Goal: Task Accomplishment & Management: Manage account settings

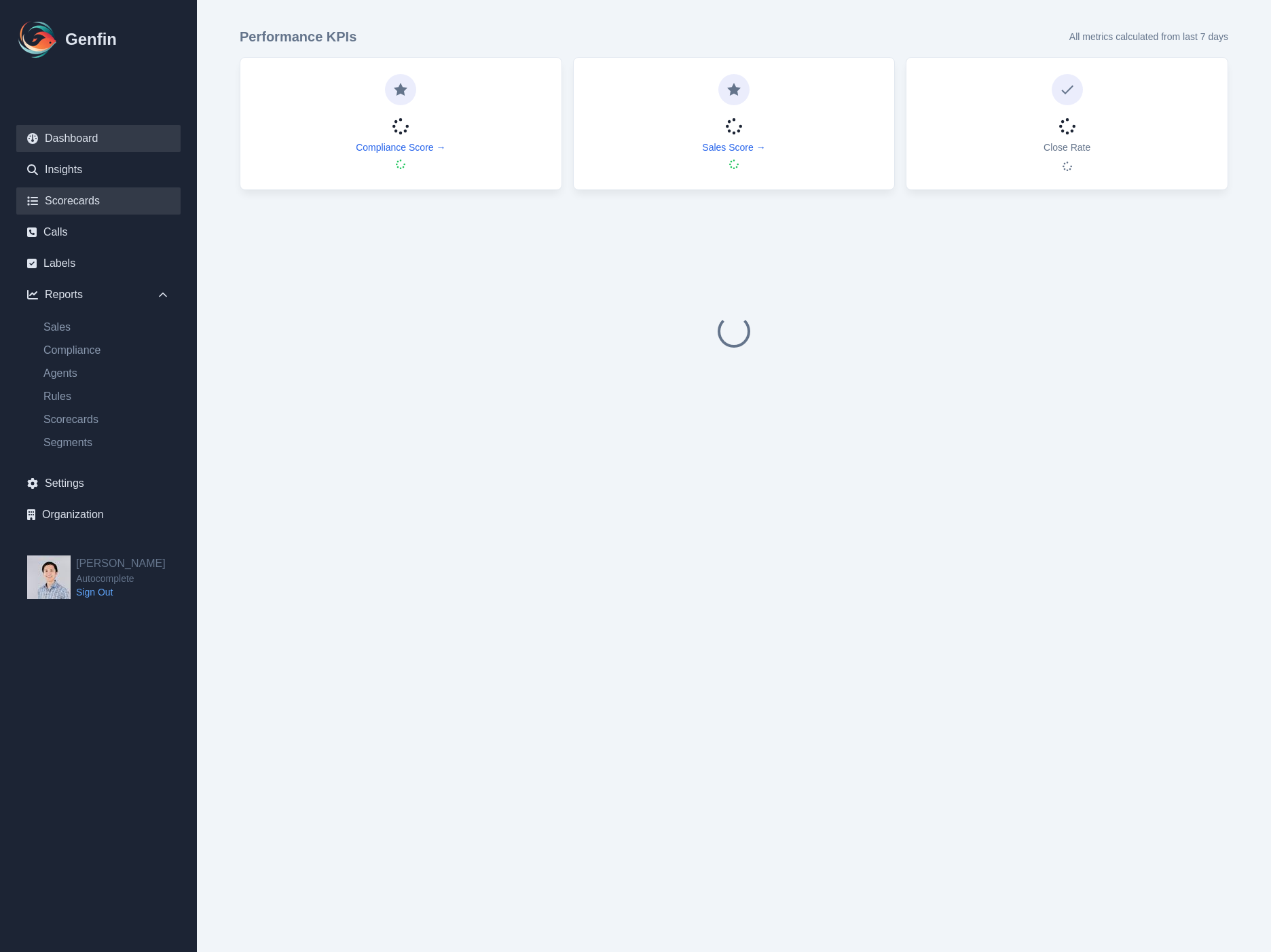
click at [106, 194] on link "Scorecards" at bounding box center [99, 201] width 164 height 27
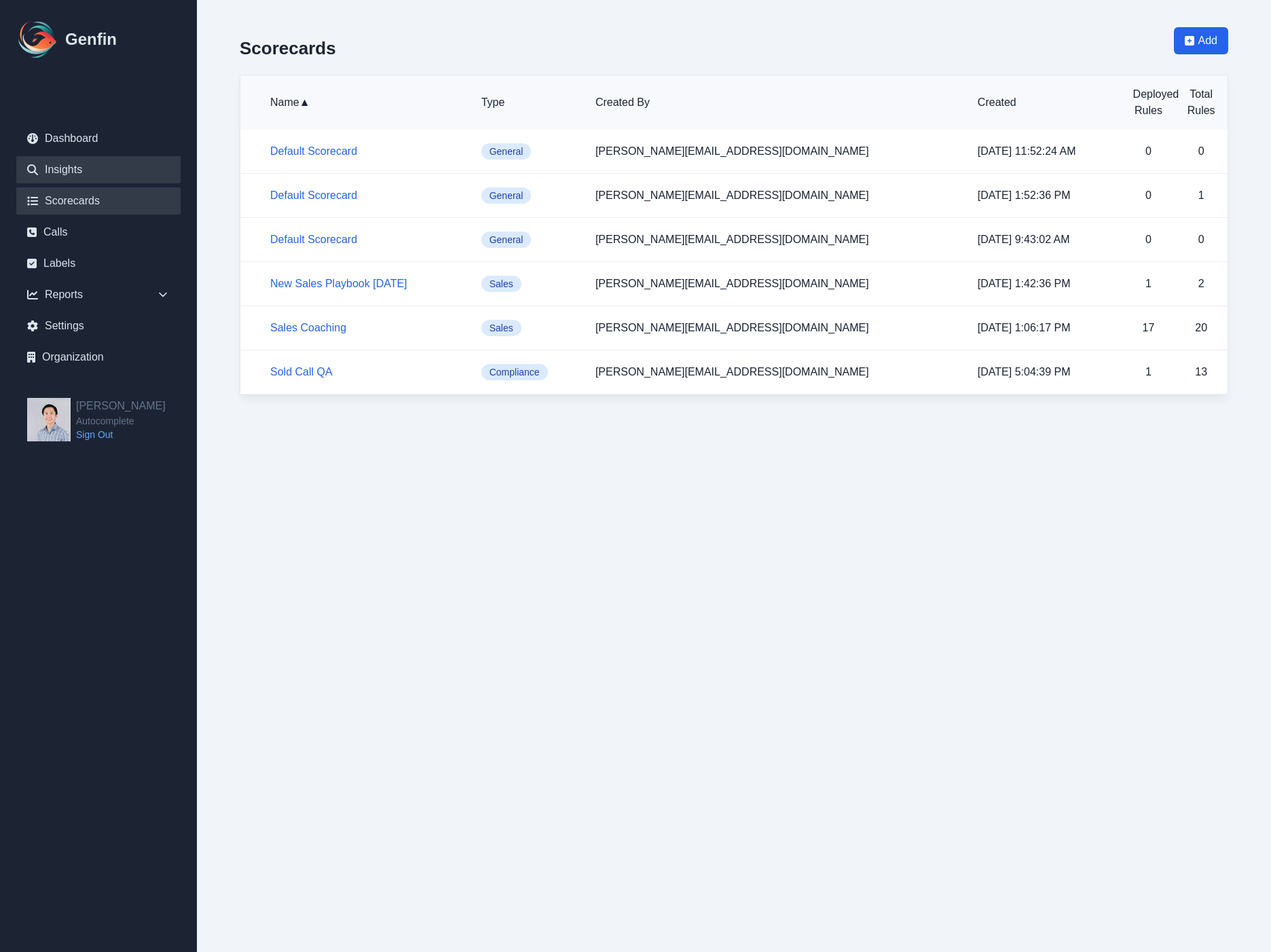
click at [96, 168] on link "Insights" at bounding box center [99, 169] width 164 height 27
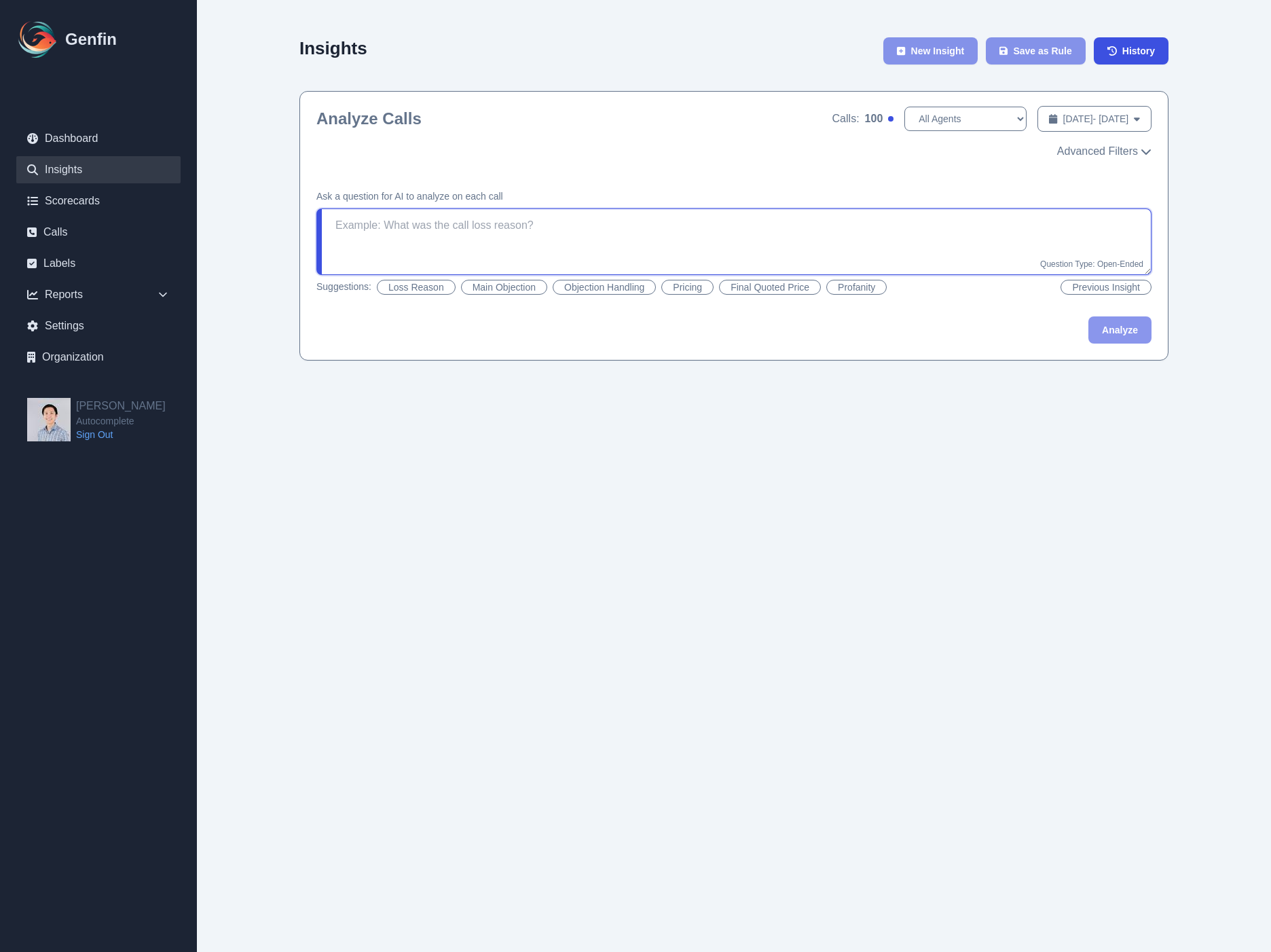
click at [429, 228] on textarea at bounding box center [734, 241] width 835 height 66
click at [92, 236] on link "Calls" at bounding box center [99, 232] width 164 height 27
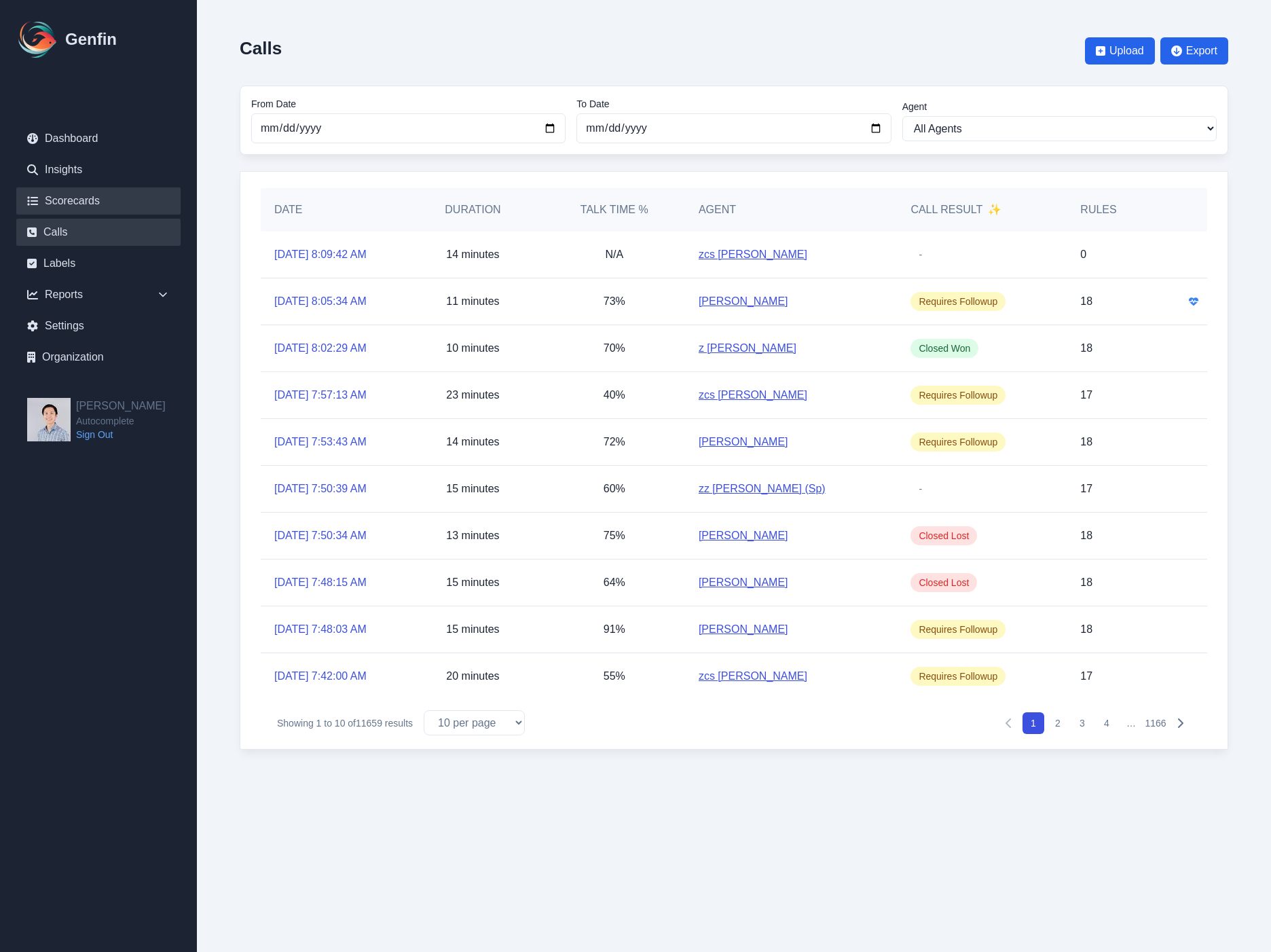
click at [95, 195] on link "Scorecards" at bounding box center [99, 201] width 164 height 27
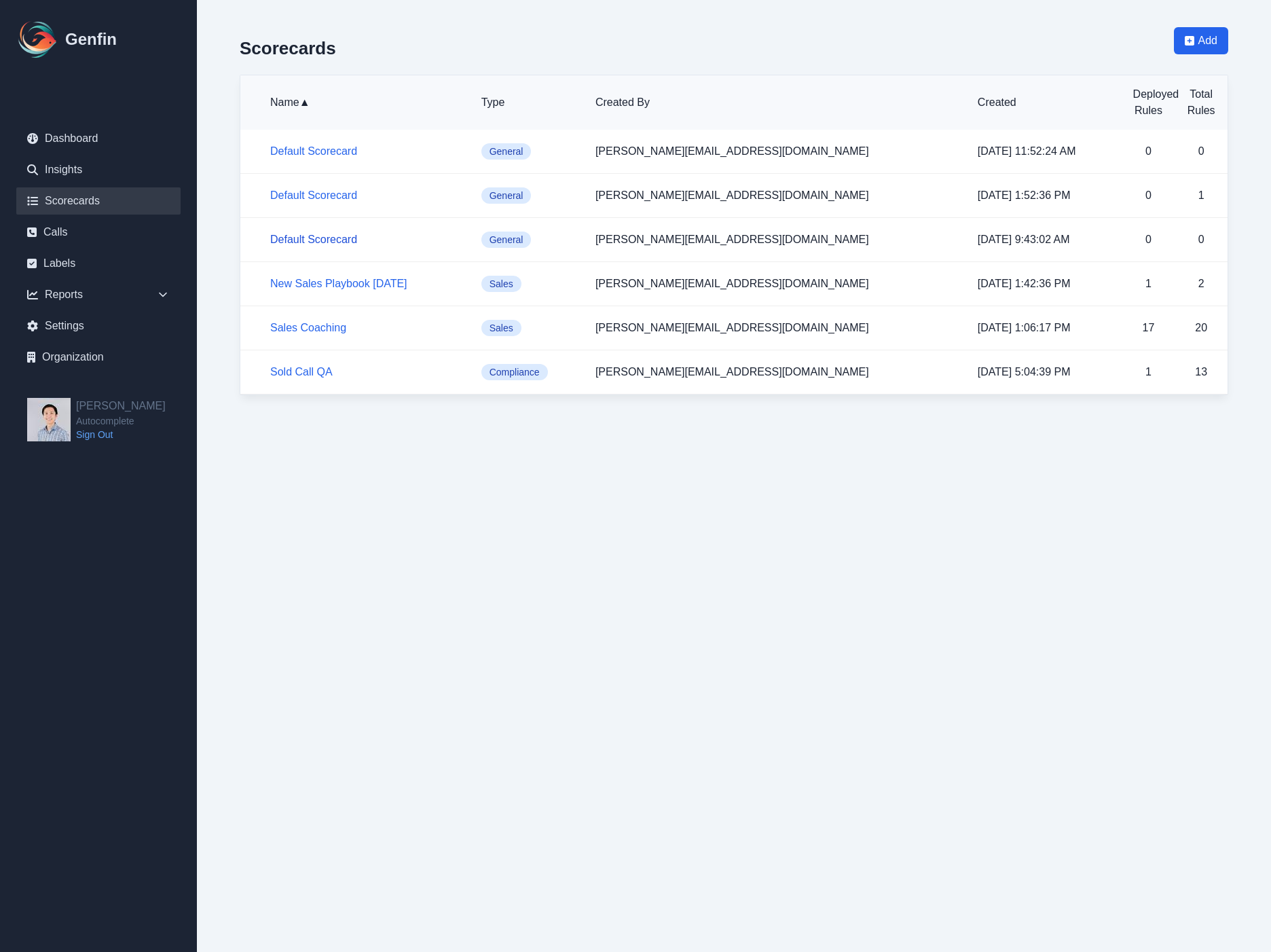
click at [331, 234] on link "Default Scorecard" at bounding box center [314, 239] width 87 height 12
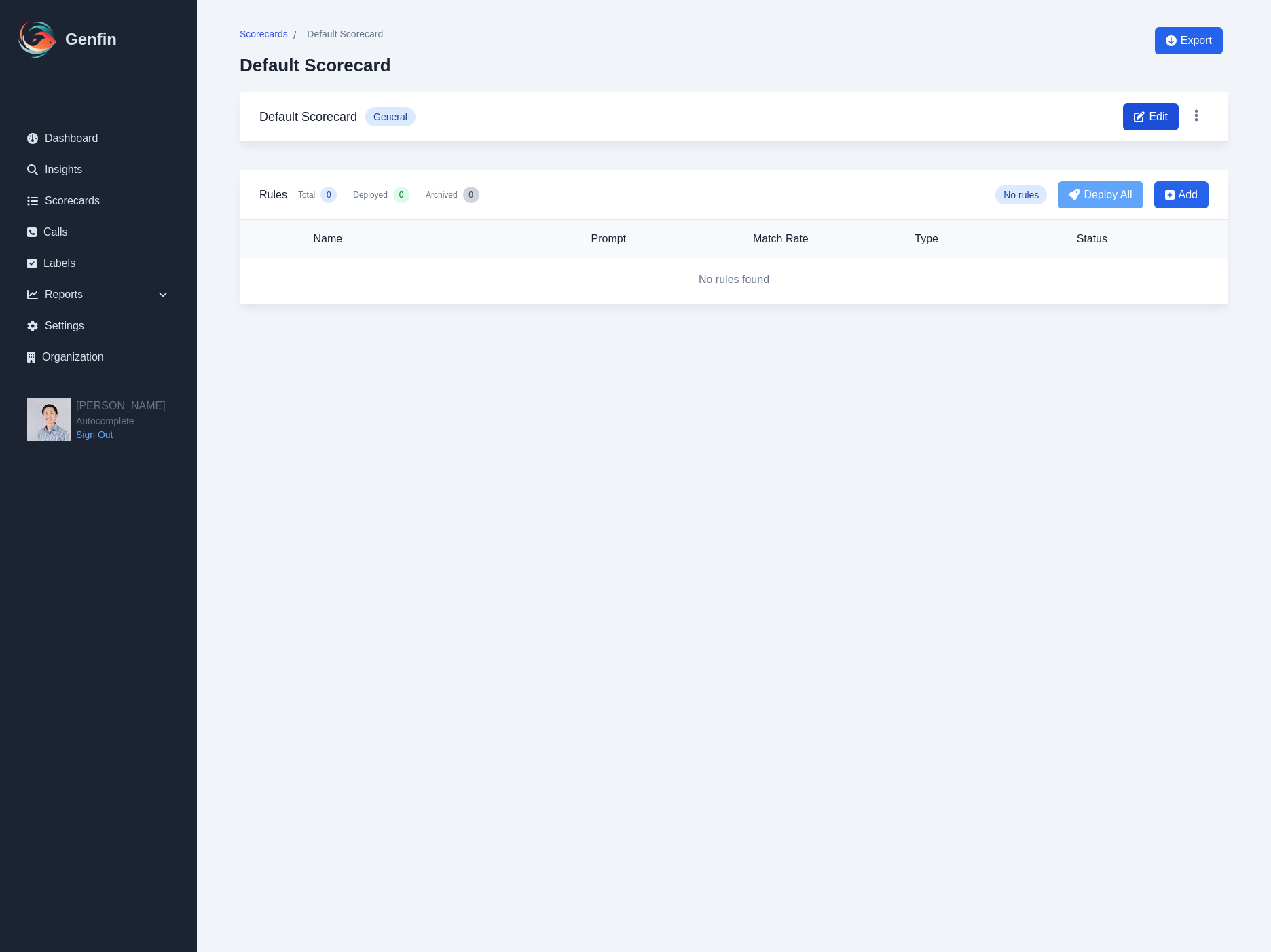
click at [1169, 120] on span "Edit" at bounding box center [1151, 117] width 56 height 27
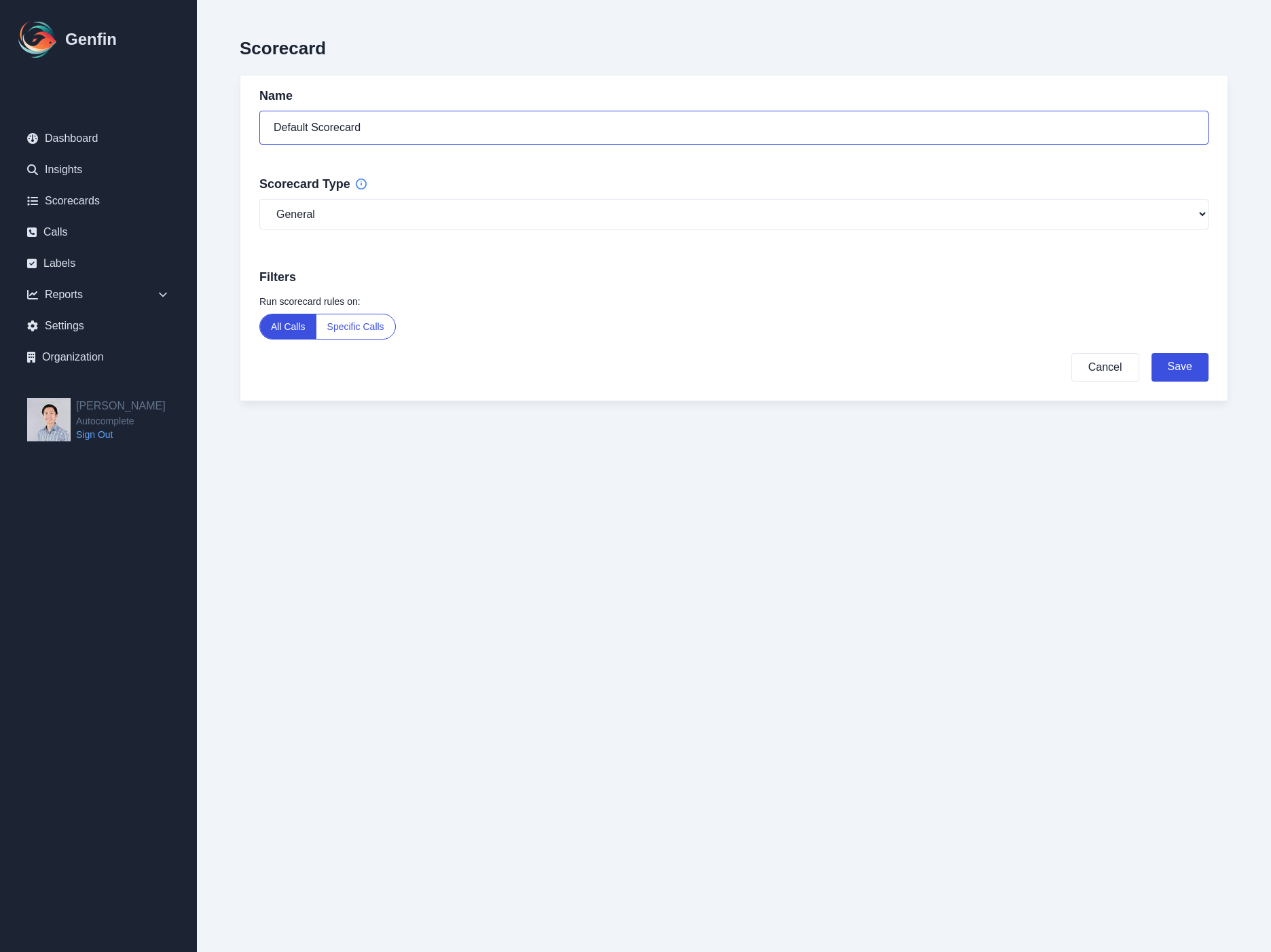
click at [488, 143] on input "Default Scorecard" at bounding box center [734, 127] width 949 height 34
type input "Sentiment Analysis"
click at [672, 205] on select "General Compliance Sales" at bounding box center [734, 214] width 949 height 30
click at [336, 220] on select "General Compliance Sales" at bounding box center [734, 214] width 949 height 30
click at [459, 212] on select "General Compliance Sales" at bounding box center [734, 214] width 949 height 30
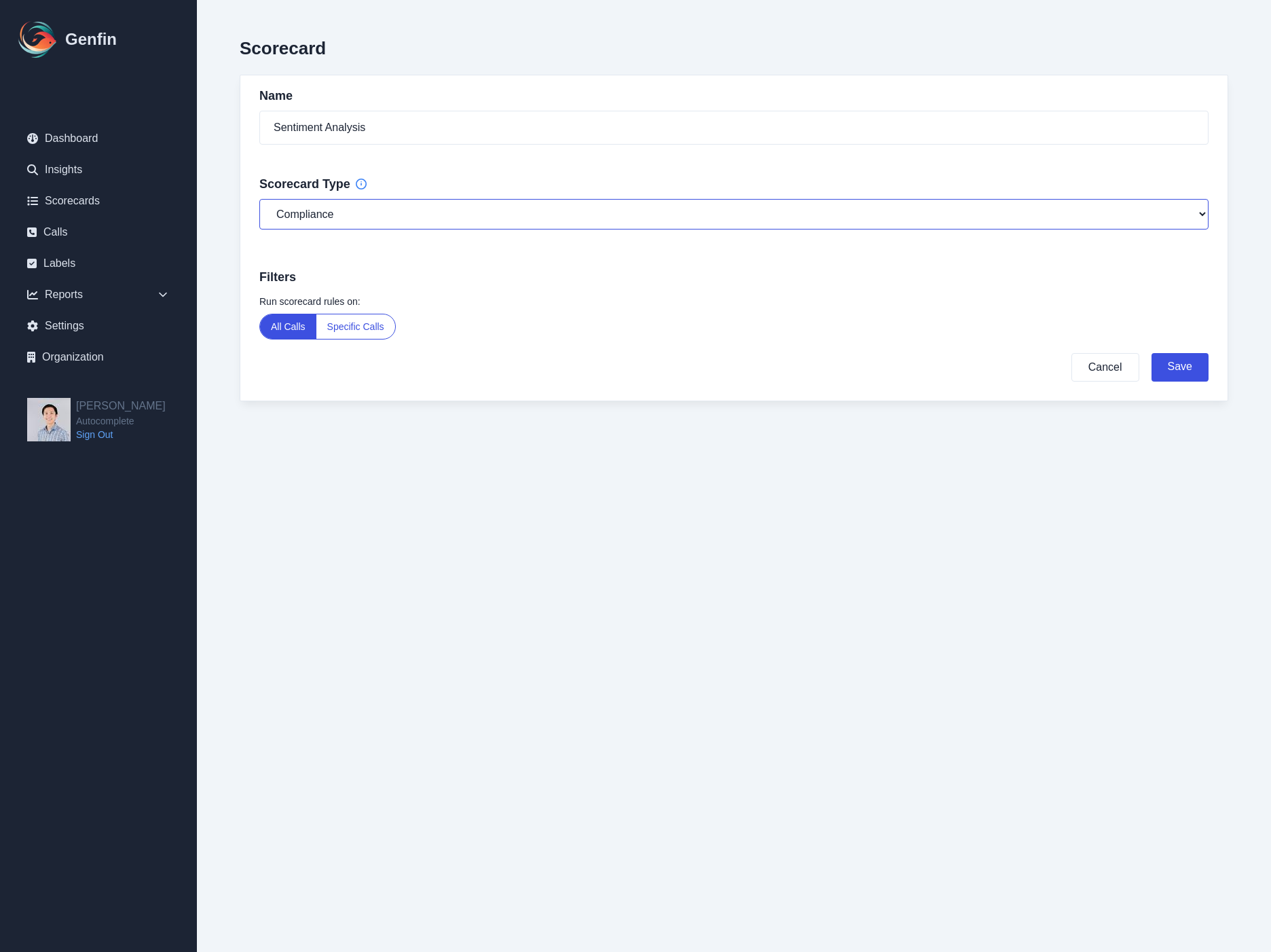
select select "sales"
click at [357, 333] on button "Specific Calls" at bounding box center [356, 326] width 79 height 24
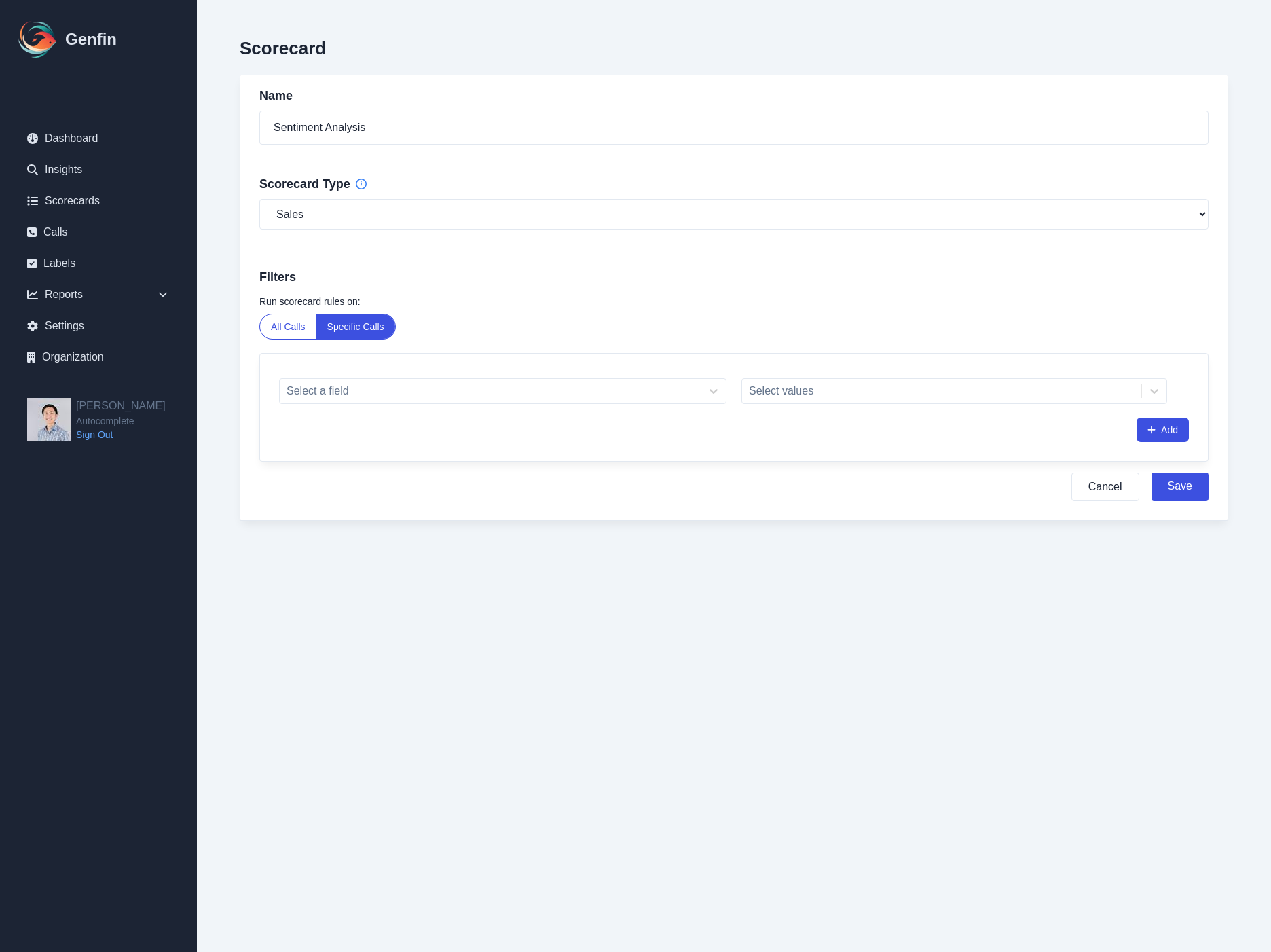
click at [784, 388] on div "Select values" at bounding box center [954, 390] width 426 height 26
click at [689, 397] on div at bounding box center [490, 391] width 407 height 19
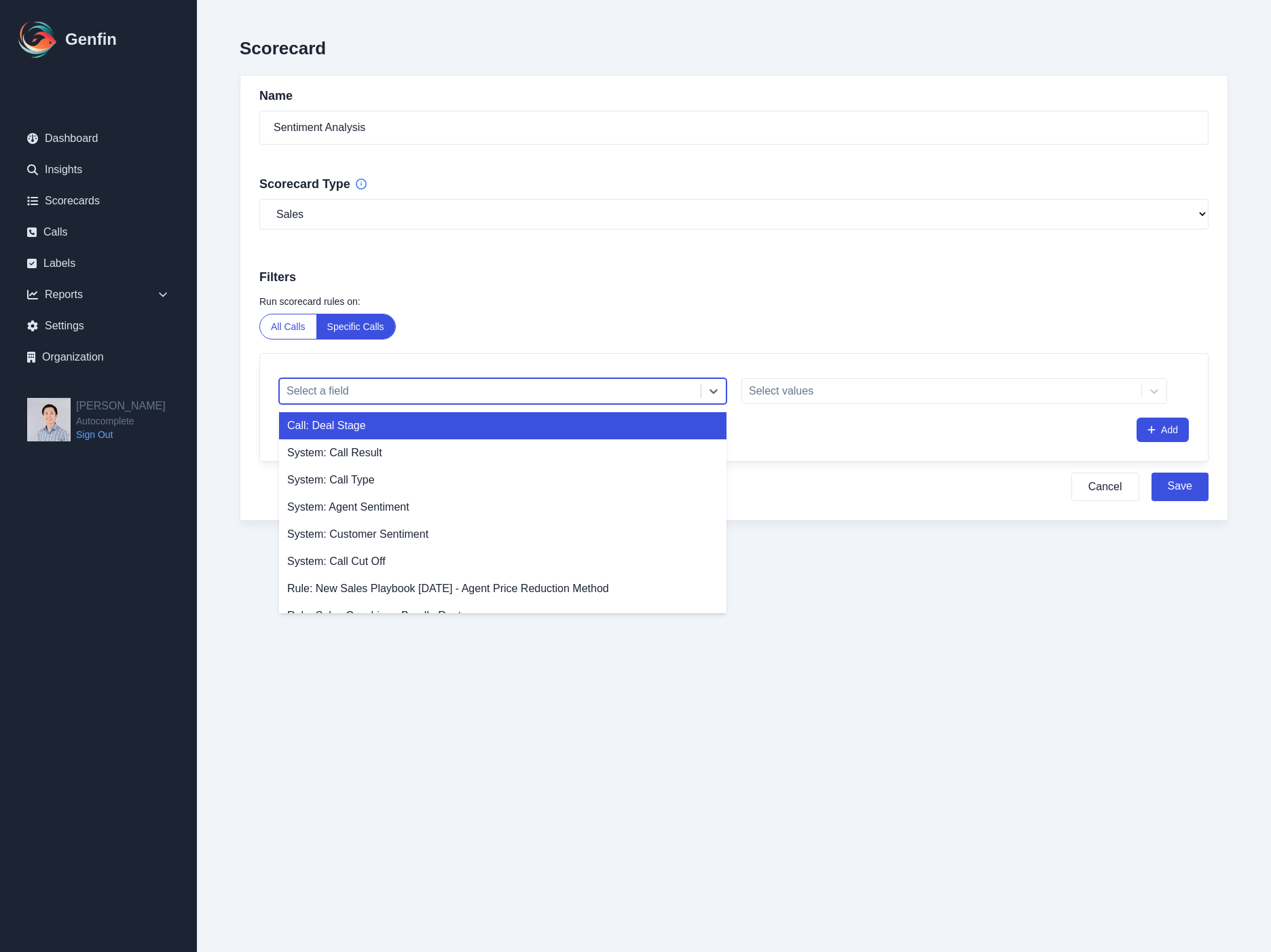
click at [689, 397] on div at bounding box center [490, 391] width 407 height 19
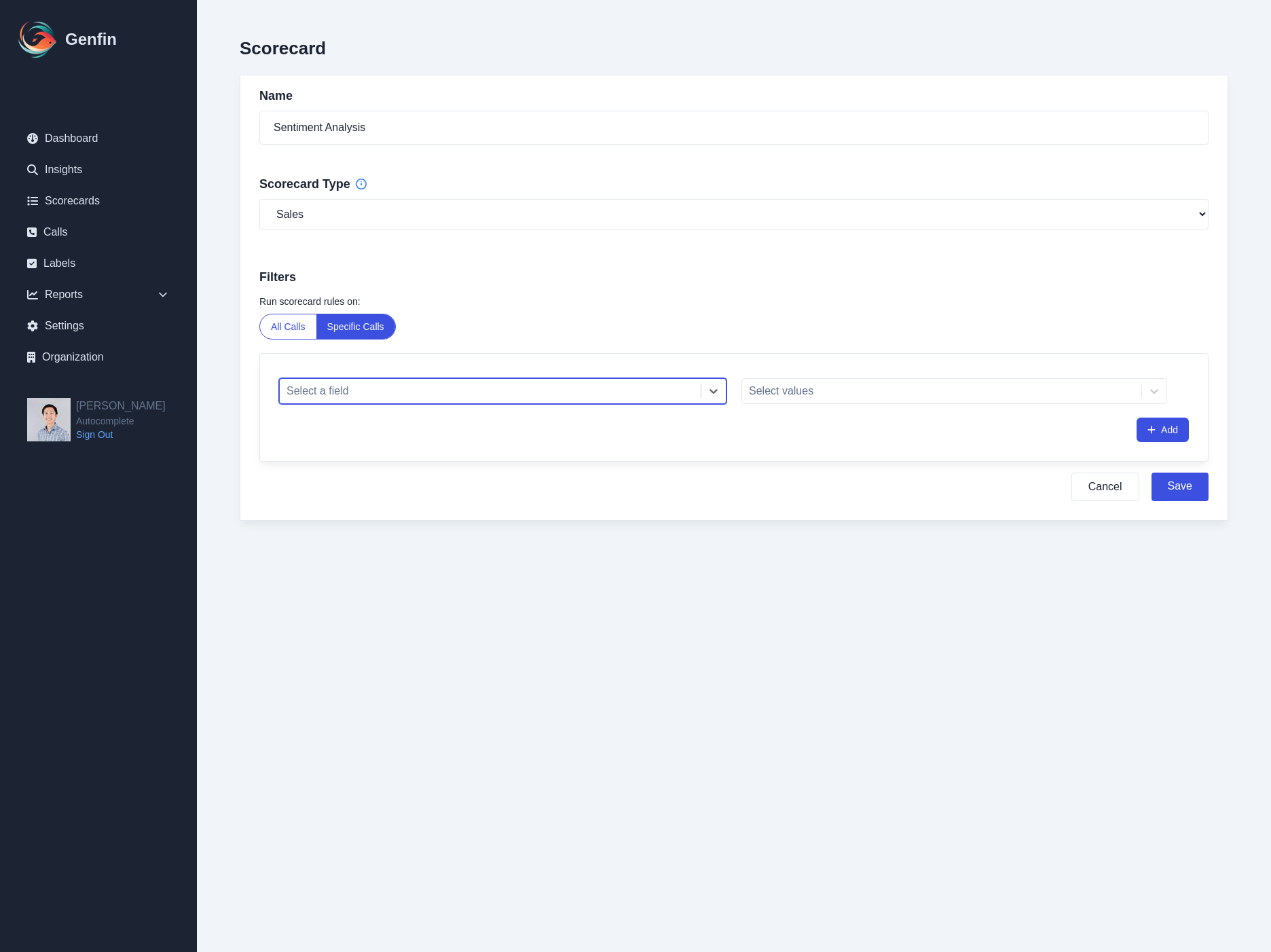
click at [311, 329] on button "All Calls" at bounding box center [288, 326] width 57 height 24
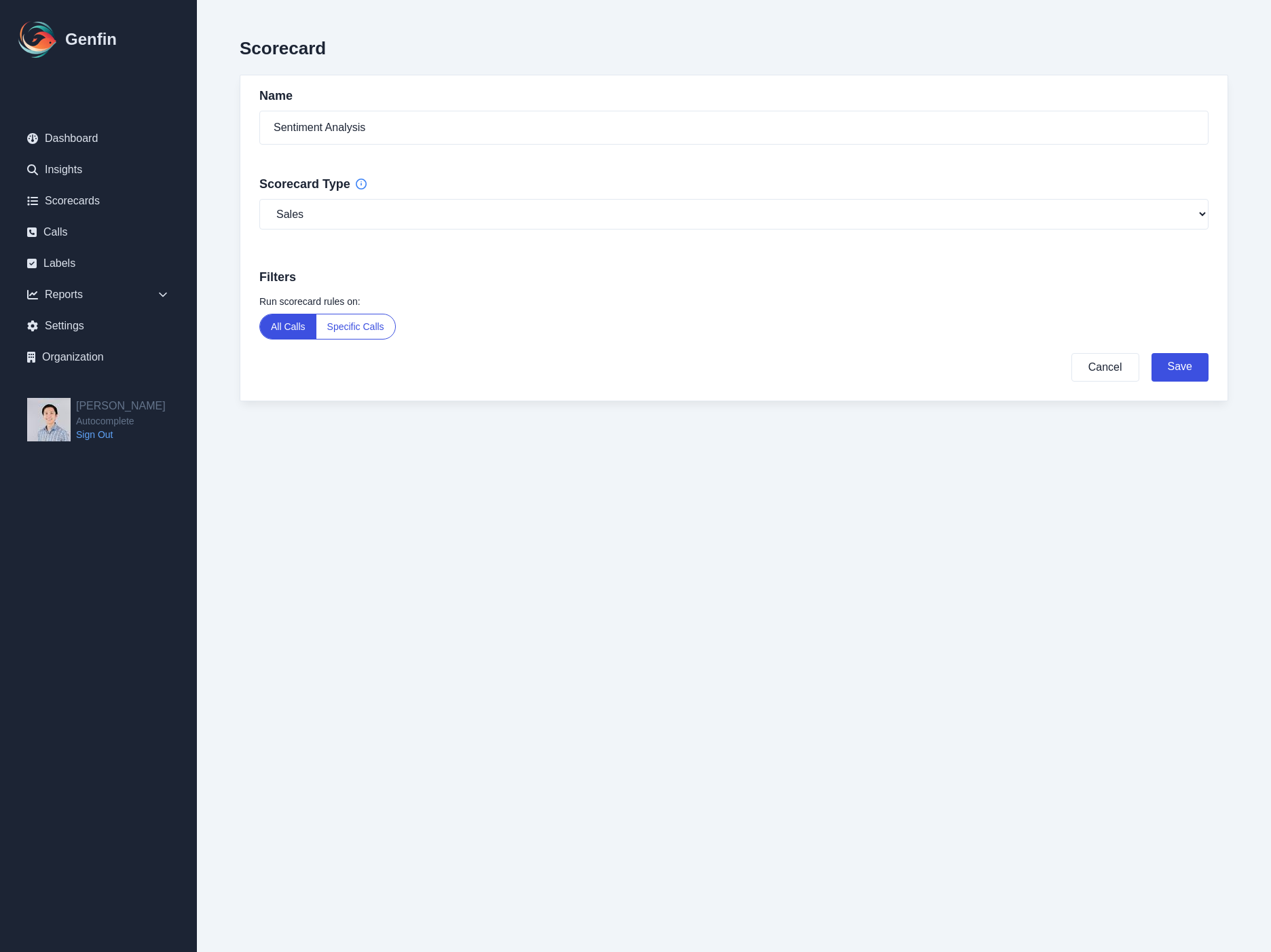
click at [360, 331] on button "Specific Calls" at bounding box center [356, 326] width 79 height 24
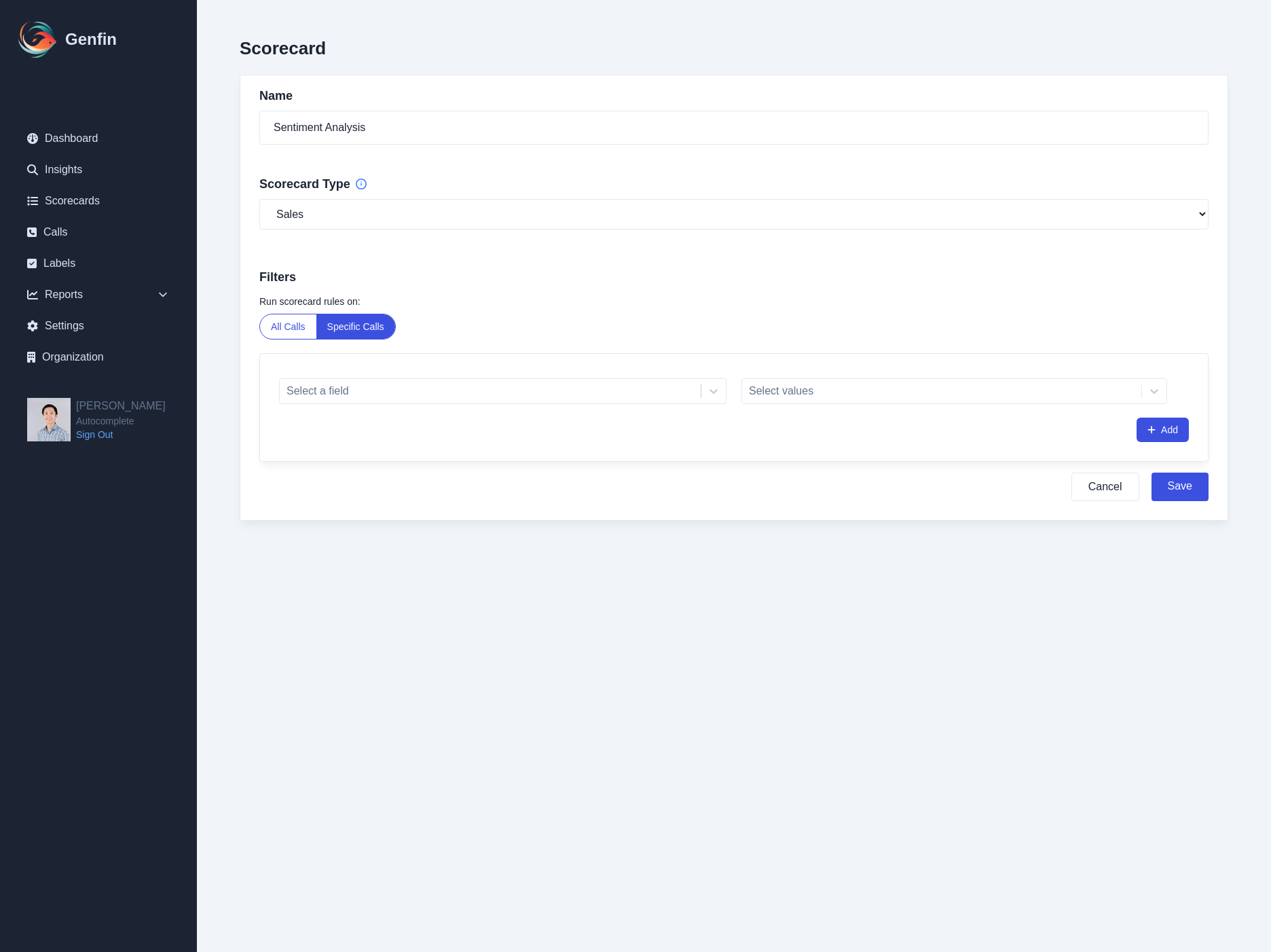
click at [925, 397] on div "Select values" at bounding box center [954, 390] width 426 height 26
click at [604, 396] on div at bounding box center [490, 391] width 407 height 19
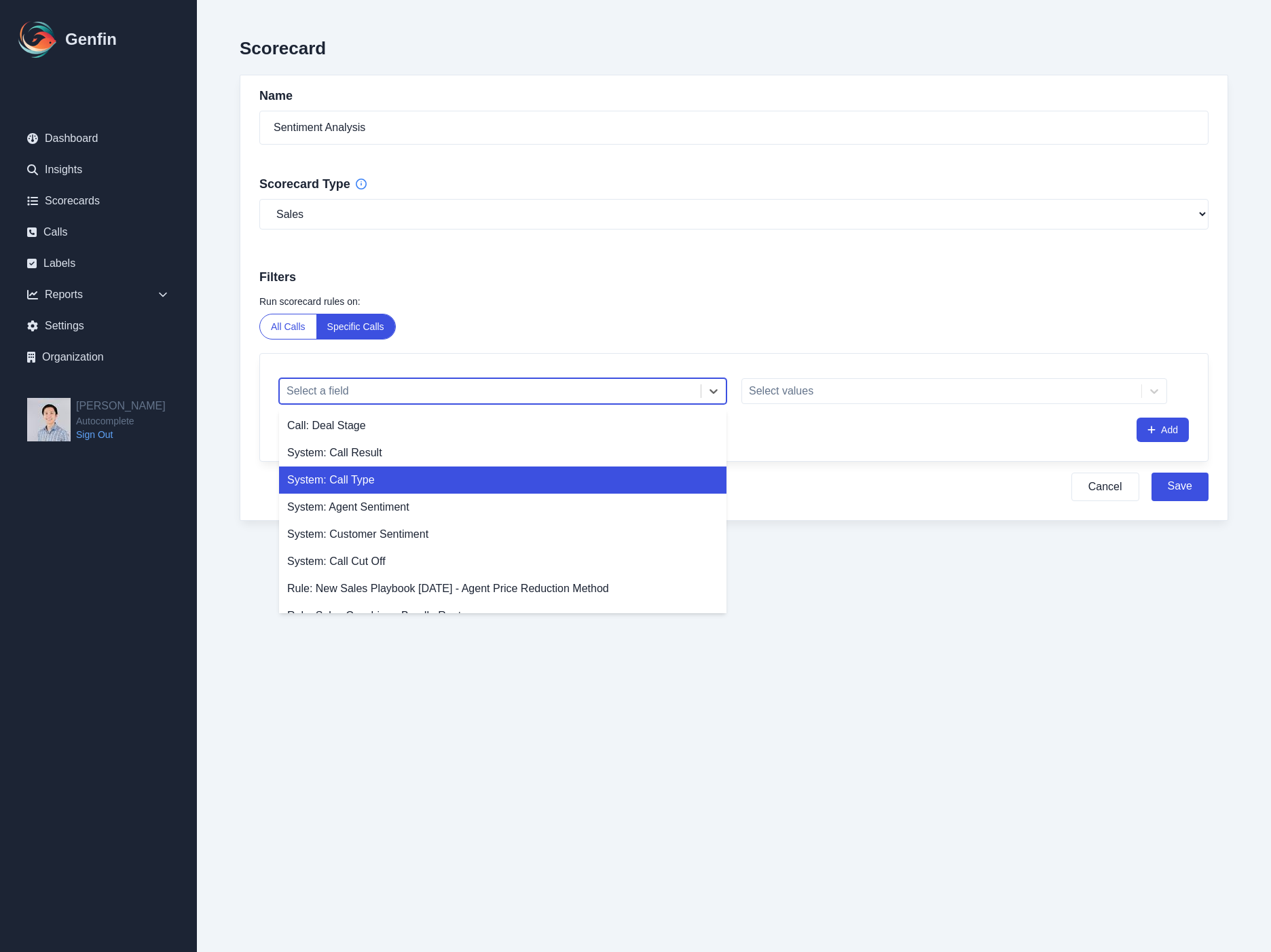
click at [484, 477] on div "System: Call Type" at bounding box center [502, 479] width 448 height 27
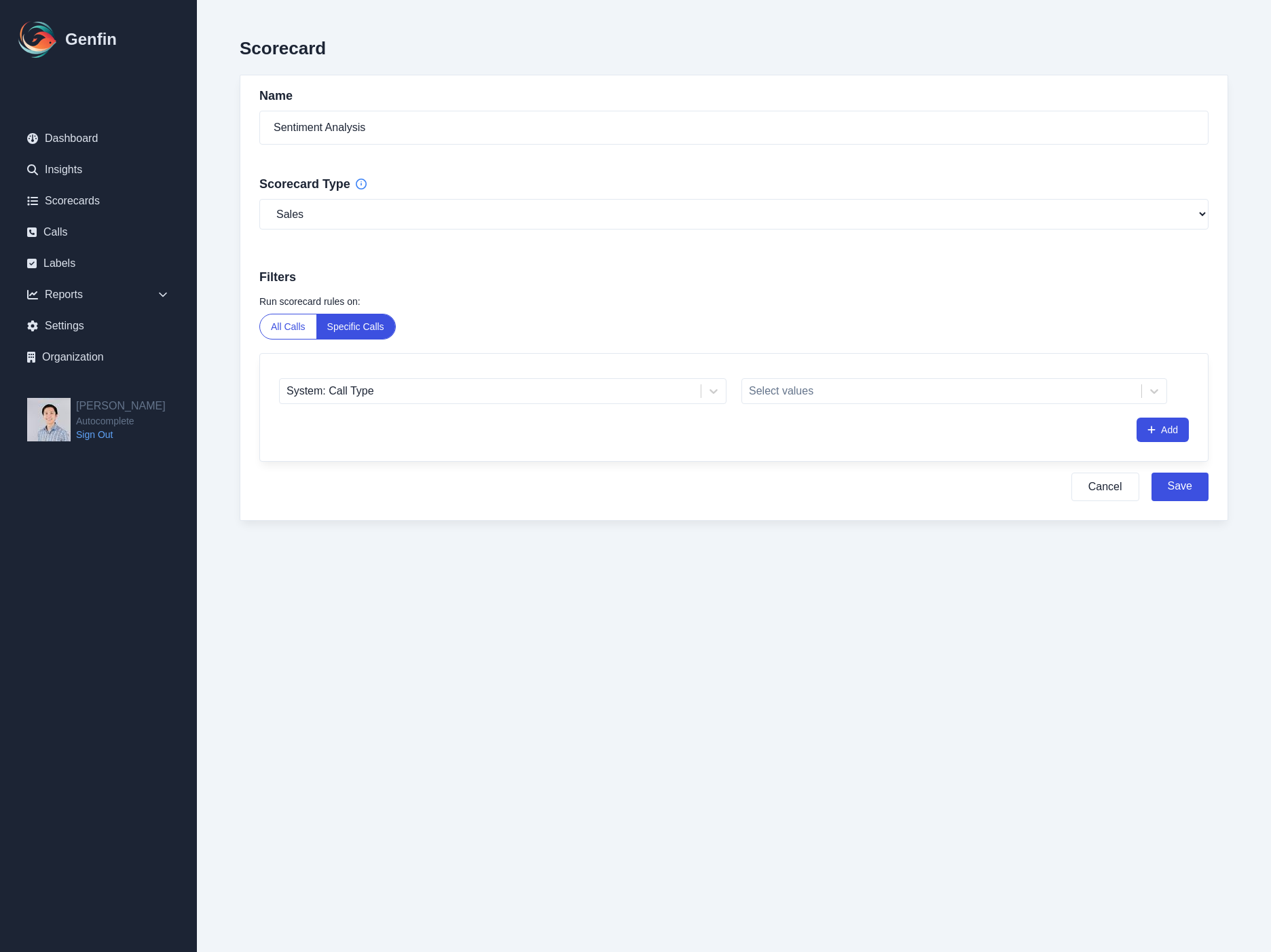
click at [765, 405] on div "System: Call Type Select values Add" at bounding box center [734, 407] width 948 height 107
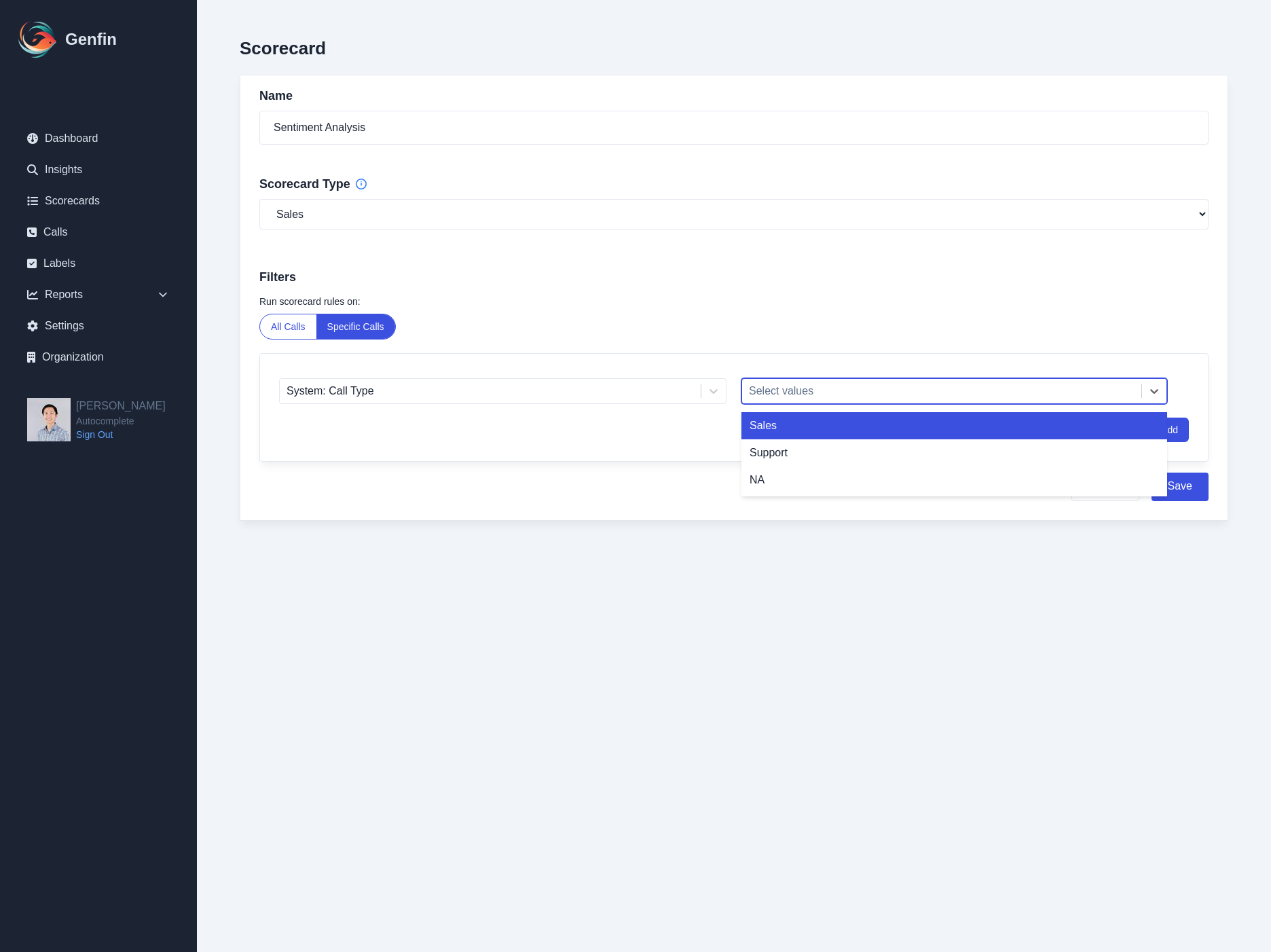
click at [791, 392] on div at bounding box center [941, 391] width 386 height 19
click at [799, 422] on div "Sales" at bounding box center [954, 425] width 426 height 27
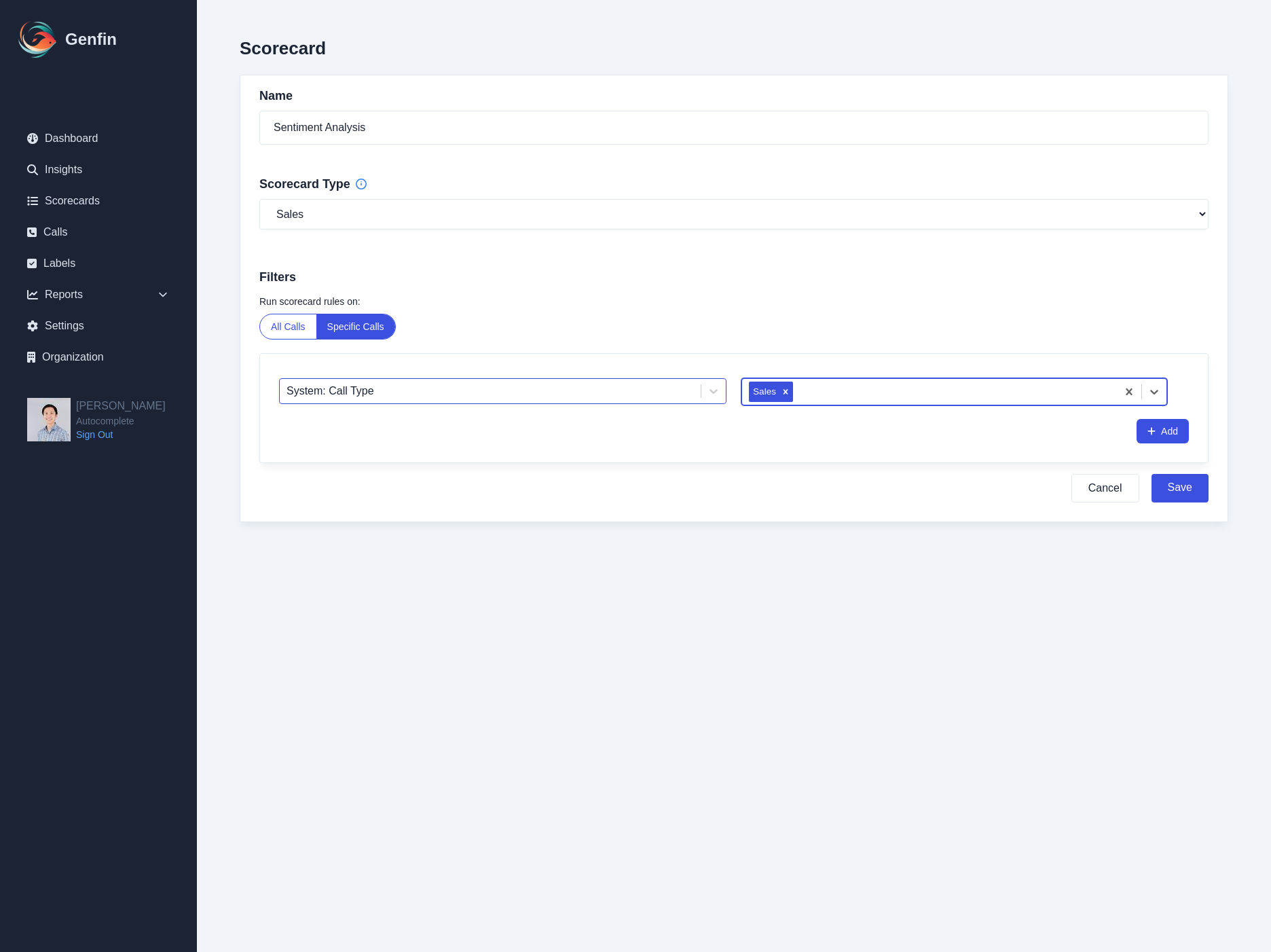
click at [600, 390] on div at bounding box center [490, 391] width 407 height 19
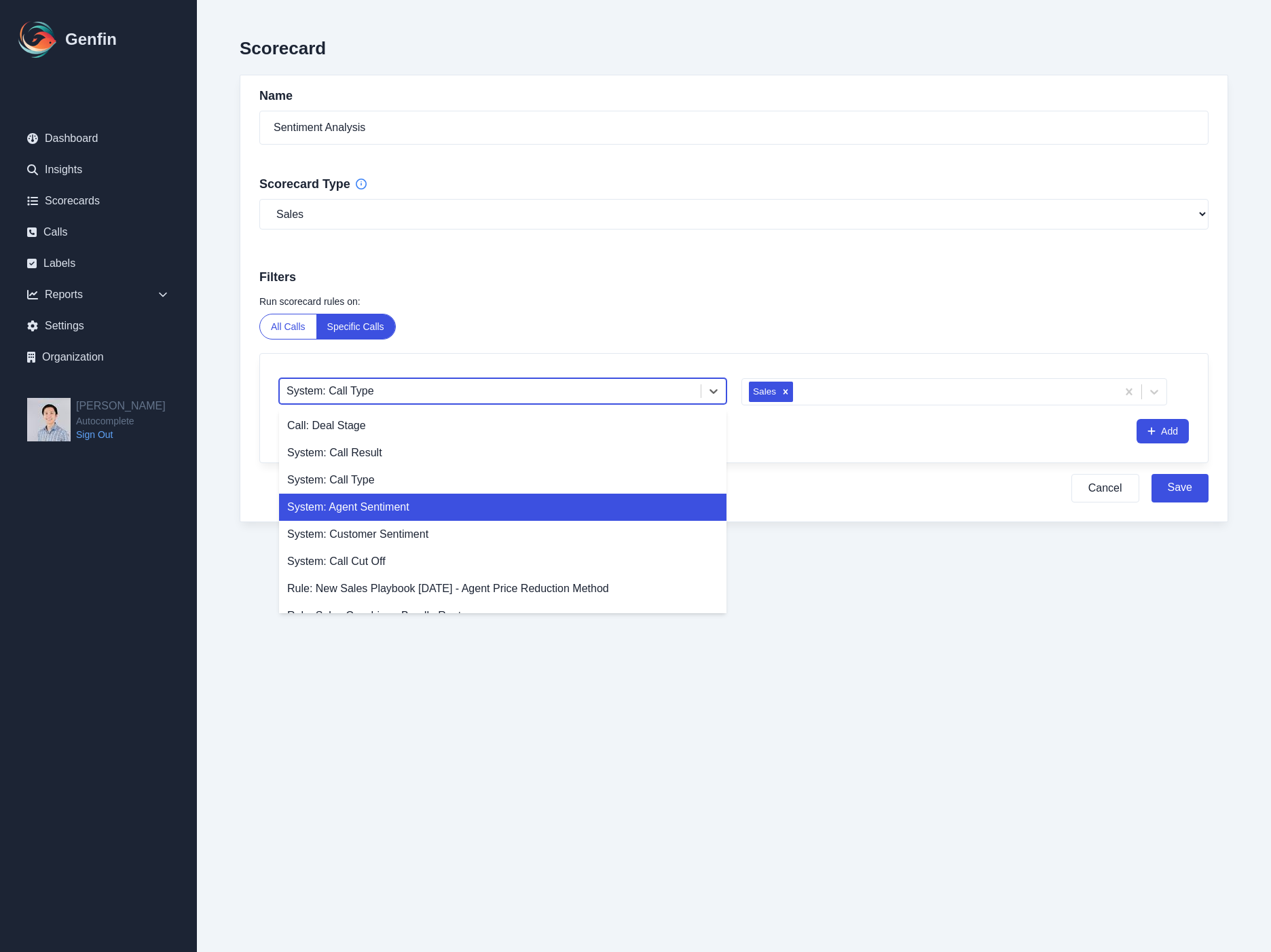
click at [533, 519] on div "System: Agent Sentiment" at bounding box center [502, 506] width 448 height 27
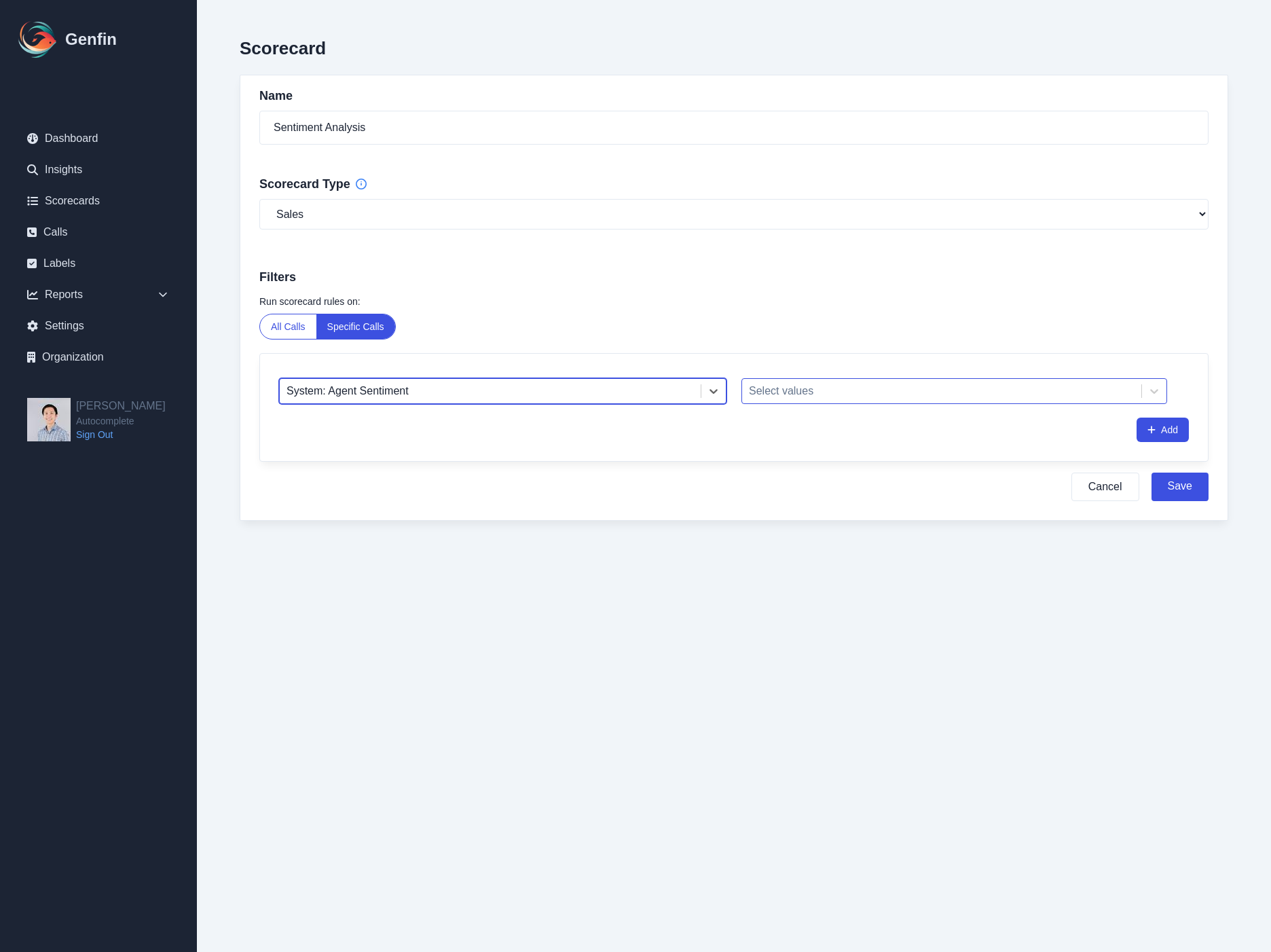
click at [850, 391] on div at bounding box center [941, 391] width 386 height 19
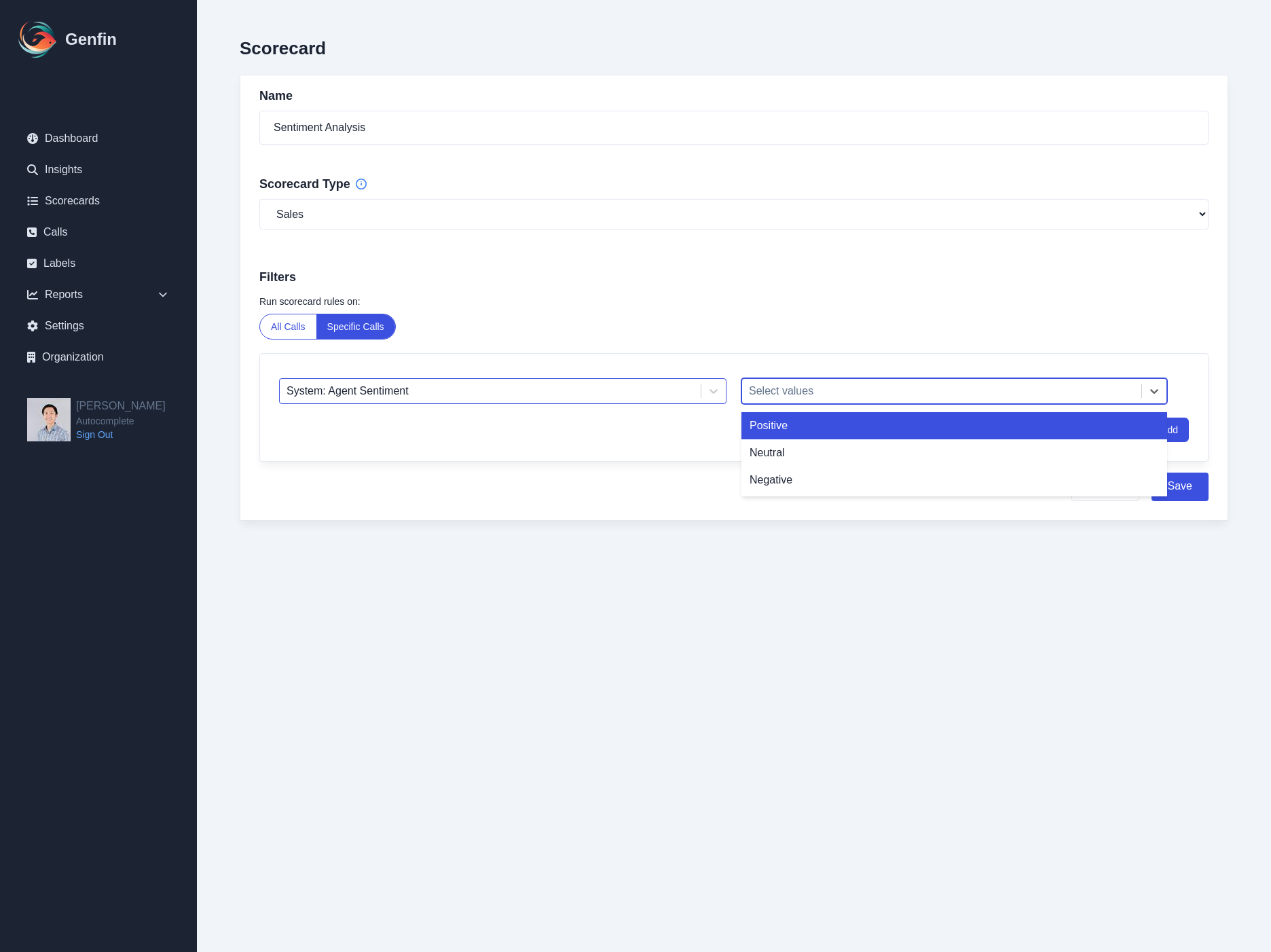
click at [595, 384] on div at bounding box center [490, 391] width 407 height 19
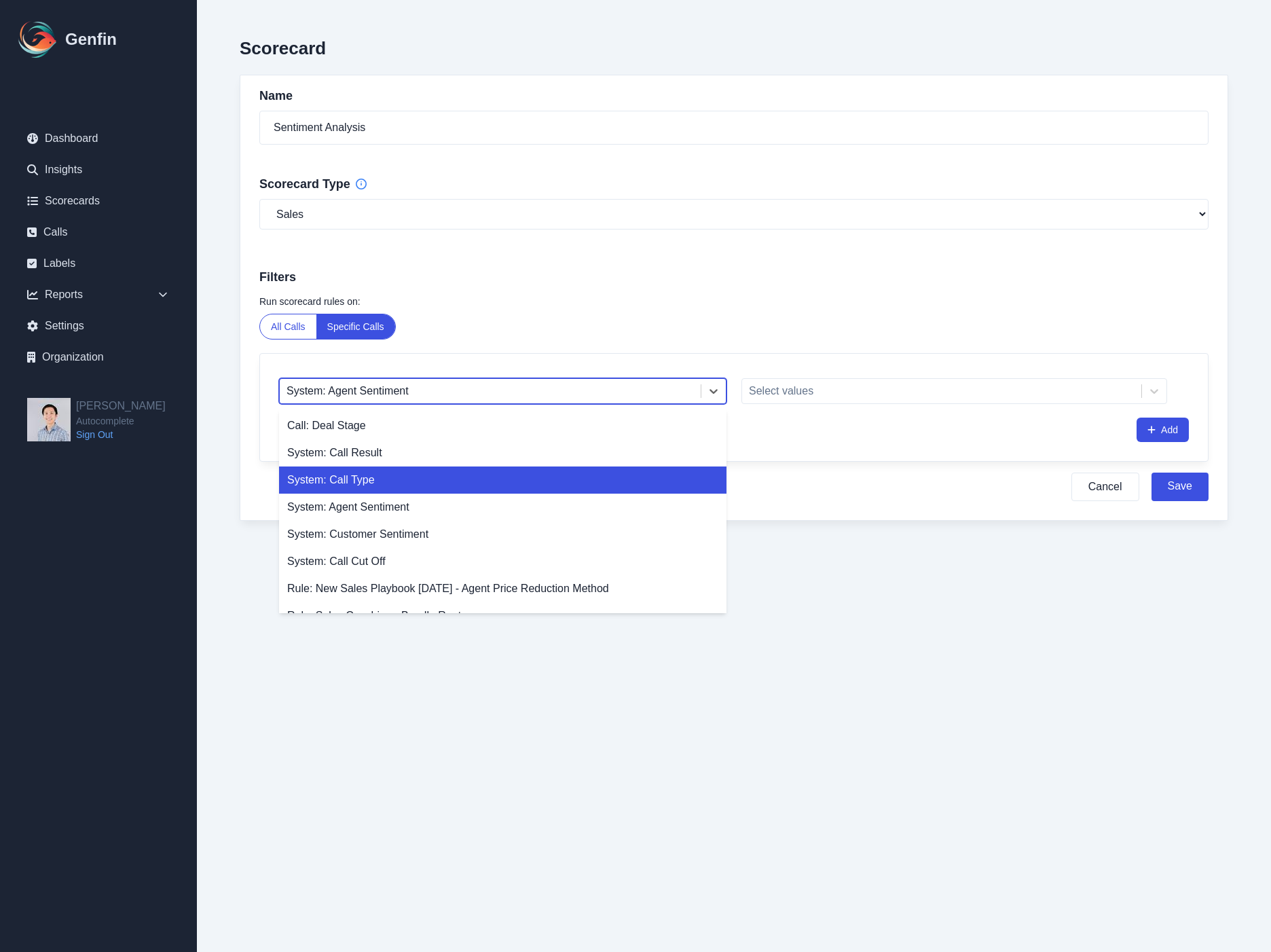
click at [483, 484] on div "System: Call Type" at bounding box center [502, 479] width 448 height 27
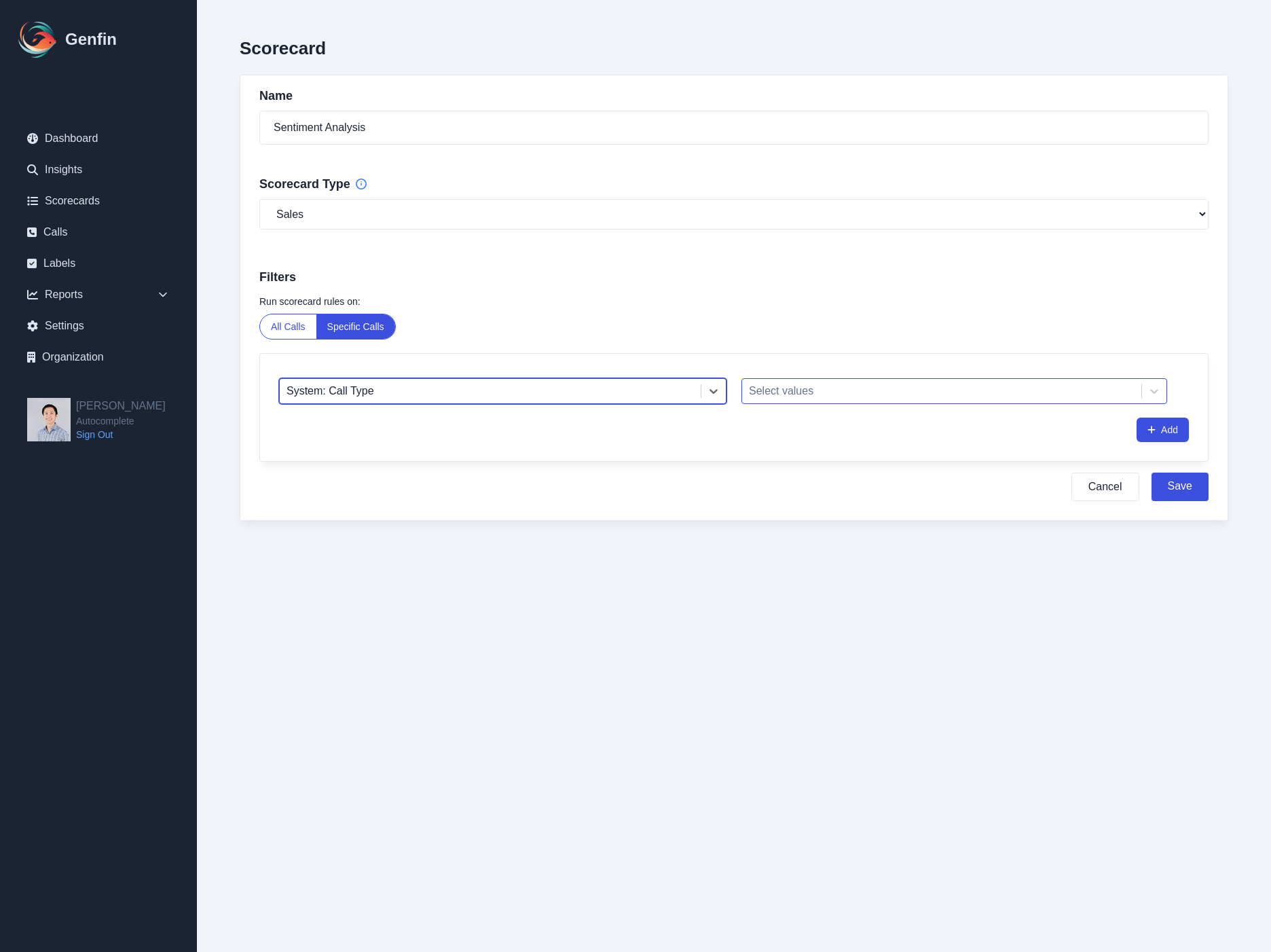
click at [813, 388] on div at bounding box center [941, 391] width 386 height 19
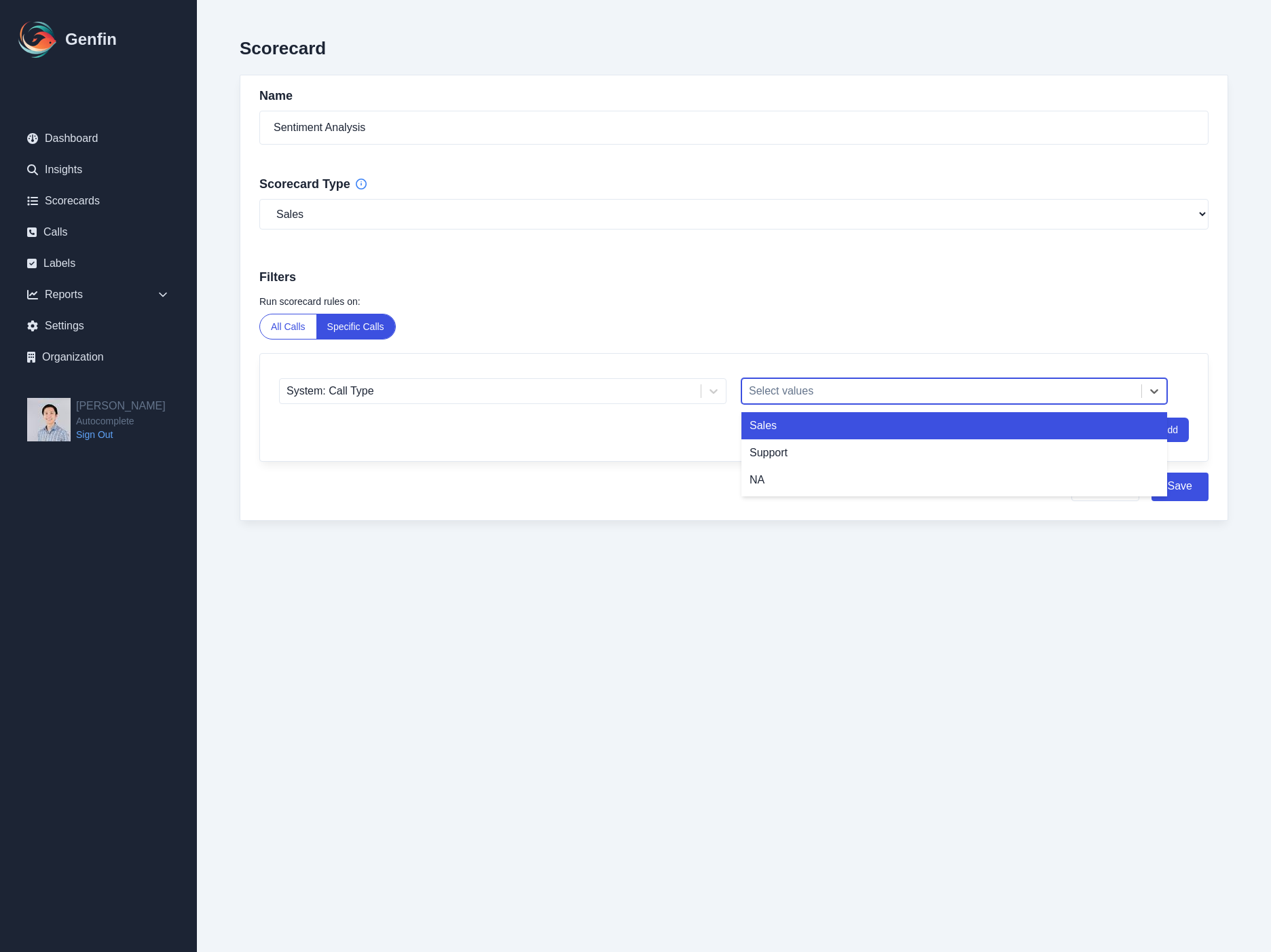
drag, startPoint x: 849, startPoint y: 441, endPoint x: 847, endPoint y: 433, distance: 8.2
click at [847, 433] on div "Sales Support NA" at bounding box center [954, 453] width 426 height 87
click at [847, 435] on div "Sales" at bounding box center [954, 425] width 426 height 27
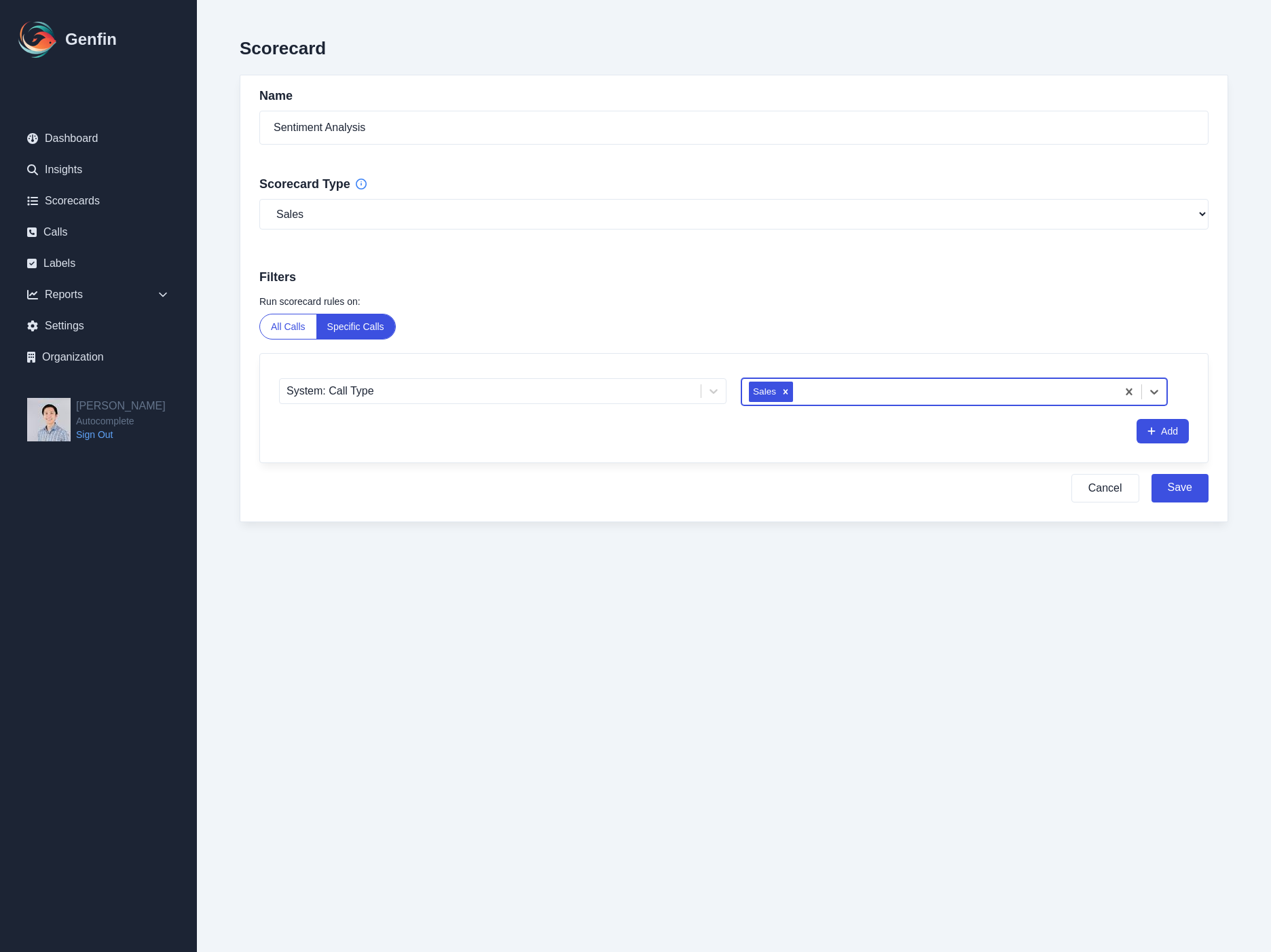
drag, startPoint x: 877, startPoint y: 631, endPoint x: 766, endPoint y: 516, distance: 159.8
click at [867, 577] on html "Genfin Dashboard Insights Scorecards Calls Labels Reports Sales Compliance Agen…" at bounding box center [636, 288] width 1271 height 577
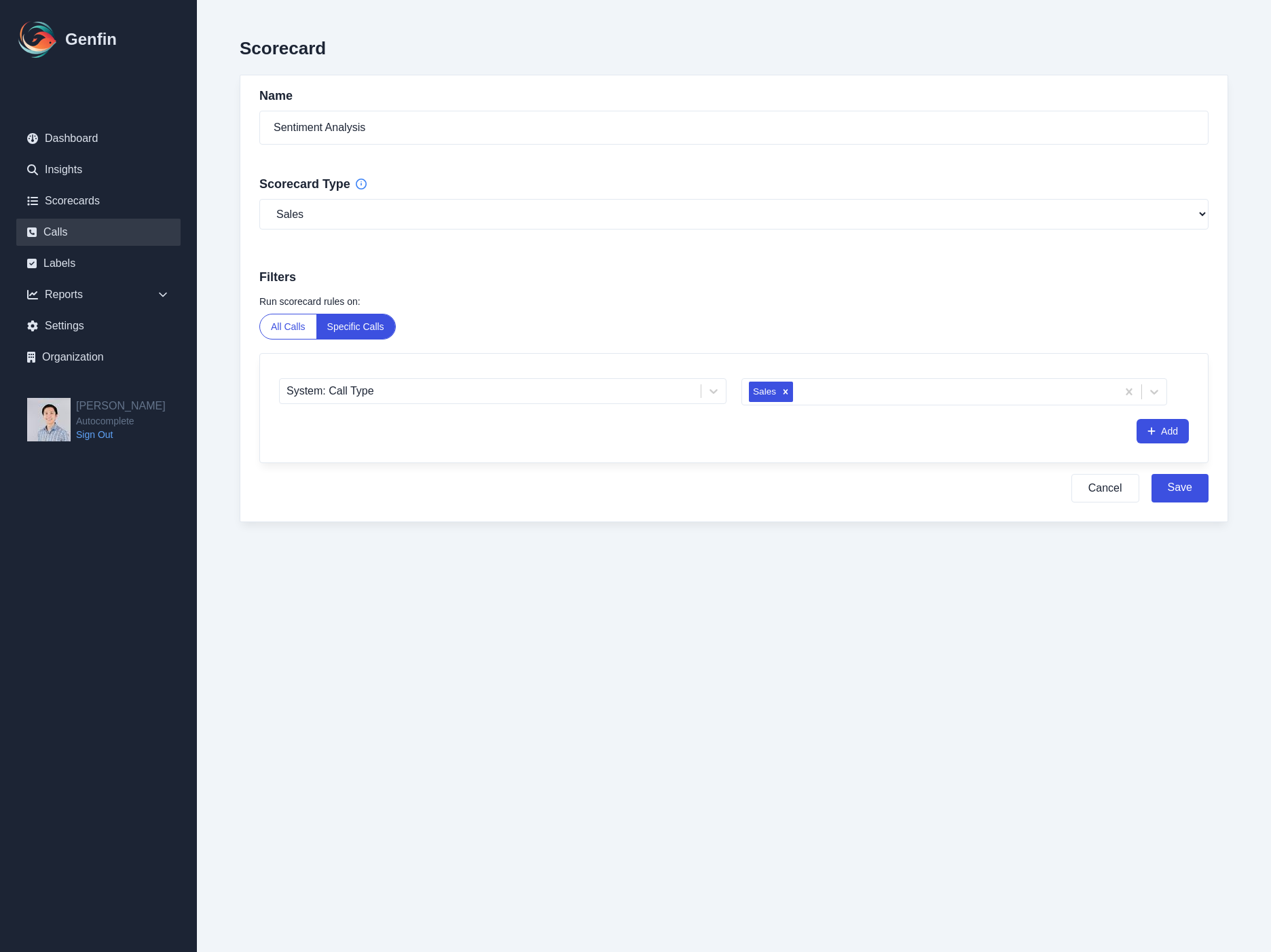
click at [114, 224] on link "Calls" at bounding box center [99, 232] width 164 height 27
click at [86, 270] on link "Labels" at bounding box center [99, 263] width 164 height 27
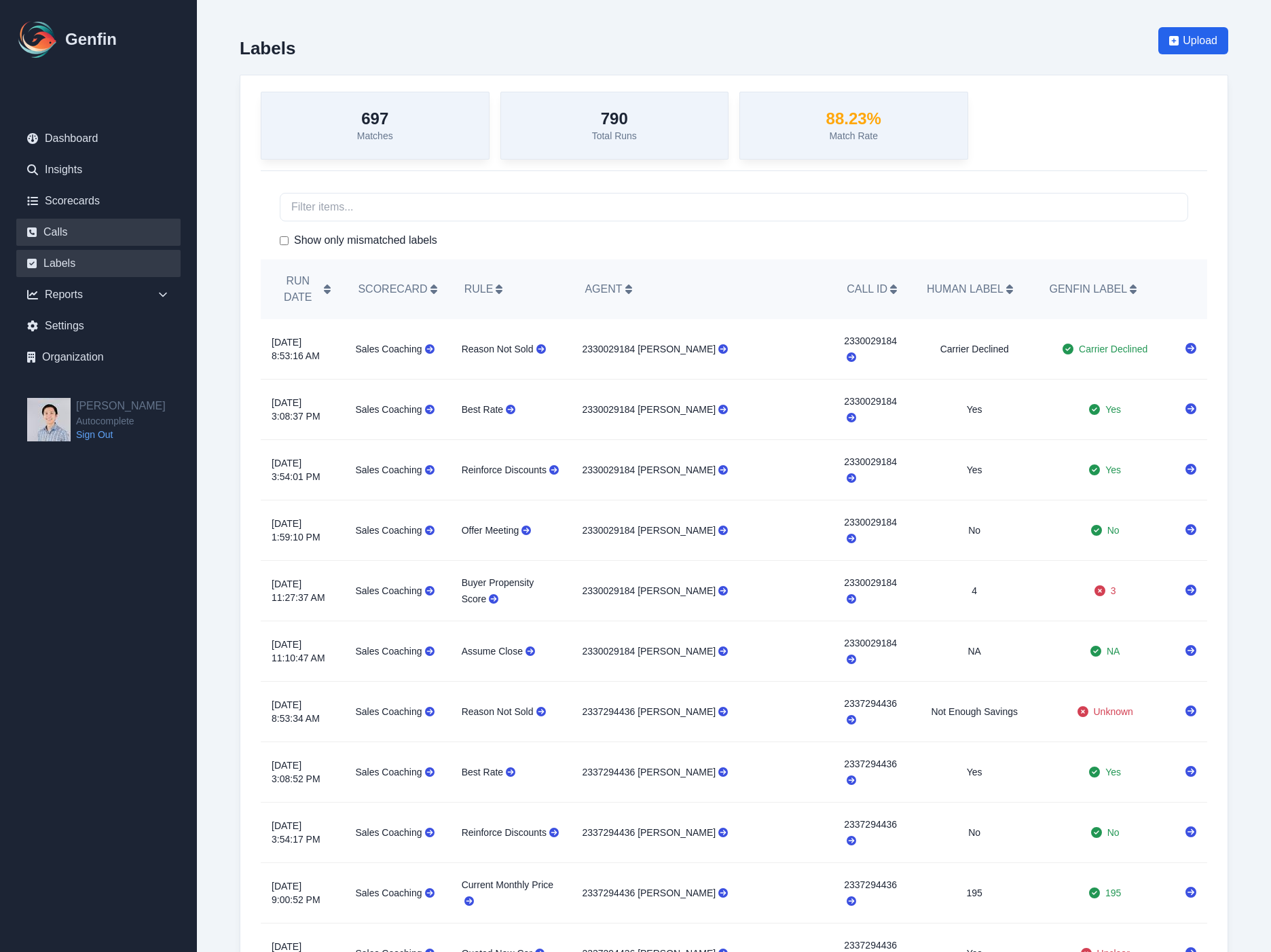
click at [90, 226] on link "Calls" at bounding box center [99, 232] width 164 height 27
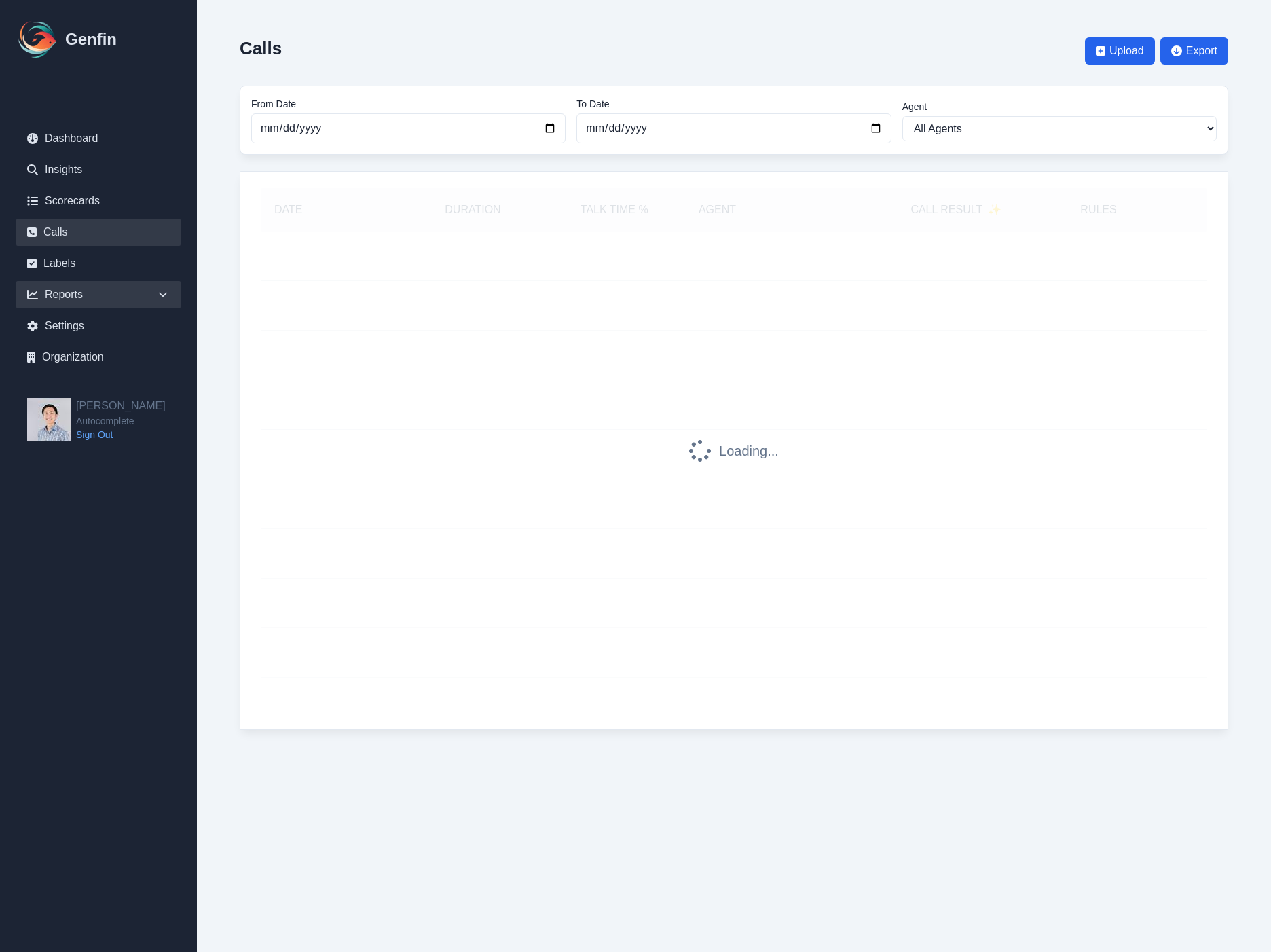
click at [104, 297] on div "Reports" at bounding box center [99, 294] width 164 height 27
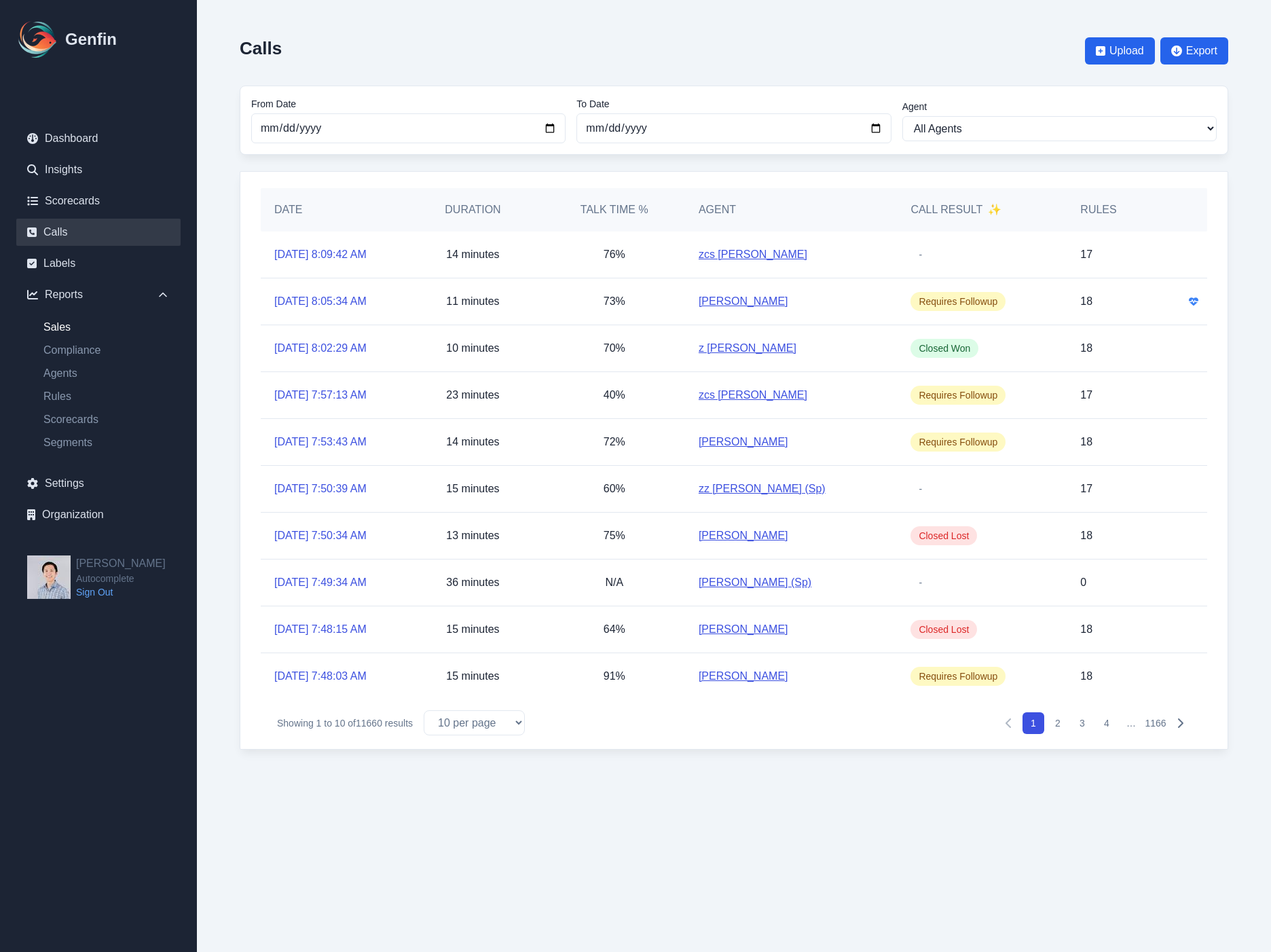
click at [61, 328] on link "Sales" at bounding box center [106, 328] width 148 height 17
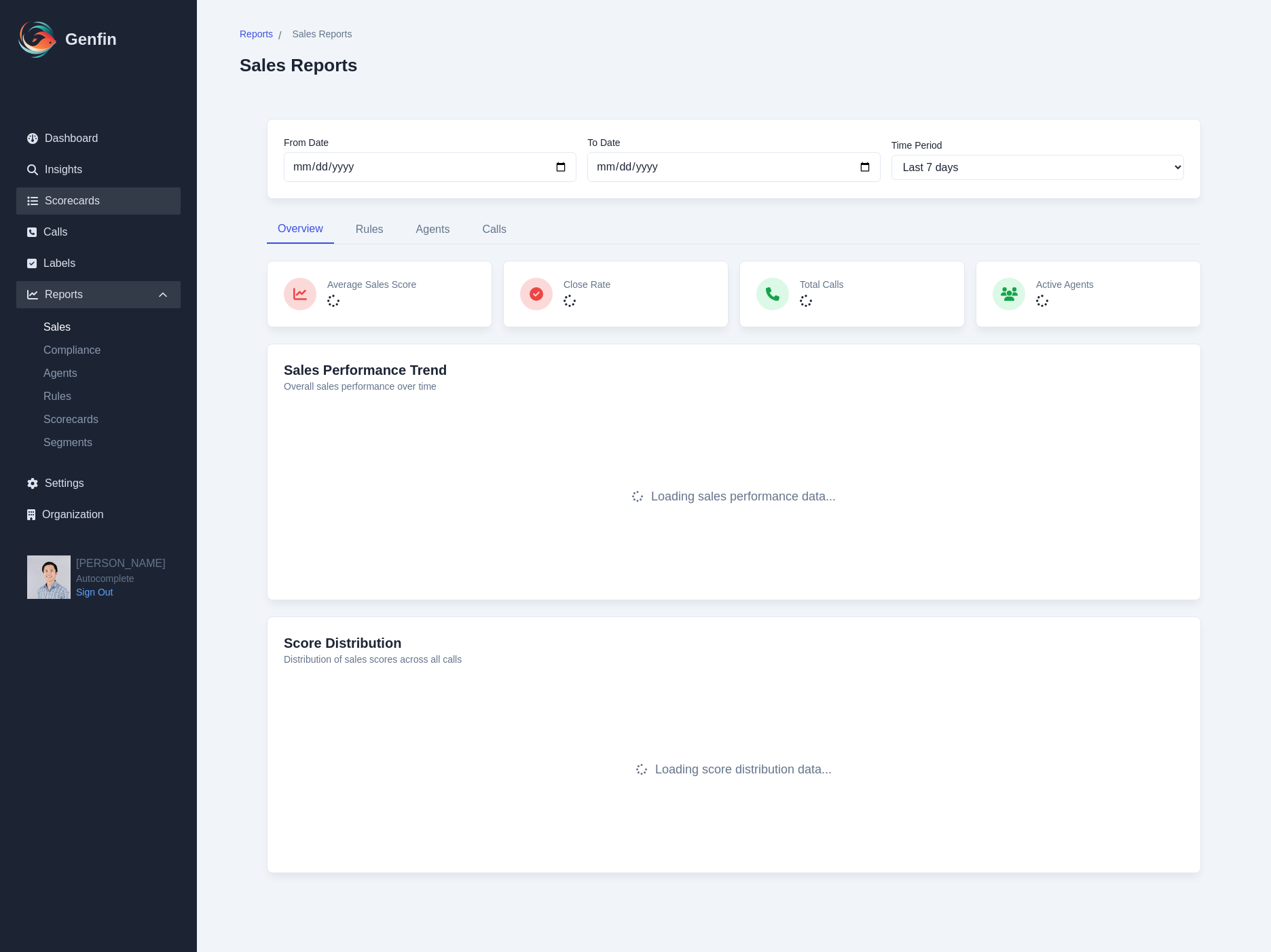
click at [72, 197] on link "Scorecards" at bounding box center [99, 201] width 164 height 27
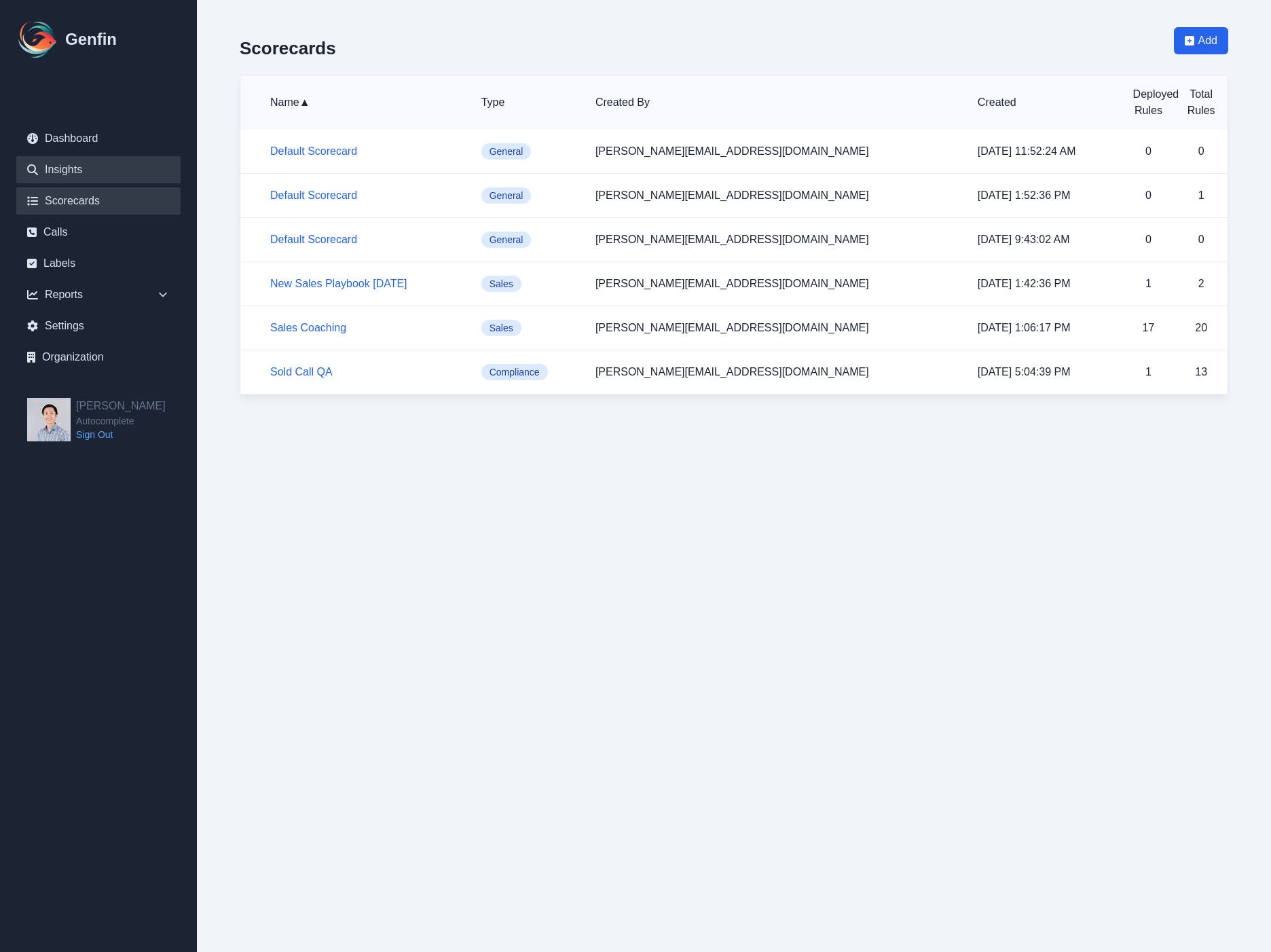
click at [75, 171] on link "Insights" at bounding box center [99, 169] width 164 height 27
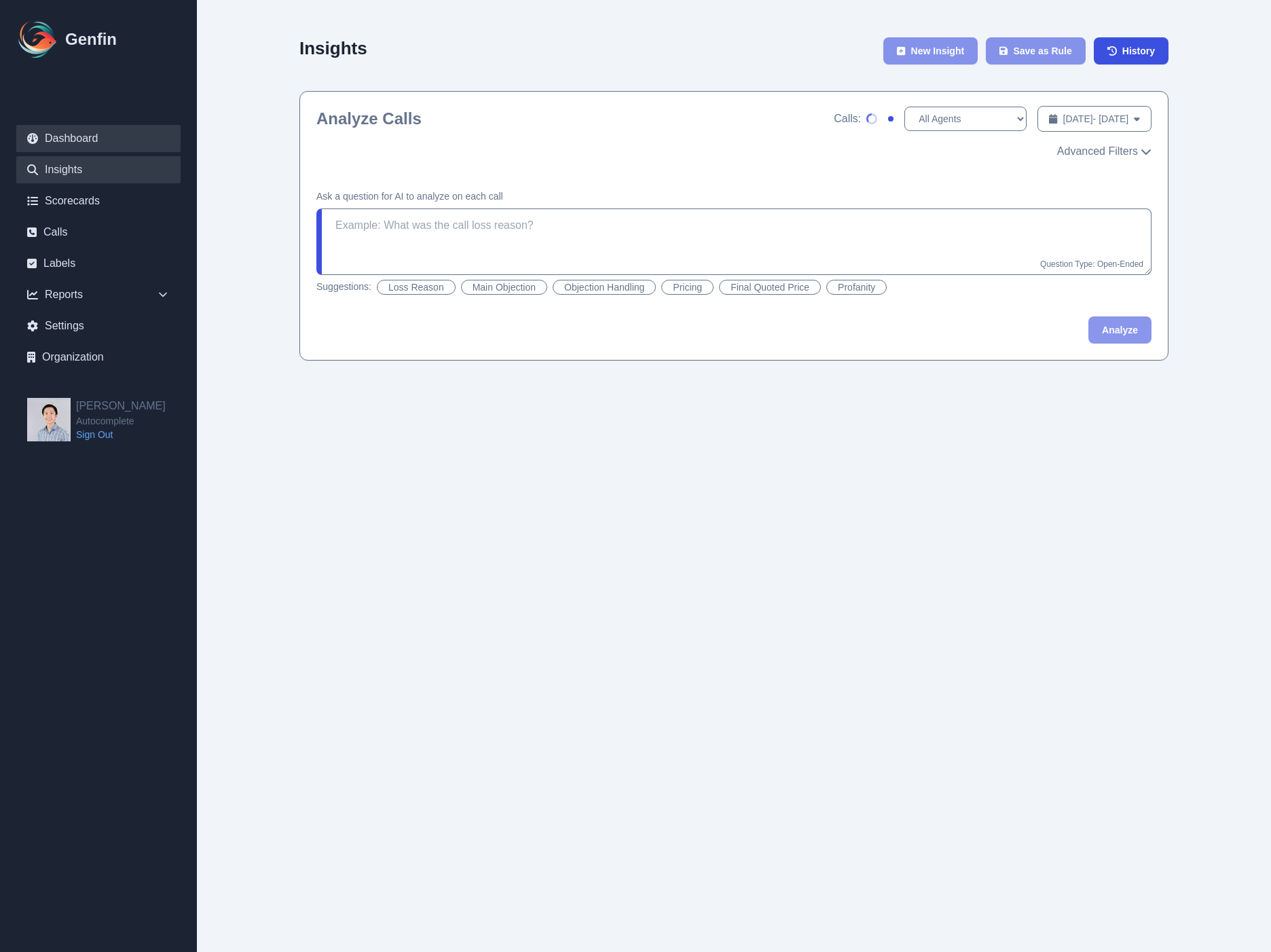
click at [81, 135] on link "Dashboard" at bounding box center [99, 138] width 164 height 27
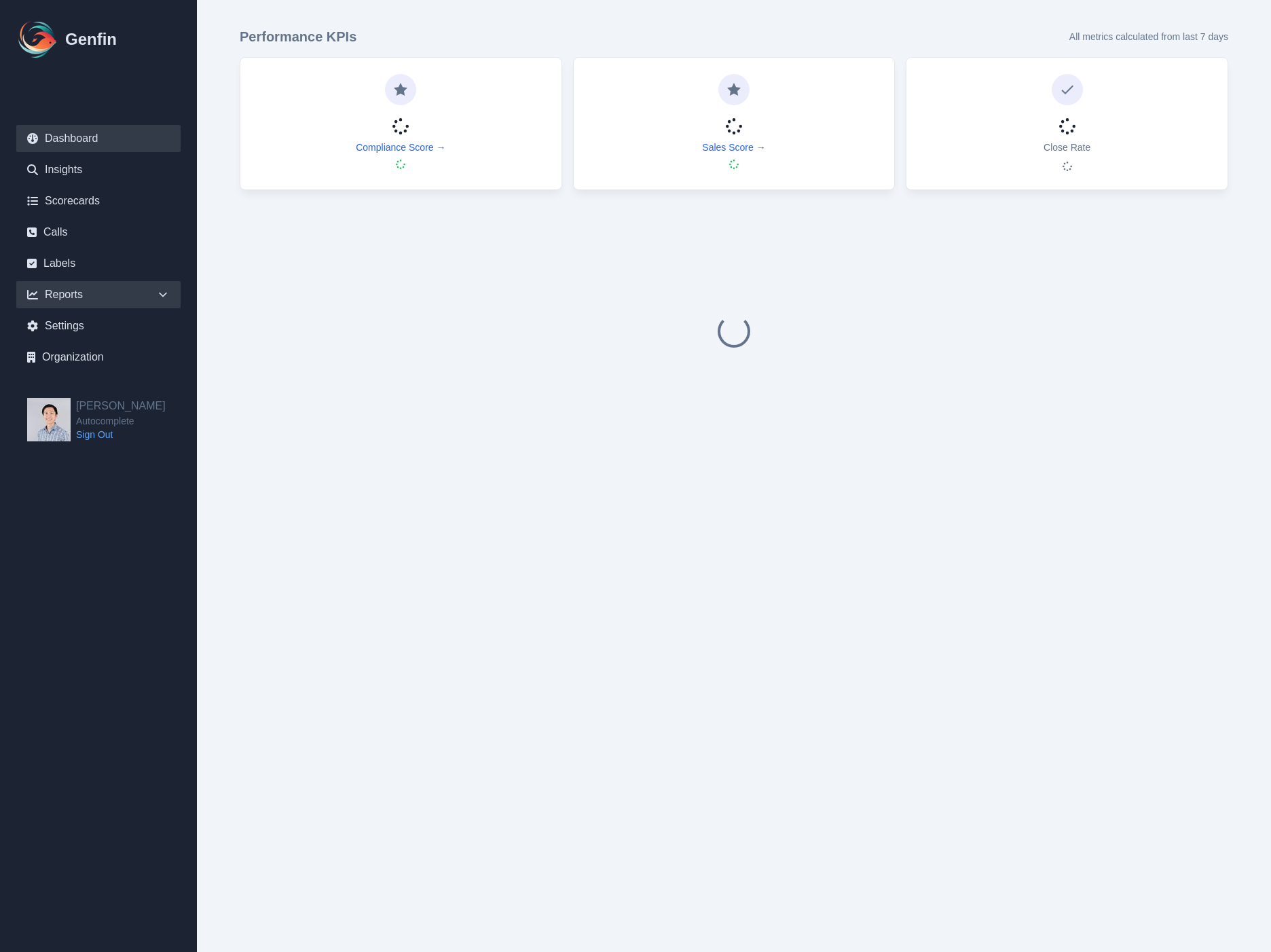
click at [122, 302] on div "Reports" at bounding box center [99, 294] width 164 height 27
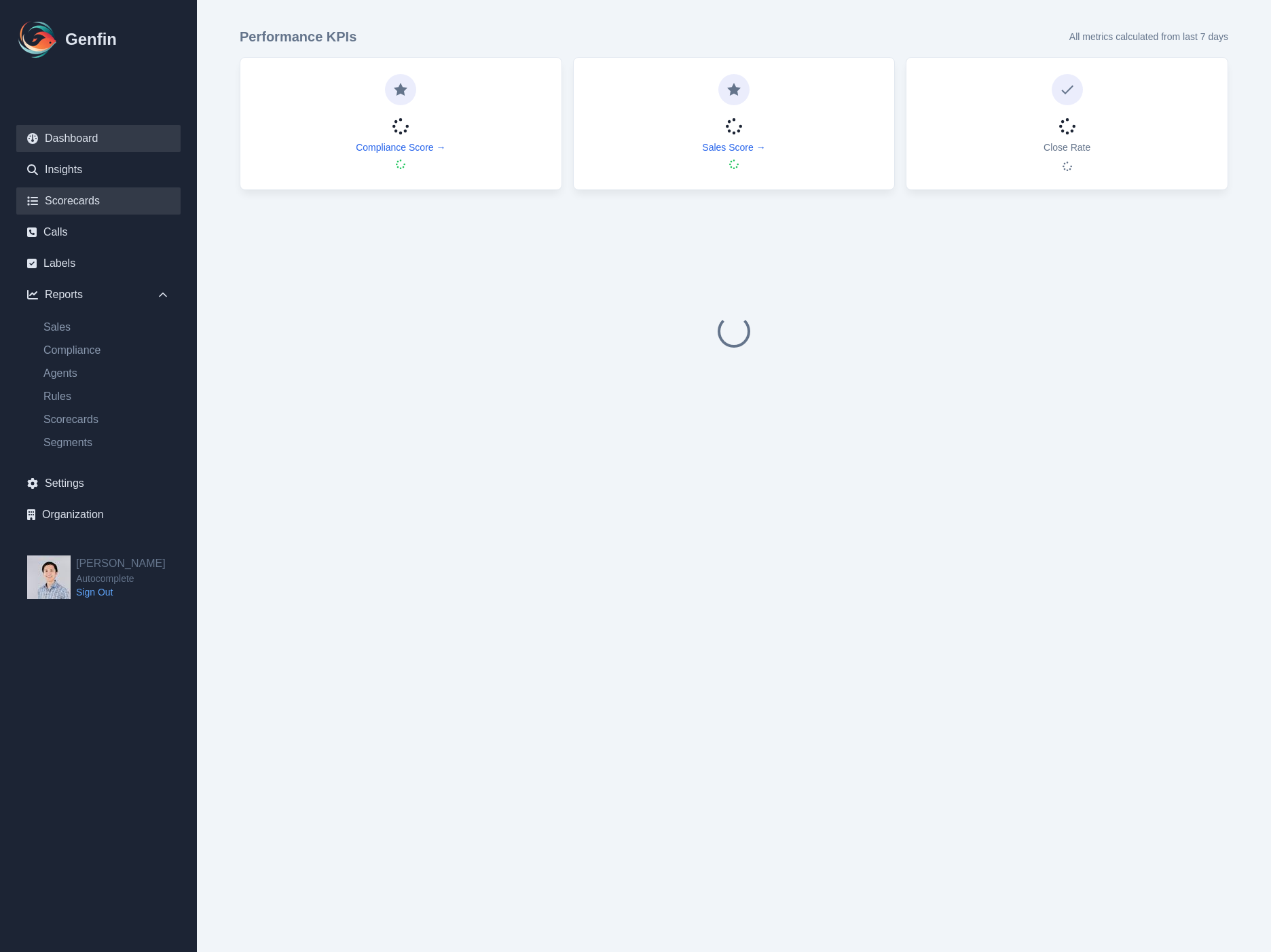
click at [140, 198] on link "Scorecards" at bounding box center [99, 201] width 164 height 27
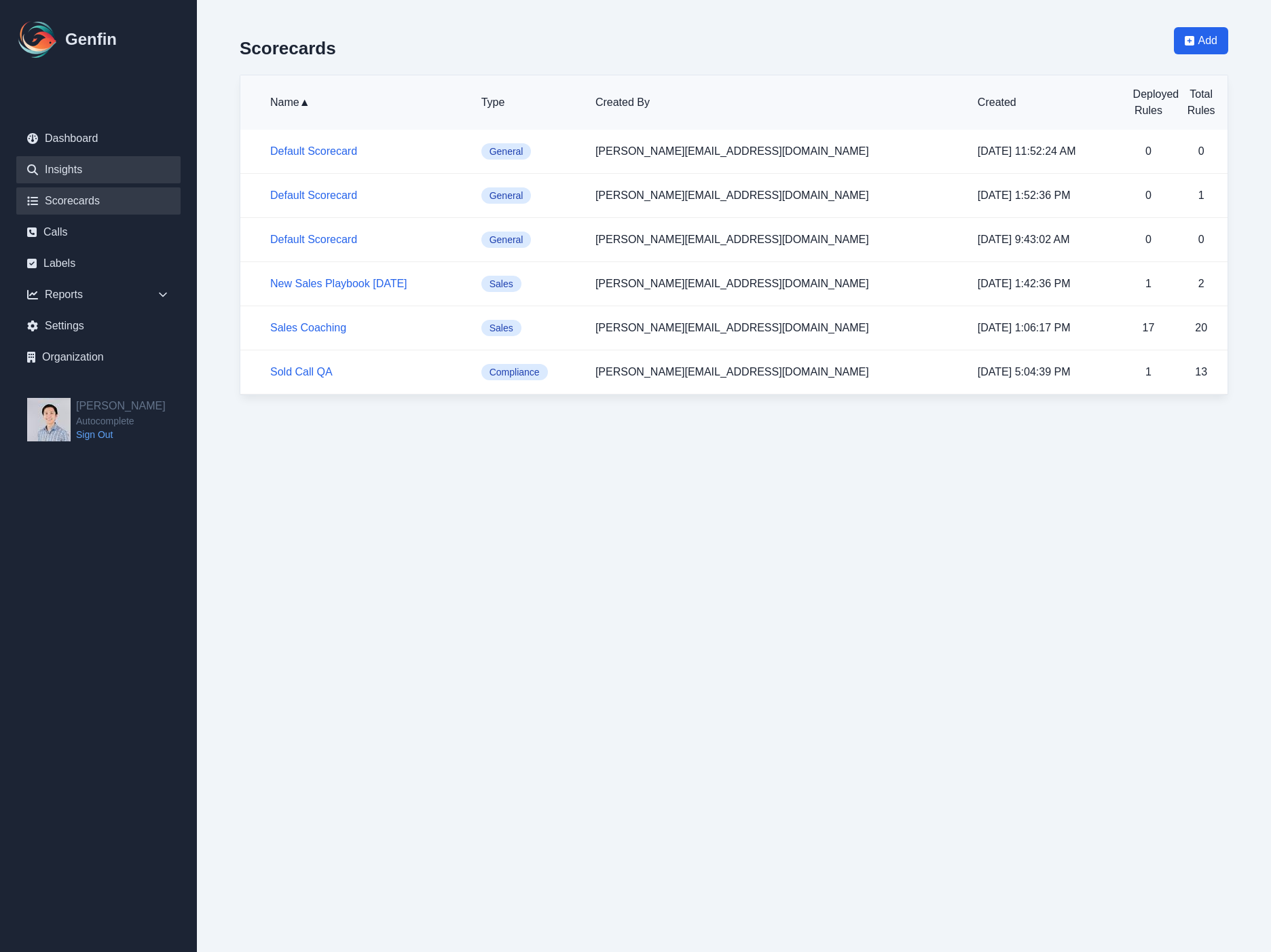
click at [115, 176] on link "Insights" at bounding box center [99, 169] width 164 height 27
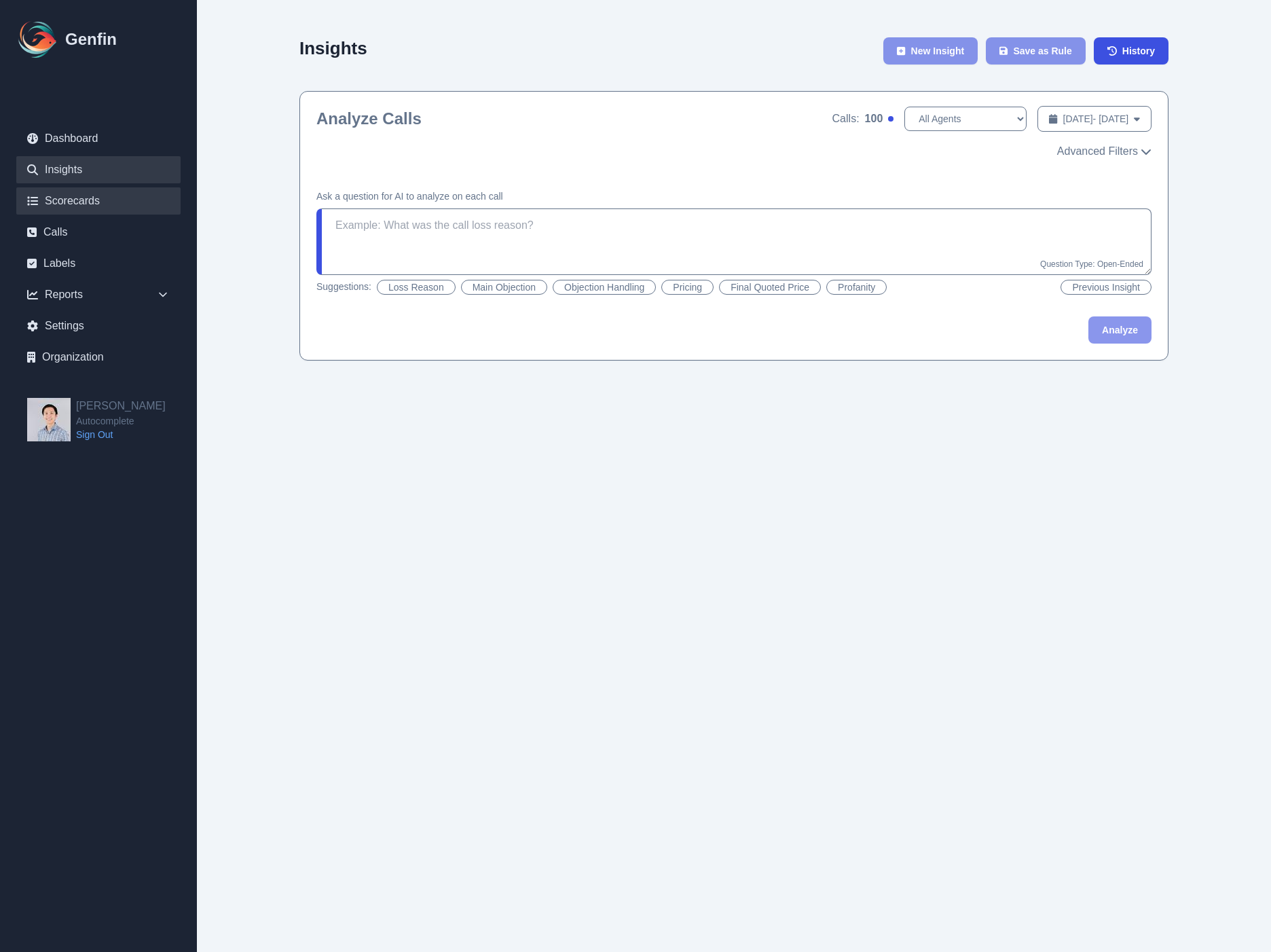
click at [98, 194] on link "Scorecards" at bounding box center [99, 201] width 164 height 27
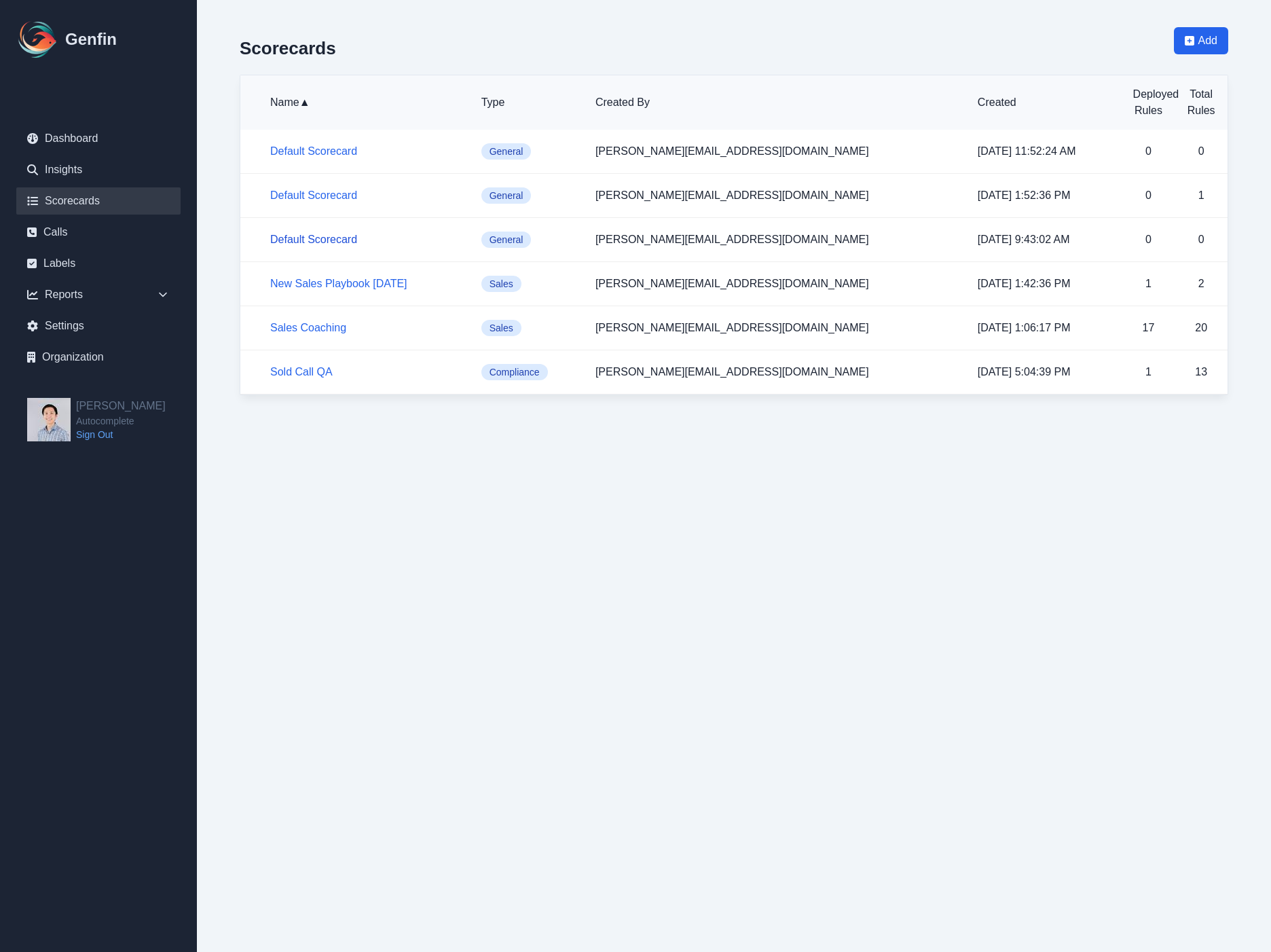
click at [332, 243] on link "Default Scorecard" at bounding box center [314, 239] width 87 height 12
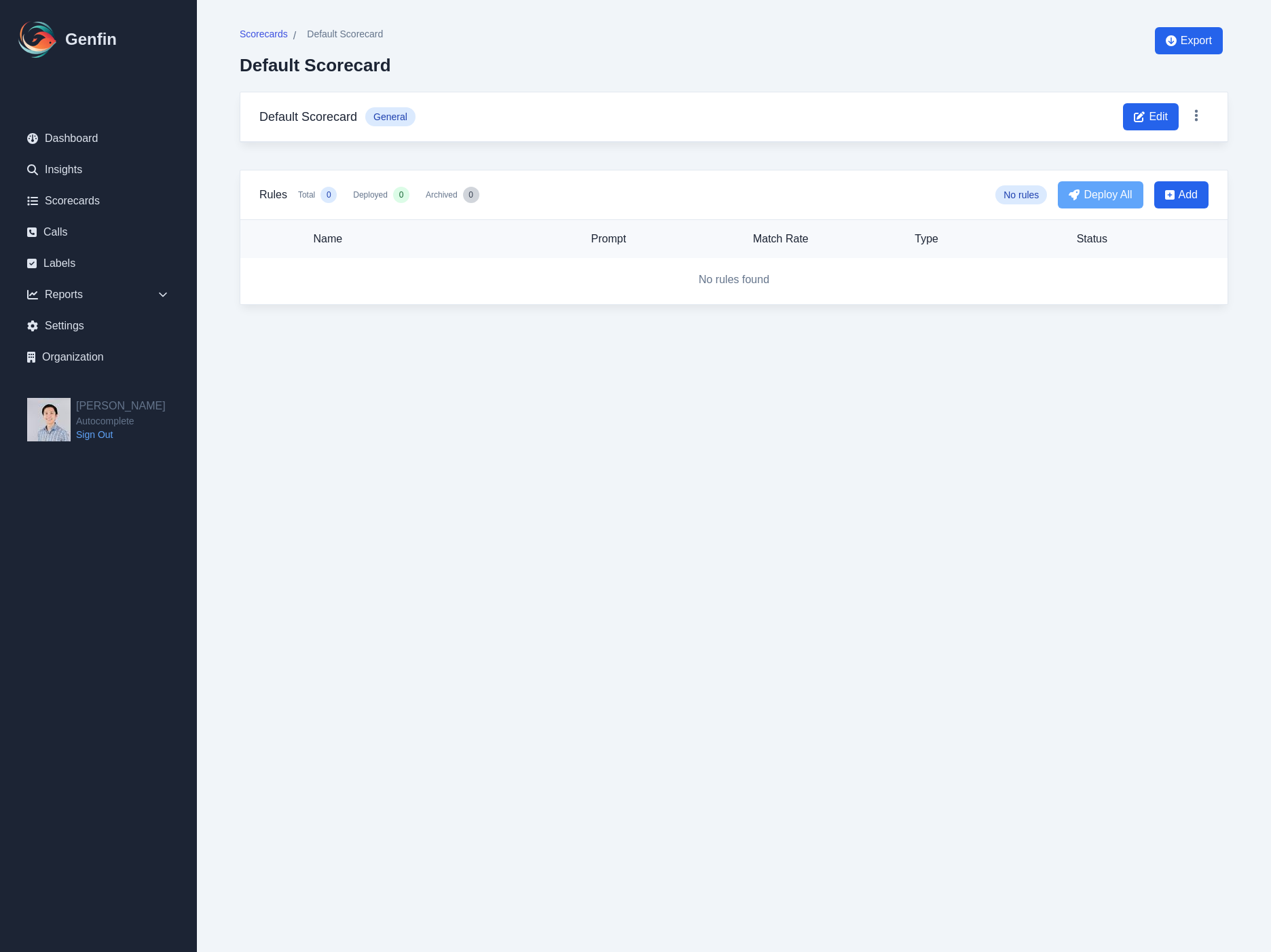
drag, startPoint x: 1166, startPoint y: 116, endPoint x: 1044, endPoint y: 115, distance: 122.0
click at [1166, 115] on span "Edit" at bounding box center [1159, 117] width 19 height 17
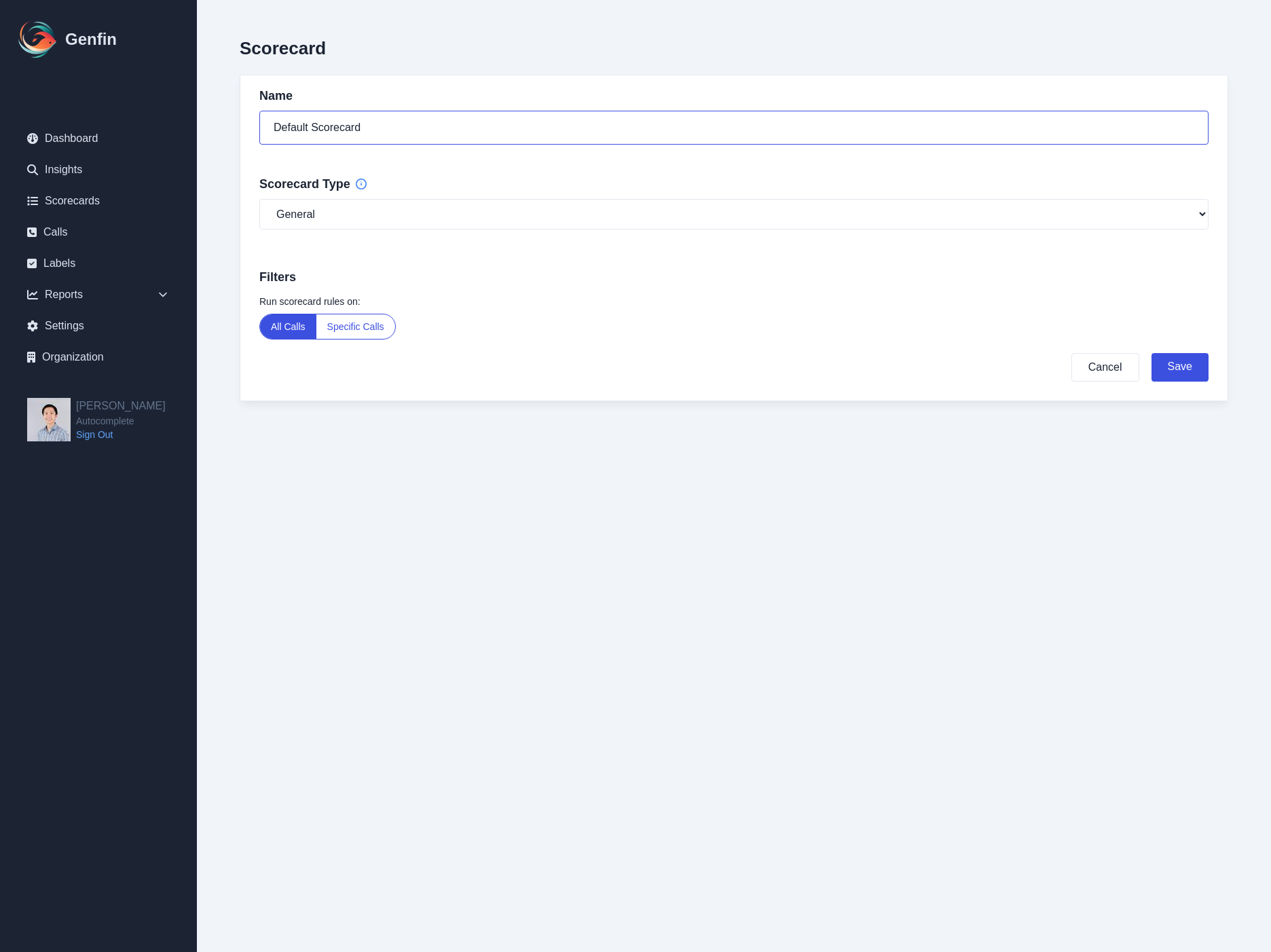
click at [368, 137] on input "Default Scorecard" at bounding box center [734, 127] width 949 height 34
type input "Sentiment Analysis"
click at [482, 212] on select "General Compliance Sales" at bounding box center [734, 214] width 949 height 30
select select "sales"
click at [366, 318] on button "Specific Calls" at bounding box center [356, 326] width 79 height 24
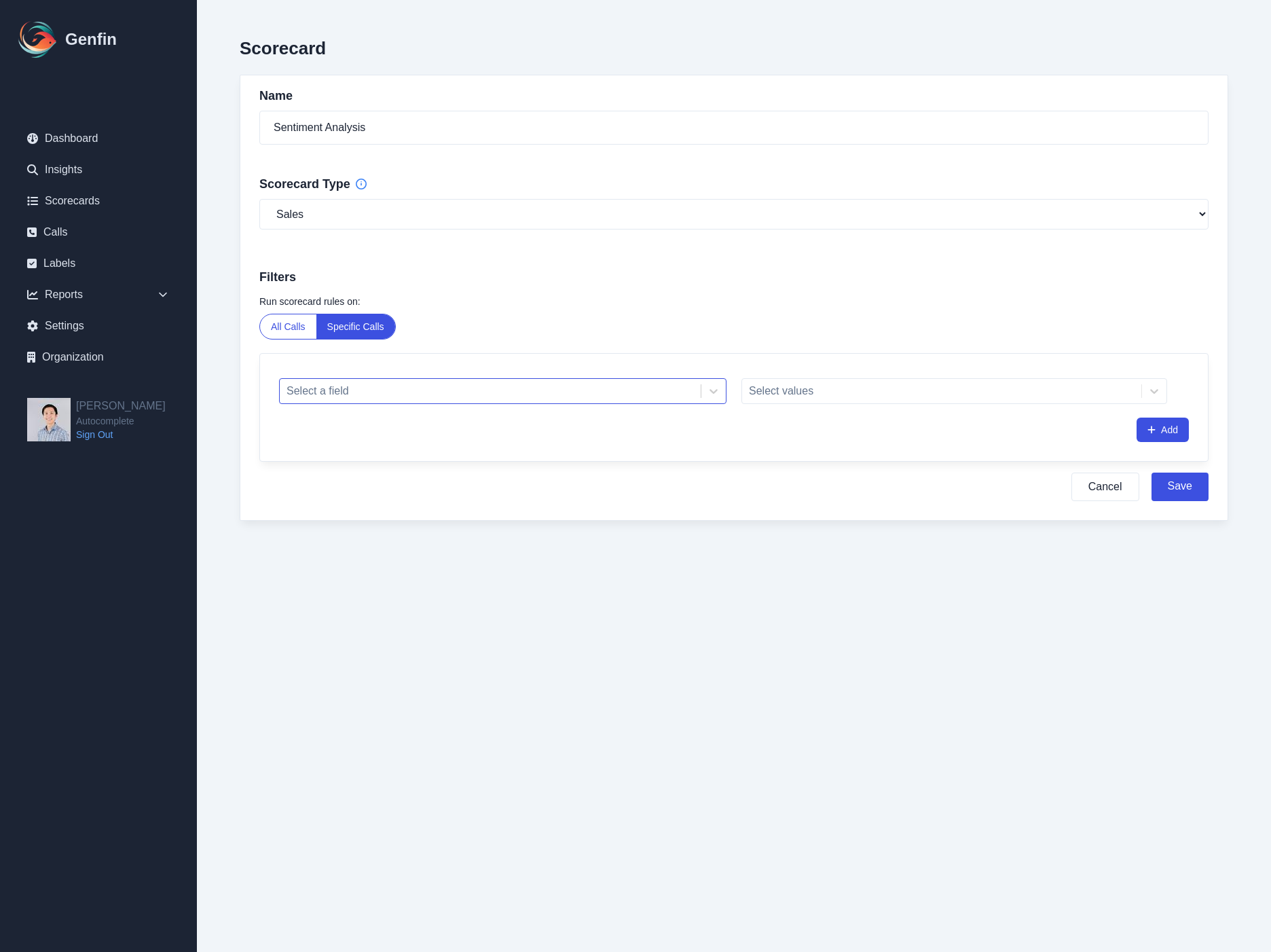
click at [455, 391] on div at bounding box center [490, 391] width 407 height 19
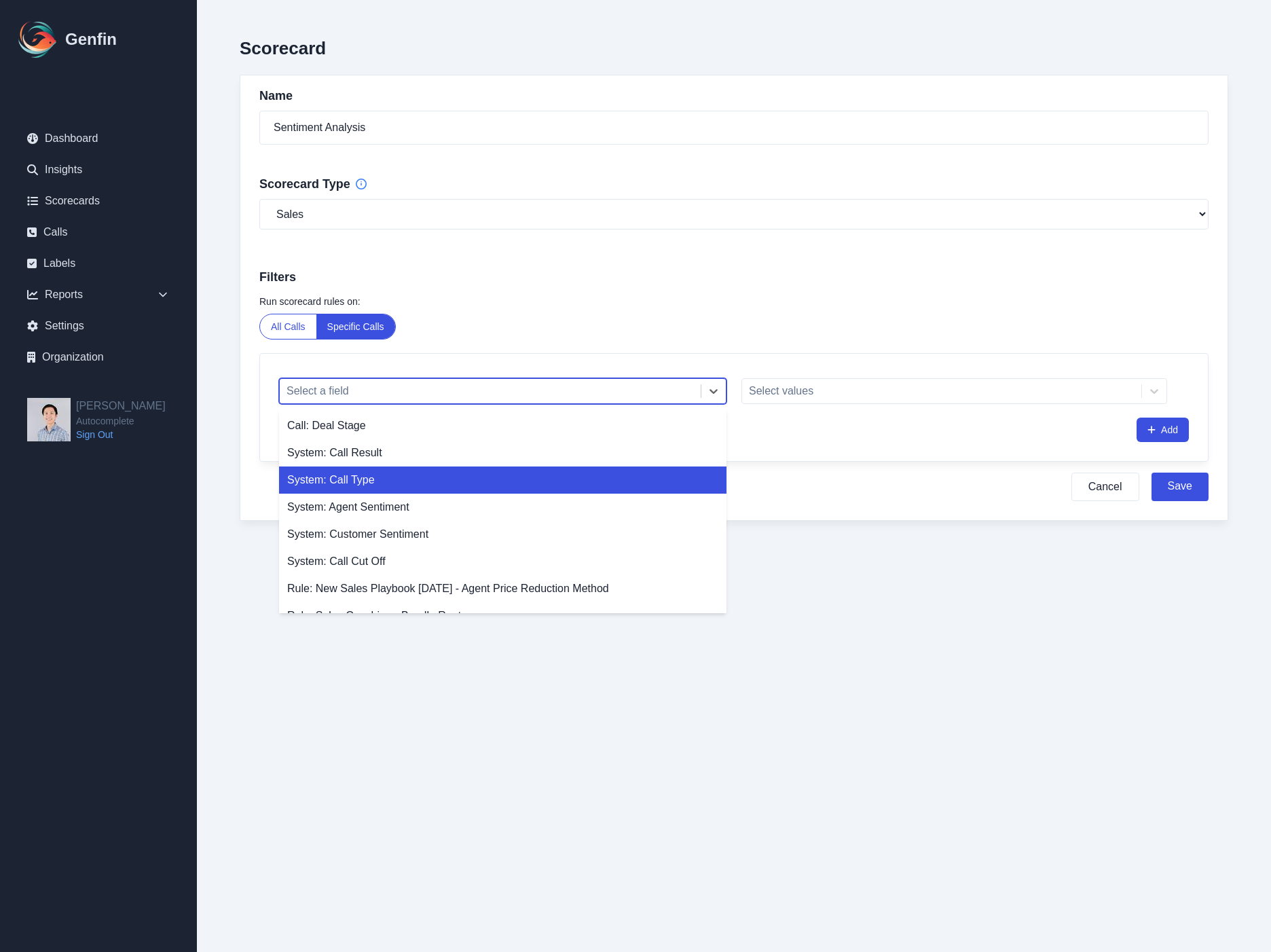
click at [493, 484] on div "System: Call Type" at bounding box center [502, 479] width 448 height 27
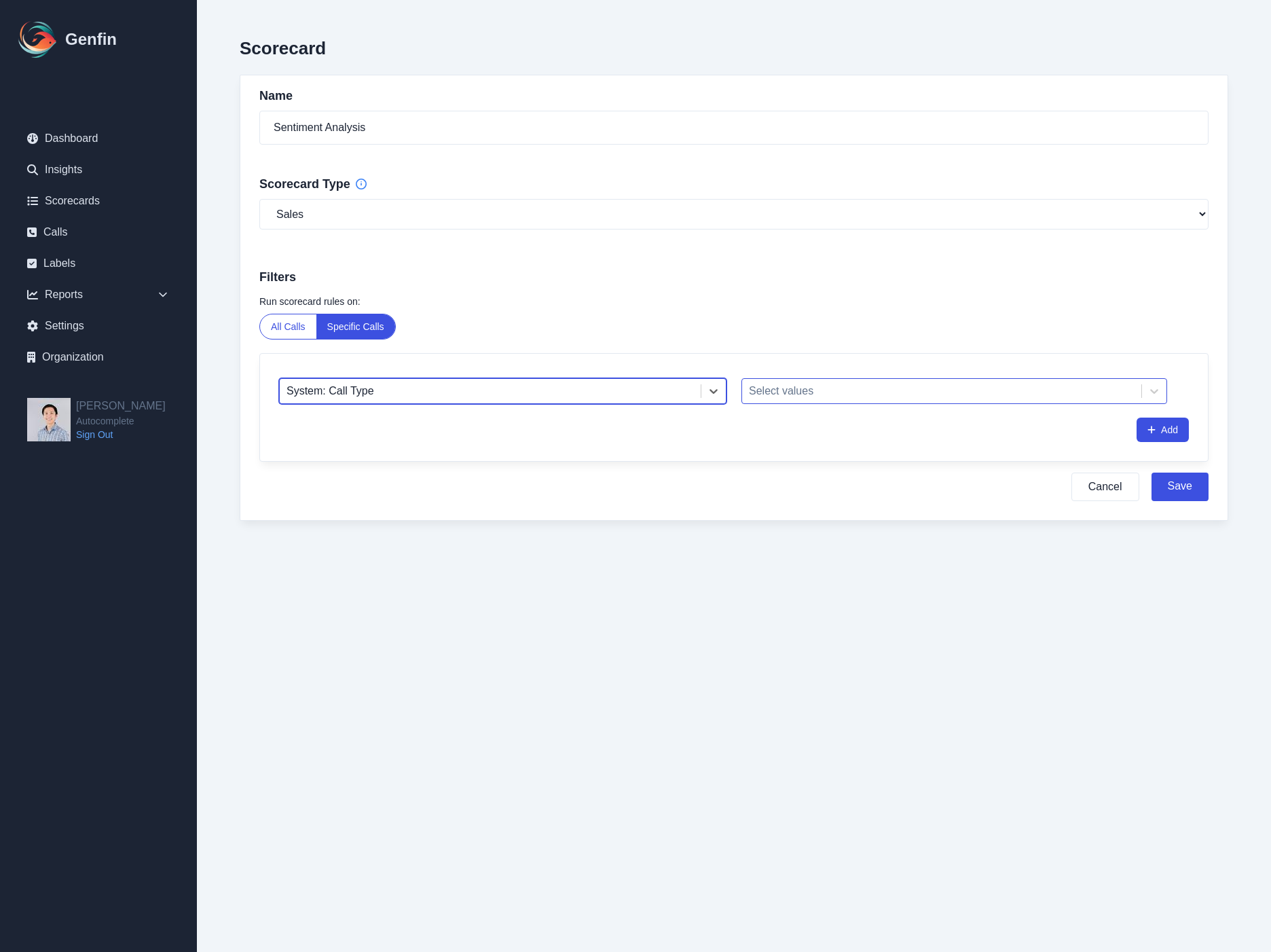
click at [807, 388] on div at bounding box center [941, 391] width 386 height 19
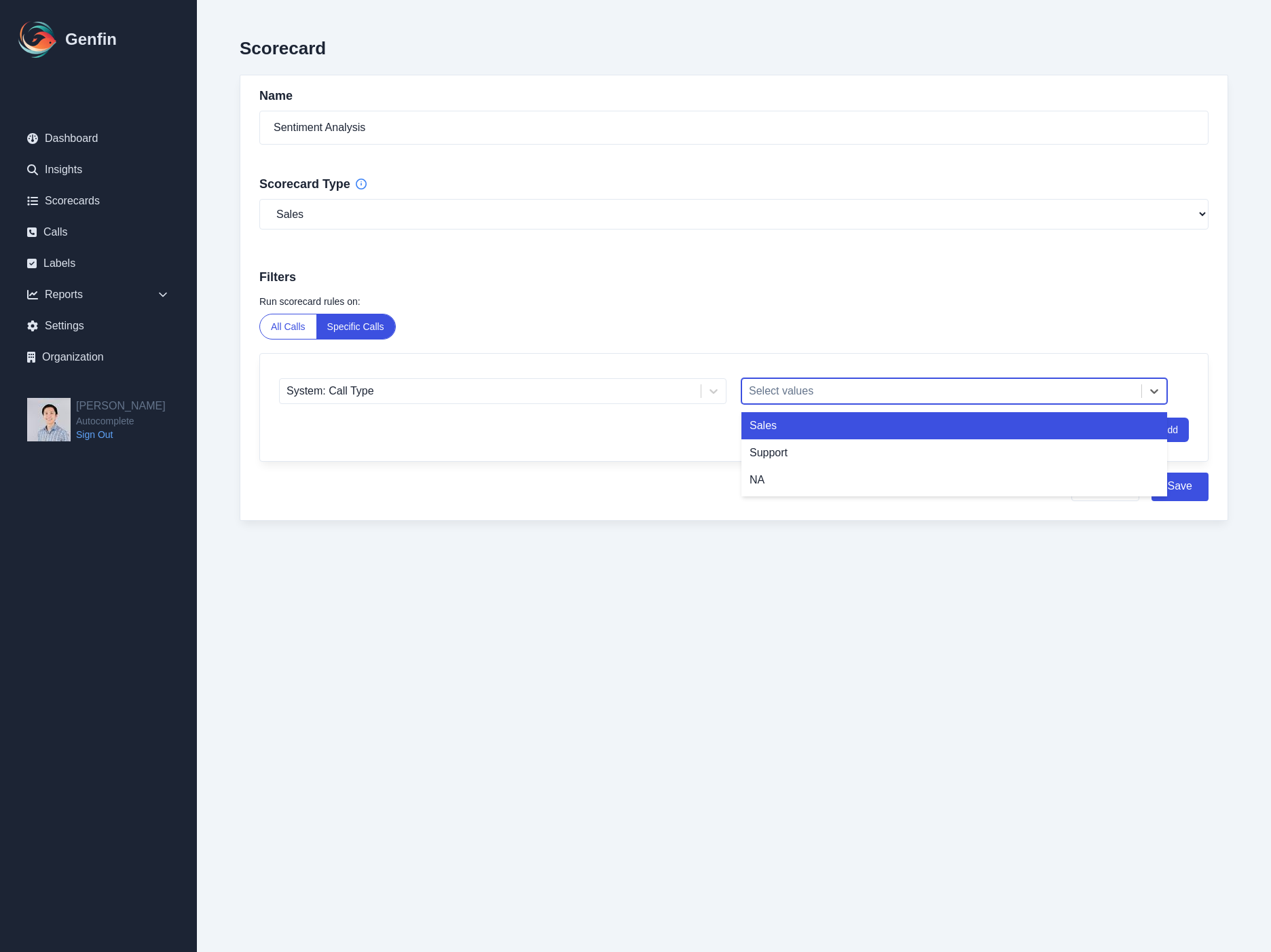
click at [800, 435] on div "Sales" at bounding box center [954, 425] width 426 height 27
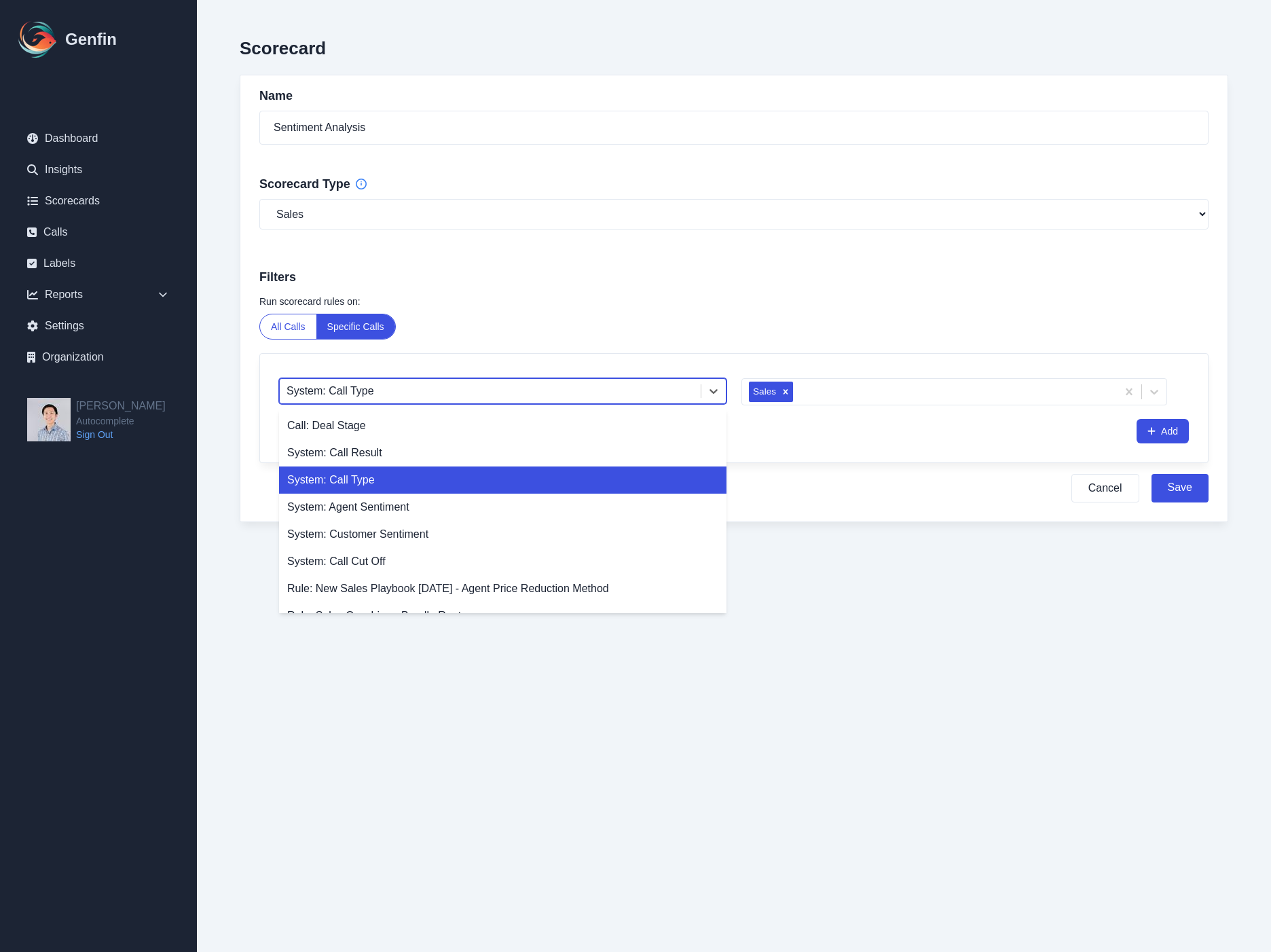
click at [604, 397] on div at bounding box center [490, 391] width 407 height 19
drag, startPoint x: 604, startPoint y: 397, endPoint x: 959, endPoint y: 474, distance: 363.3
click at [611, 397] on div at bounding box center [490, 391] width 407 height 19
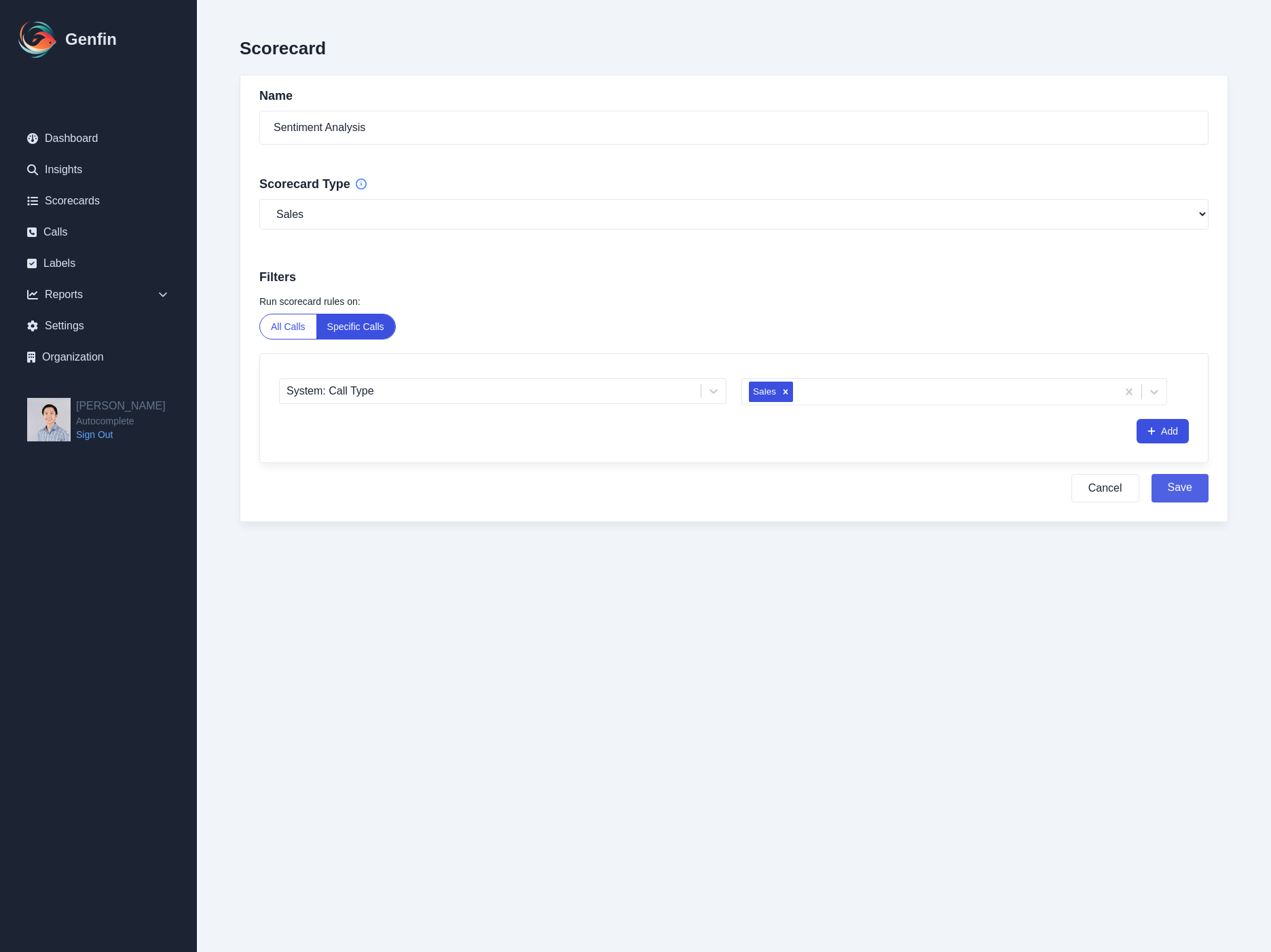
click at [1199, 485] on button "Save" at bounding box center [1180, 488] width 57 height 28
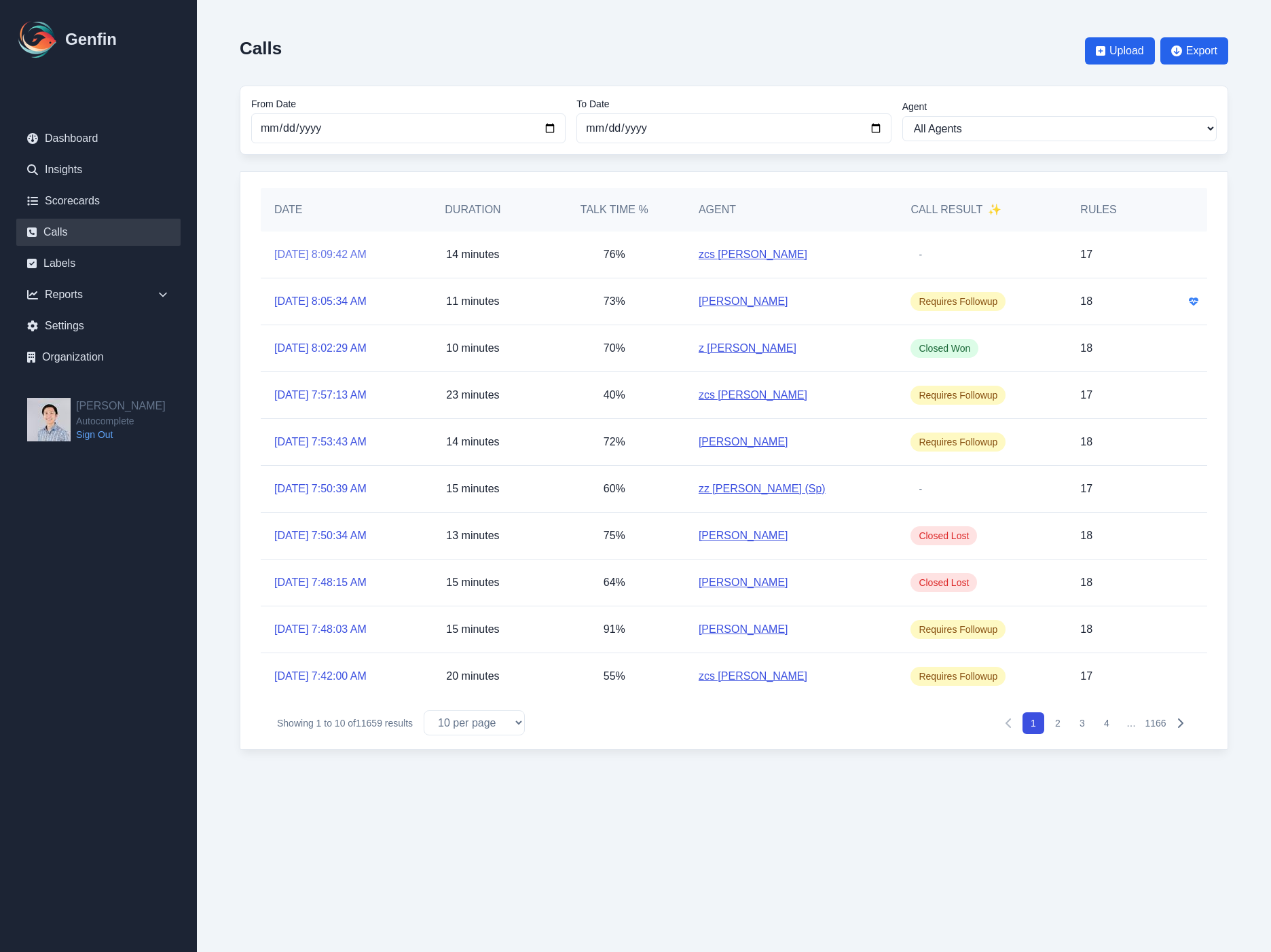
click at [311, 250] on link "[DATE] 8:09:42 AM" at bounding box center [321, 255] width 92 height 17
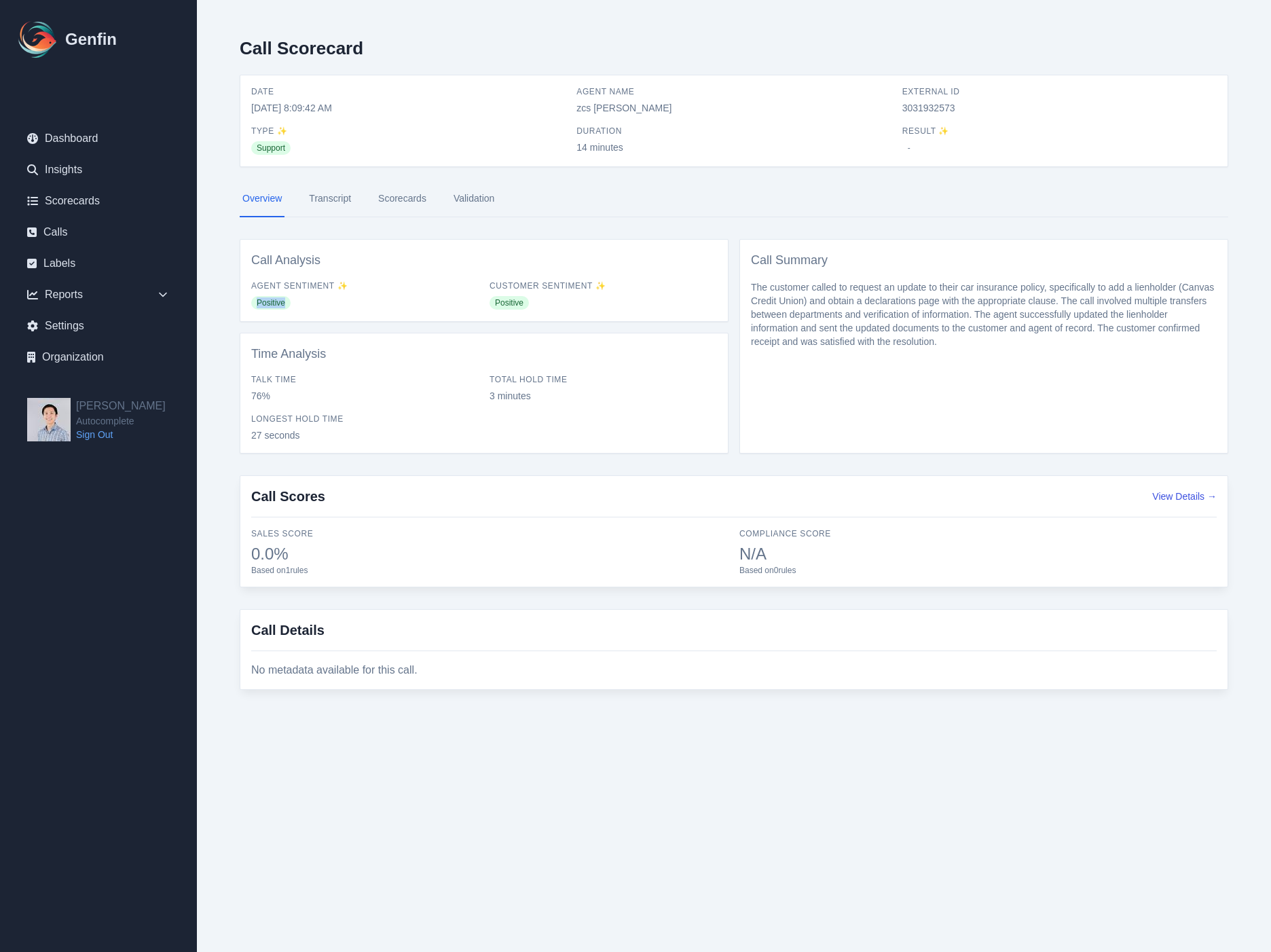
drag, startPoint x: 315, startPoint y: 305, endPoint x: 248, endPoint y: 302, distance: 67.1
click at [248, 302] on div "Call Analysis Agent Sentiment ✨ Positive Customer Sentiment ✨ Positive" at bounding box center [484, 280] width 489 height 83
click at [108, 227] on link "Calls" at bounding box center [99, 232] width 164 height 27
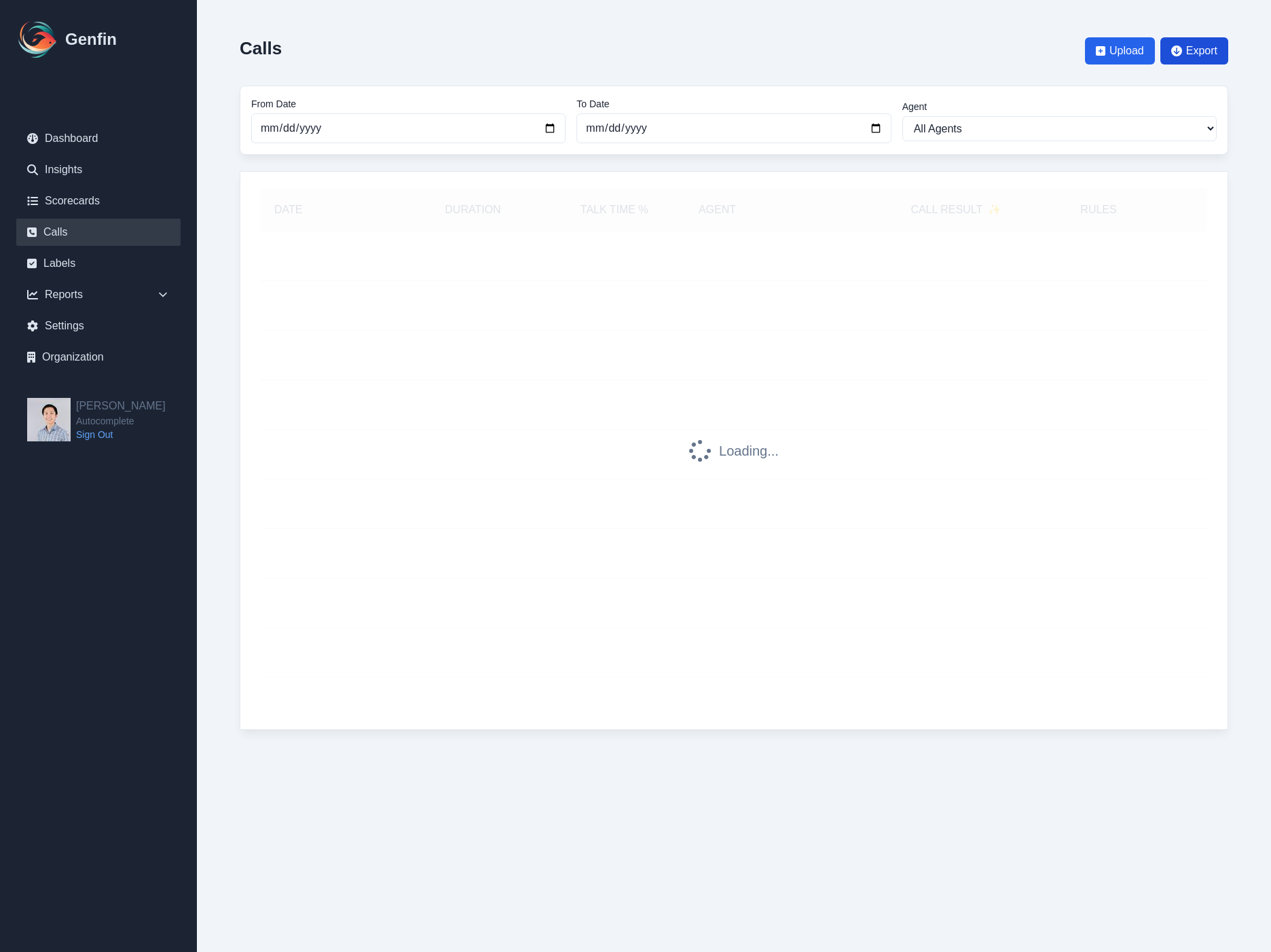
click at [1205, 58] on span "Export" at bounding box center [1201, 51] width 31 height 17
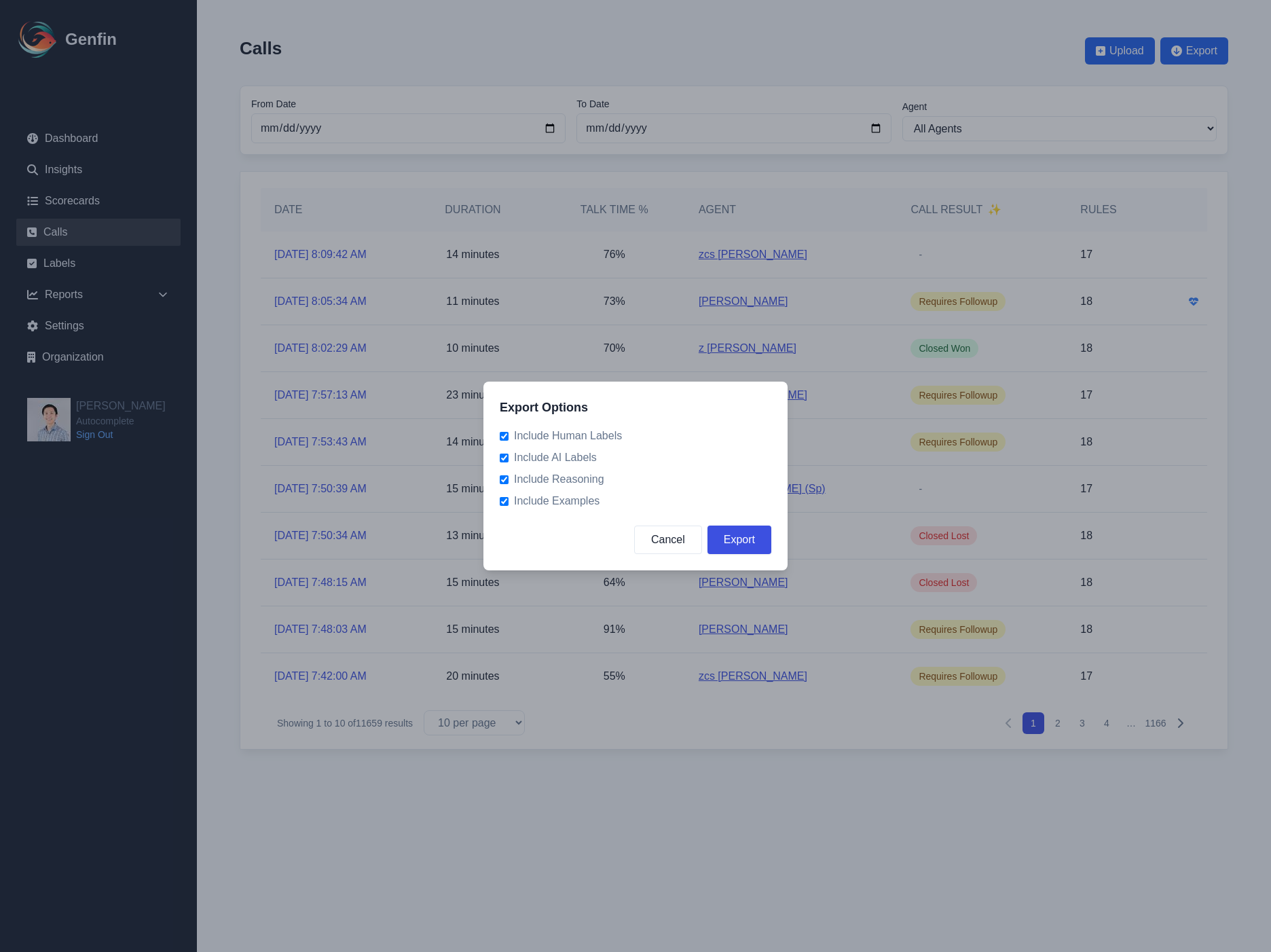
click at [748, 539] on button "Export" at bounding box center [739, 539] width 64 height 28
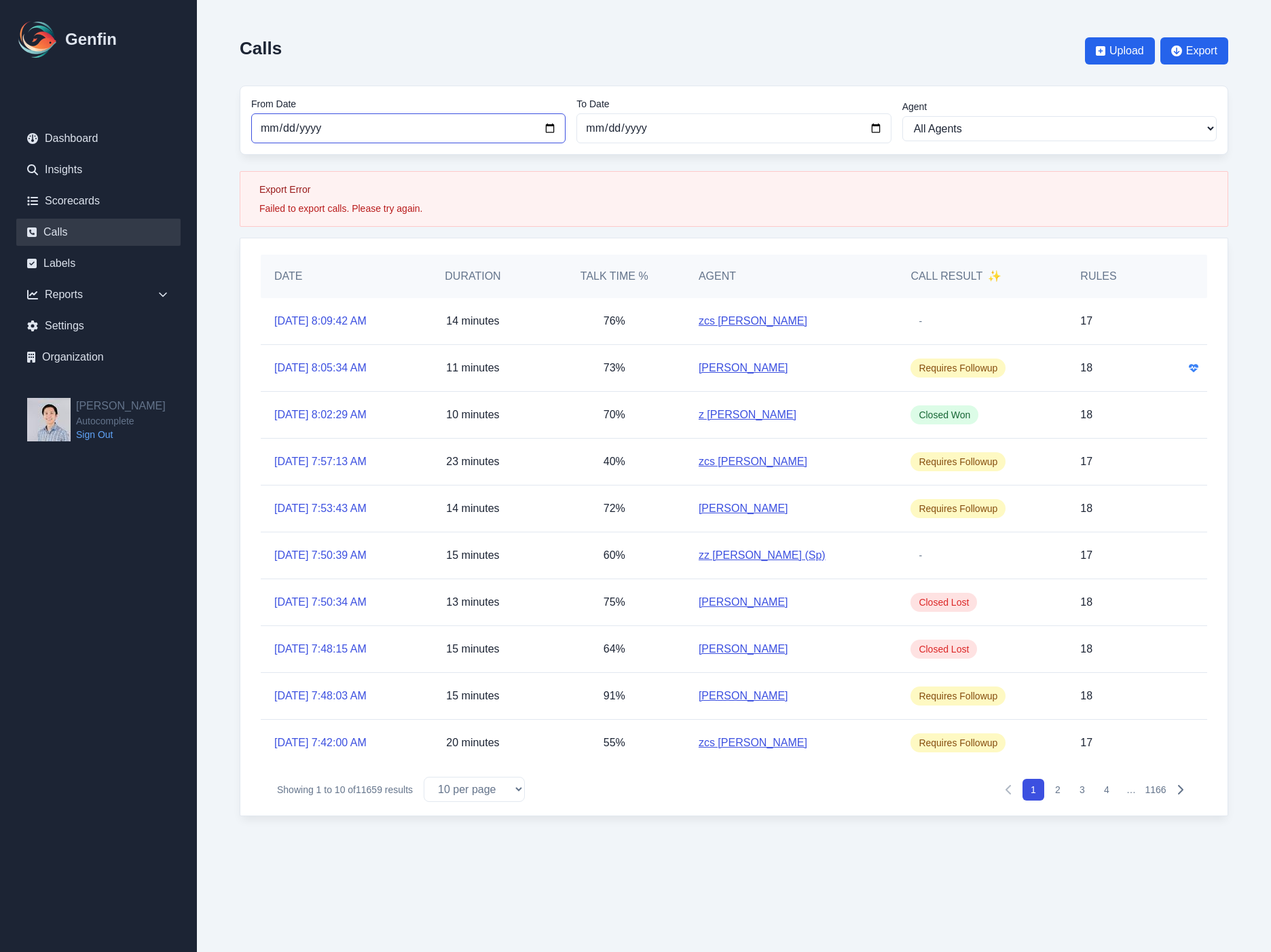
click at [504, 130] on input "[DATE]" at bounding box center [408, 128] width 315 height 30
click at [554, 125] on input "[DATE]" at bounding box center [408, 128] width 315 height 30
type input "[DATE]"
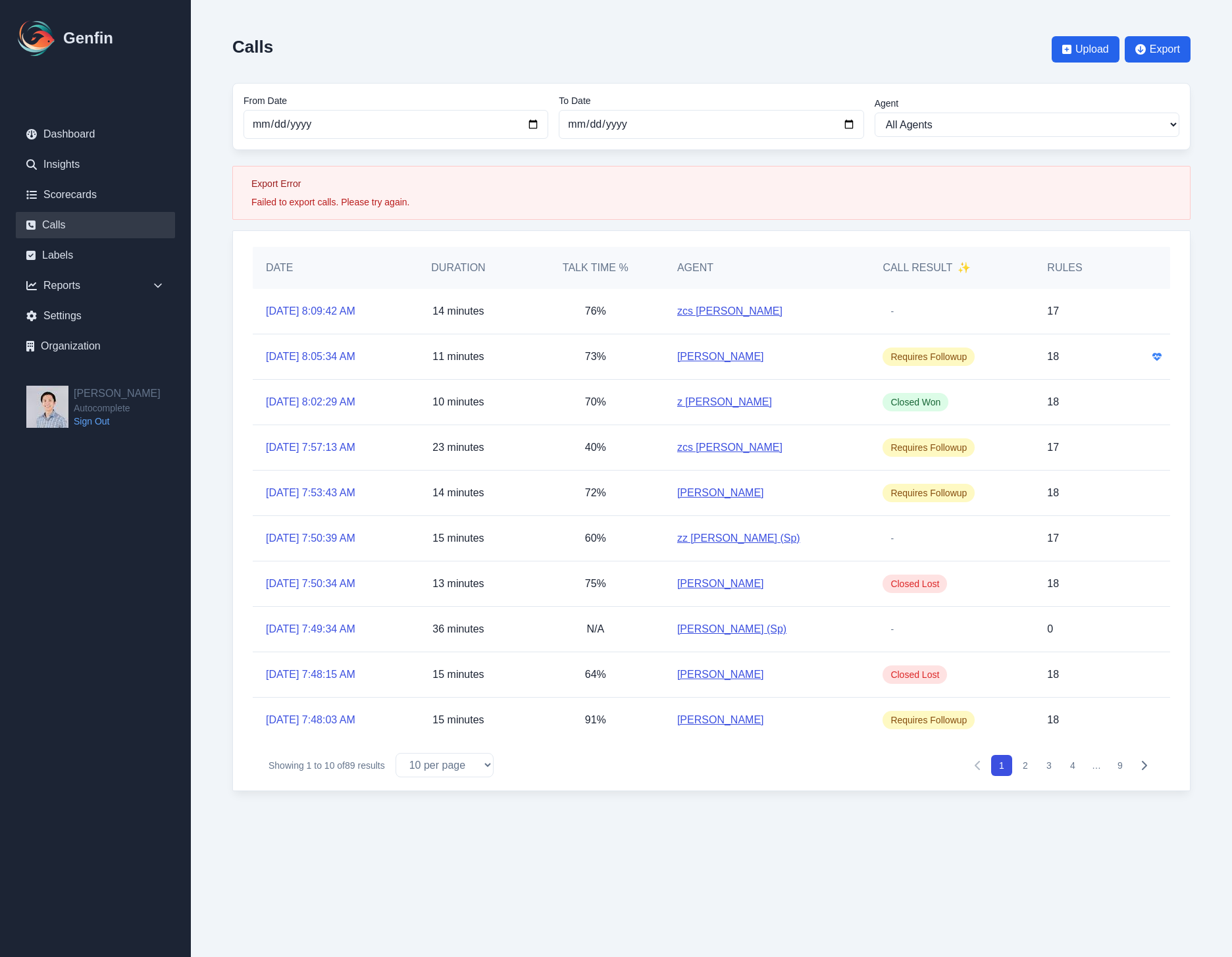
drag, startPoint x: 829, startPoint y: 892, endPoint x: 847, endPoint y: 860, distance: 36.7
click at [833, 817] on html "Genfin Dashboard Insights Scorecards Calls Labels Reports Sales Compliance Agen…" at bounding box center [616, 409] width 1232 height 817
click at [1150, 49] on span "Export" at bounding box center [1164, 49] width 30 height 16
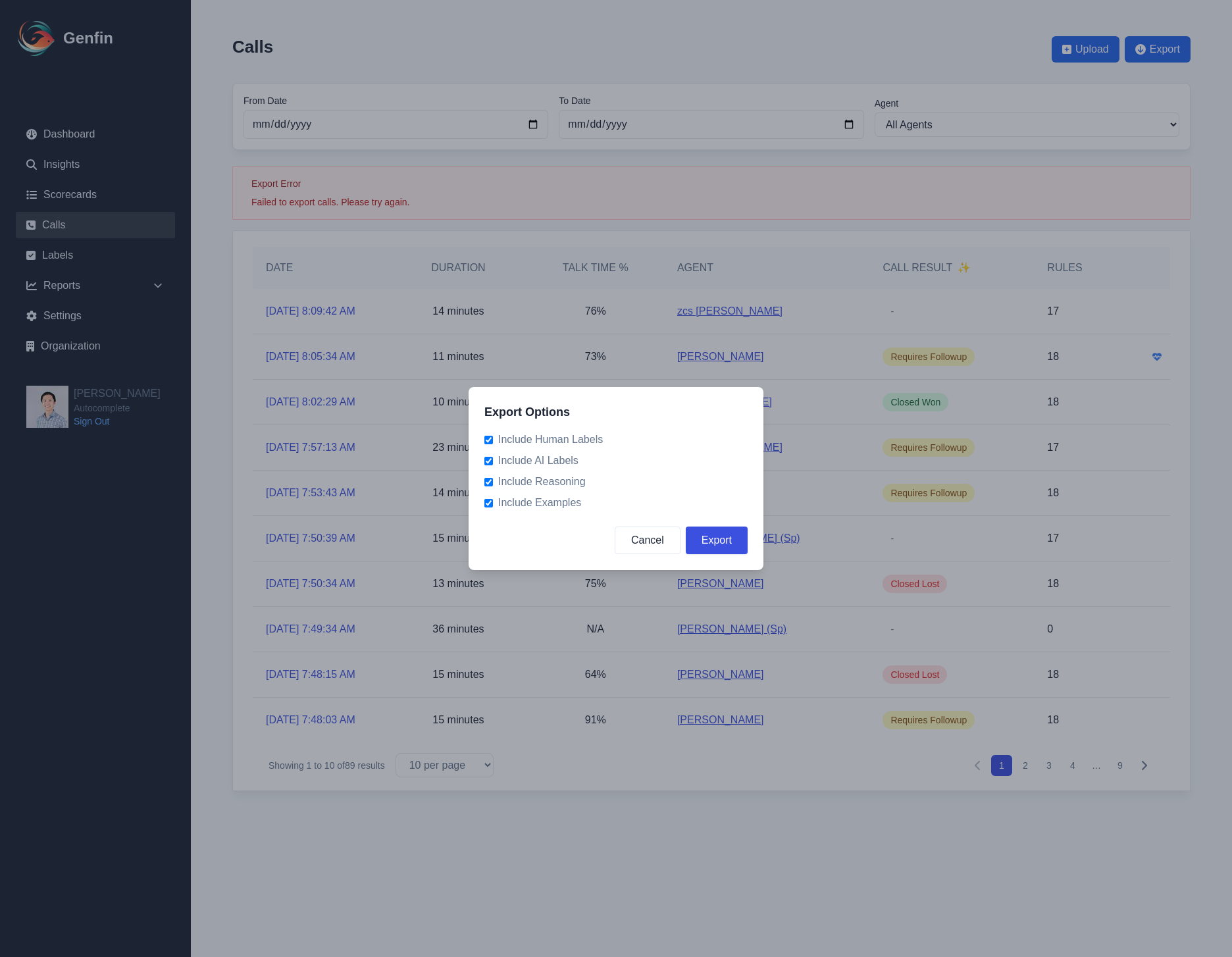
click at [734, 536] on button "Export" at bounding box center [716, 540] width 62 height 27
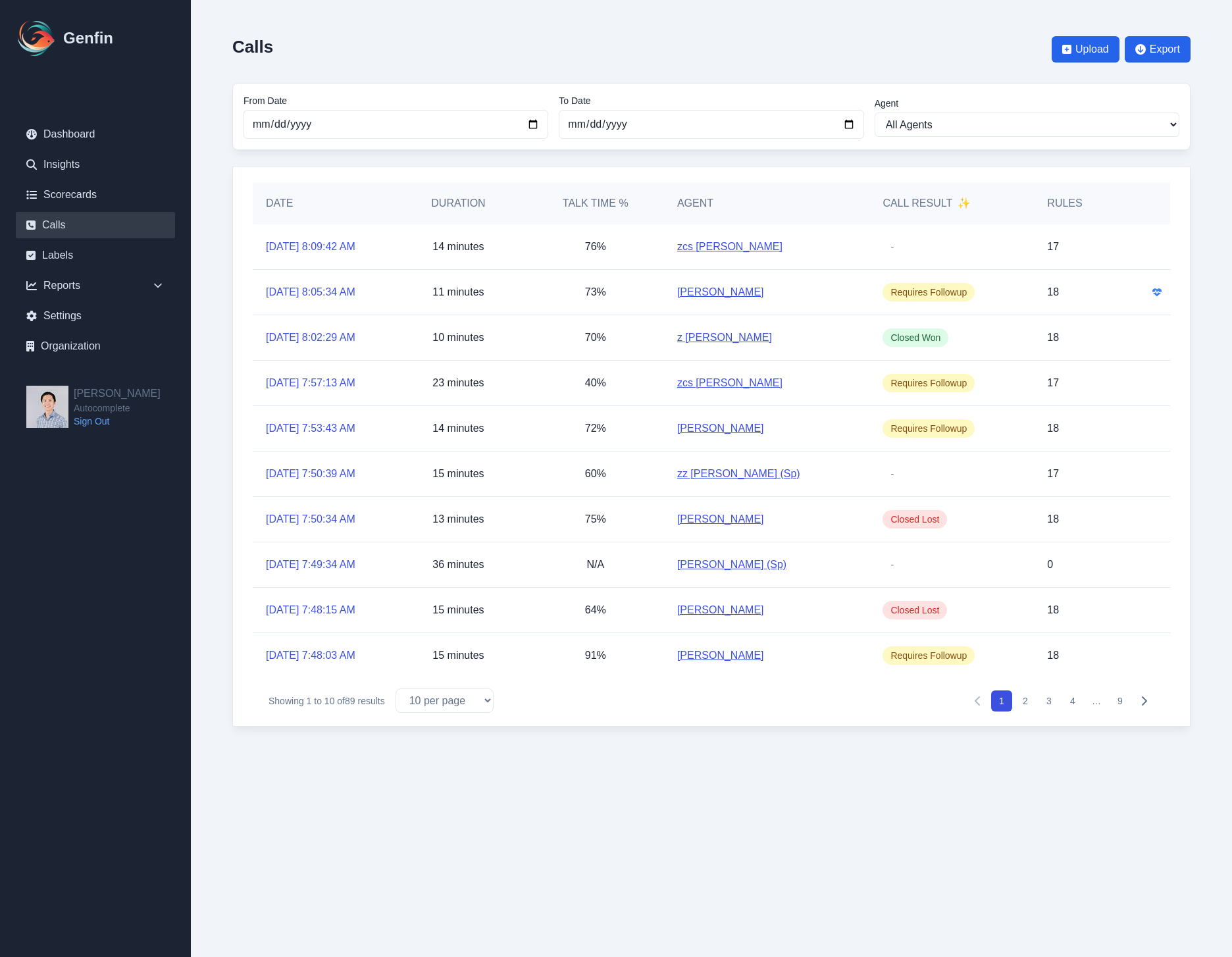
click at [310, 62] on div "Calls Upload Export" at bounding box center [711, 49] width 958 height 46
click at [103, 187] on link "Scorecards" at bounding box center [96, 195] width 159 height 26
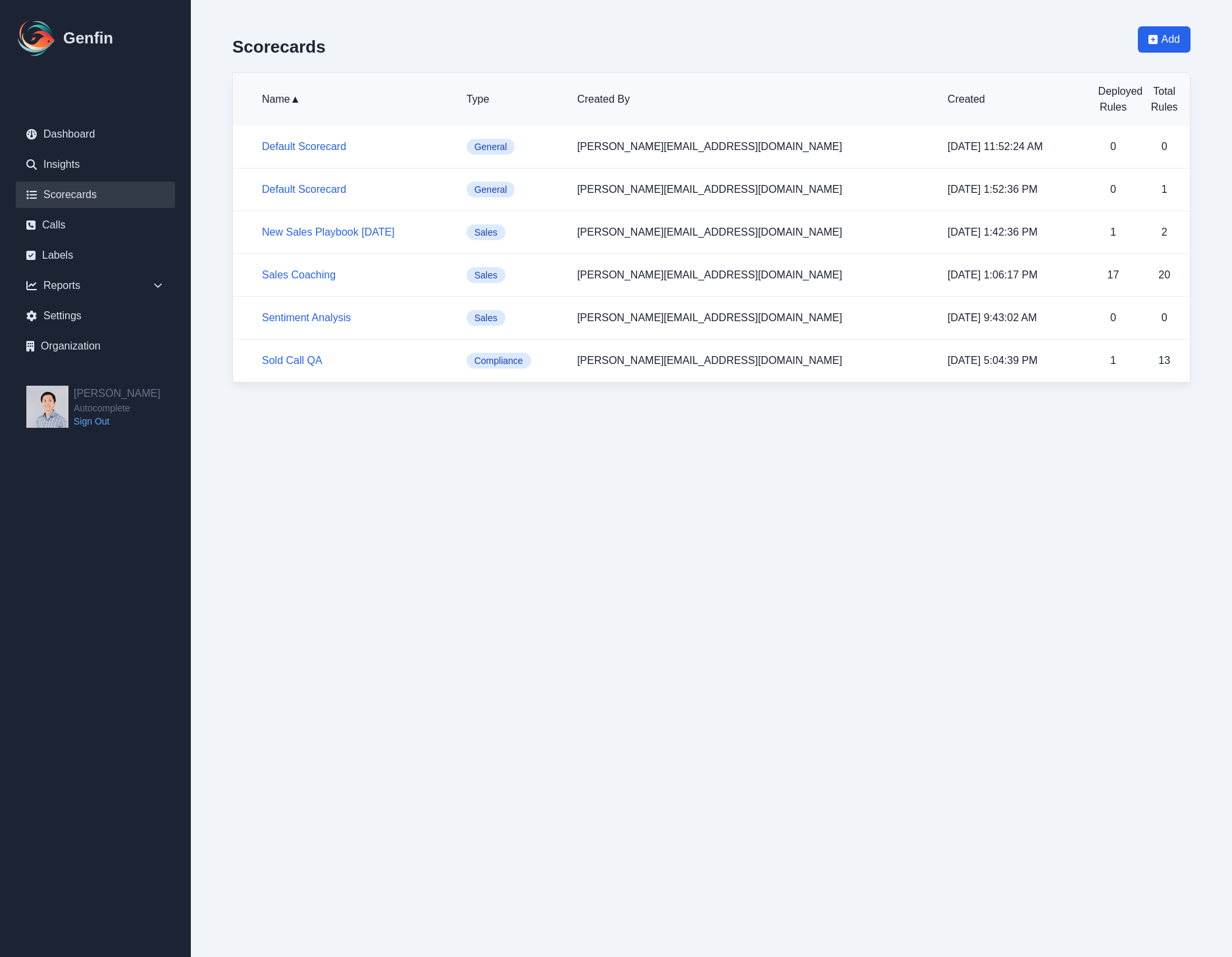
click at [437, 409] on html "Genfin Dashboard Insights Scorecards Calls Labels Reports Sales Compliance Agen…" at bounding box center [616, 205] width 1232 height 409
click at [324, 318] on link "Sentiment Analysis" at bounding box center [306, 317] width 89 height 11
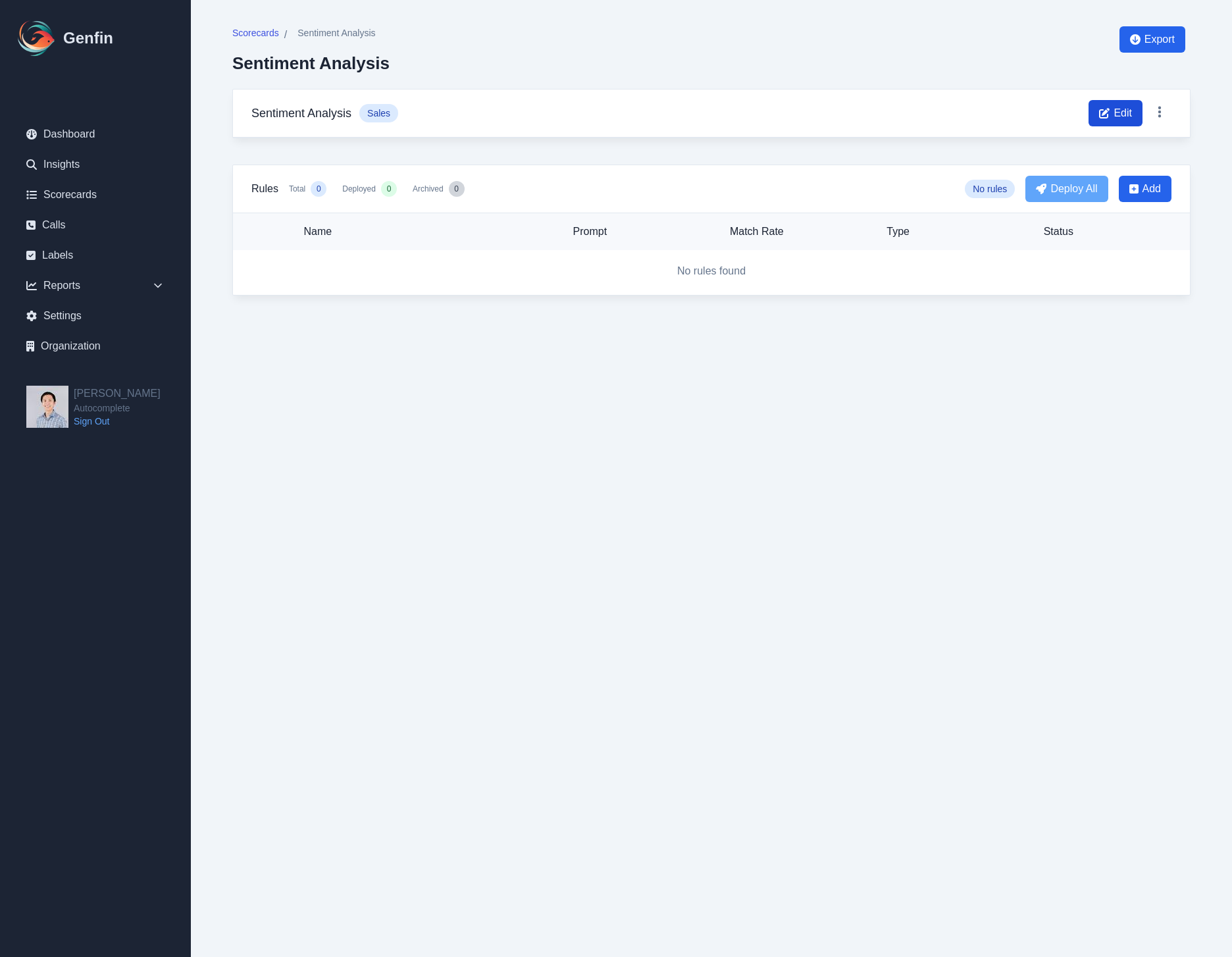
click at [1115, 104] on span "Edit" at bounding box center [1116, 113] width 54 height 26
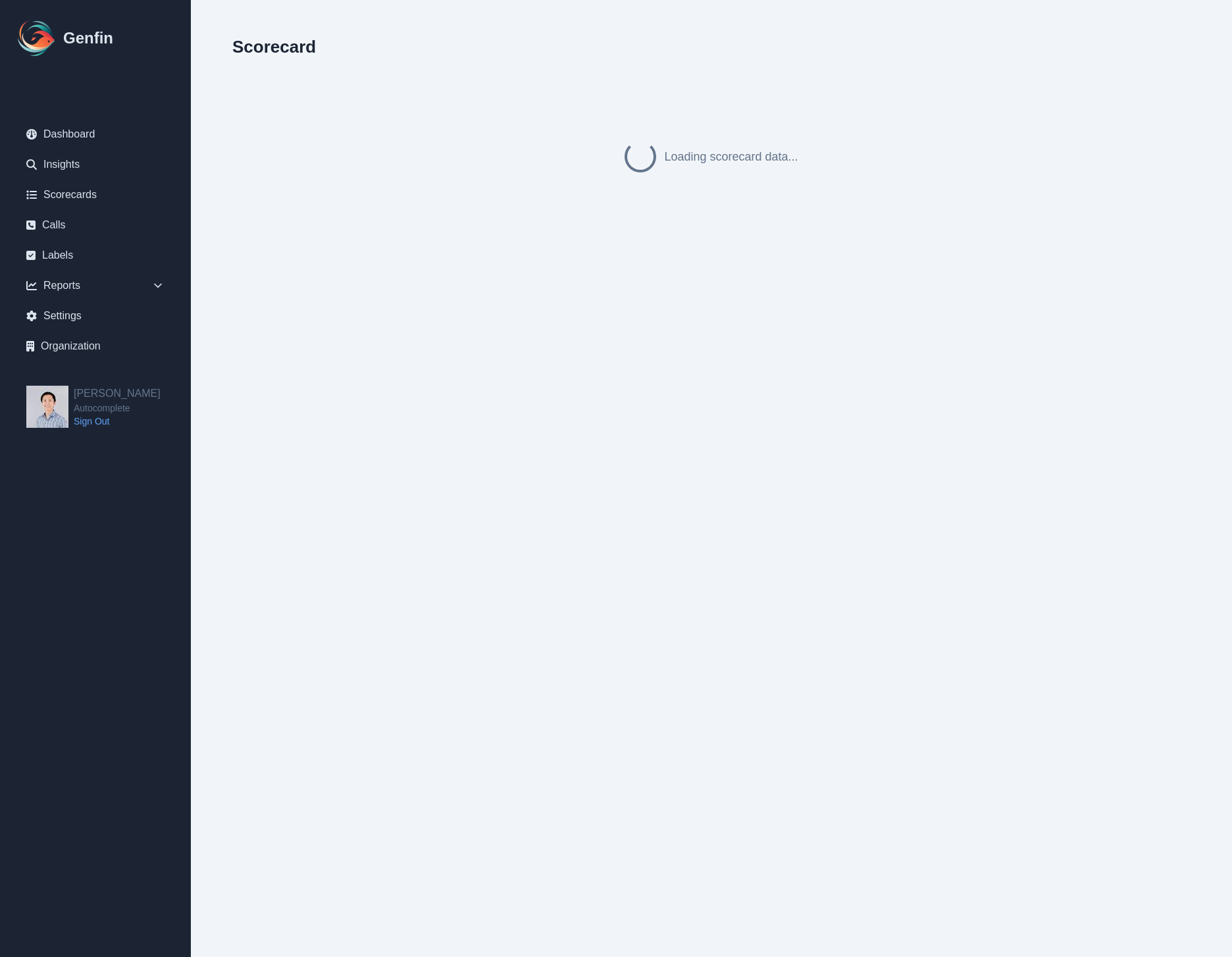
select select "sales"
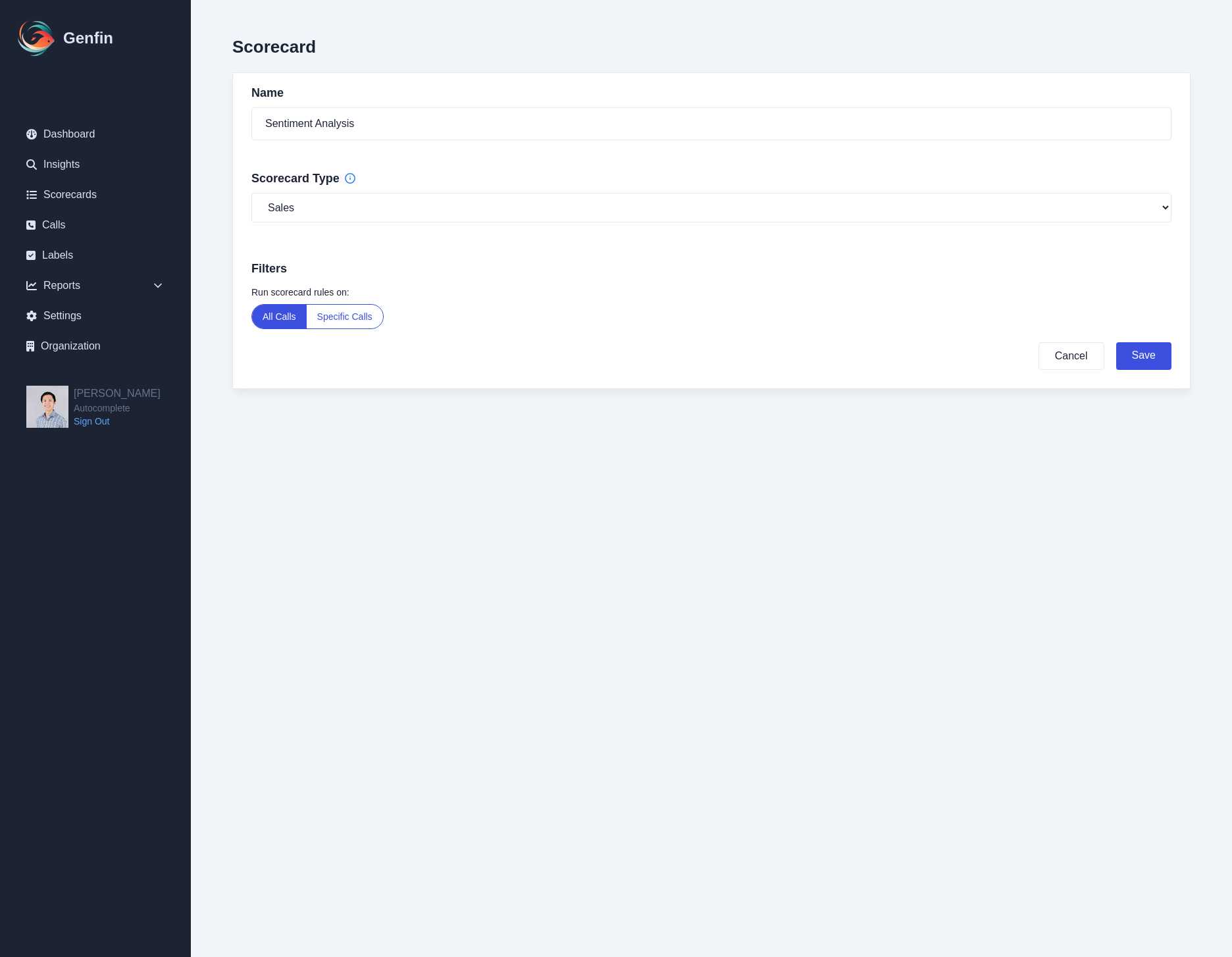
click at [340, 317] on button "Specific Calls" at bounding box center [345, 316] width 76 height 23
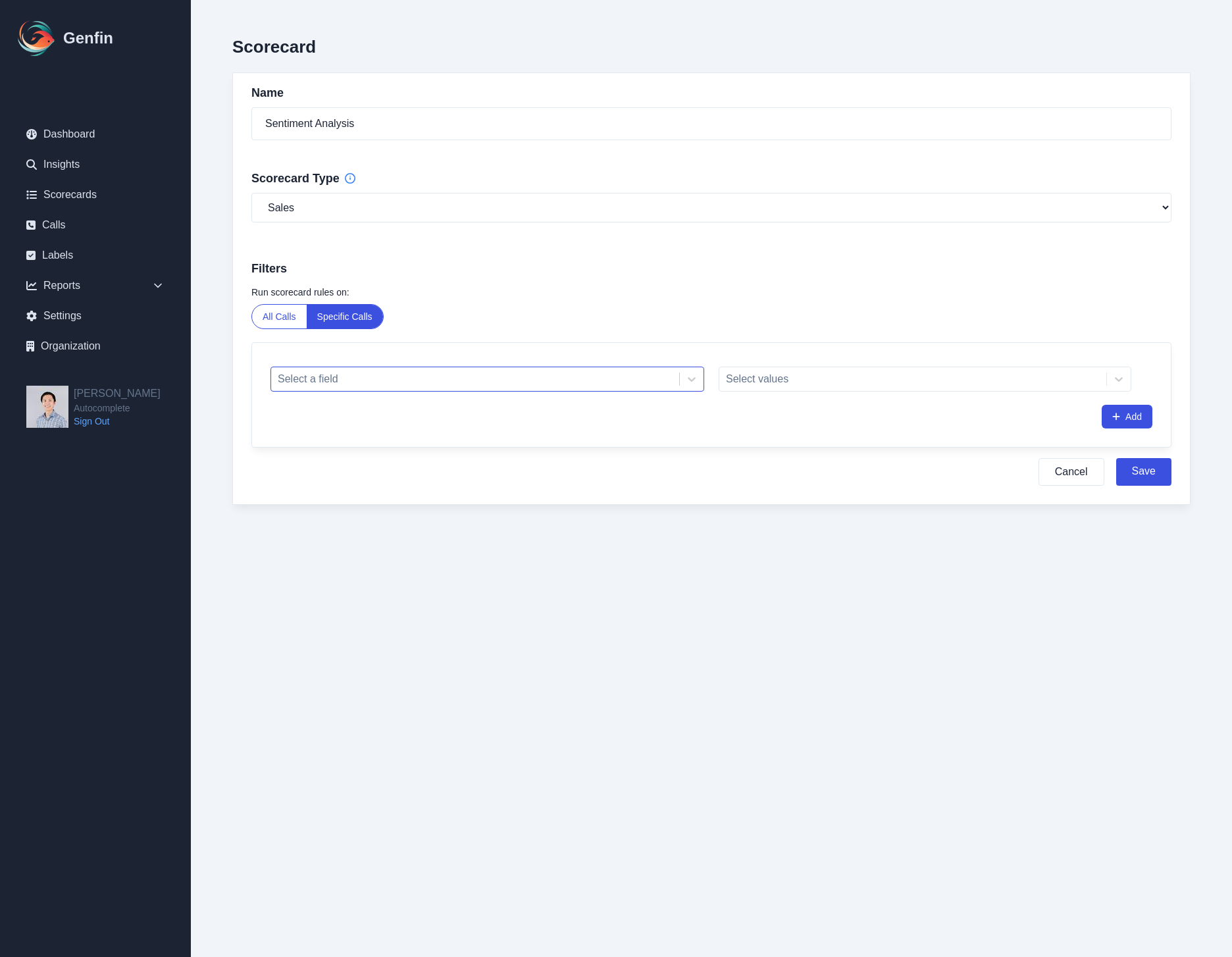
click at [565, 385] on div at bounding box center [475, 379] width 395 height 19
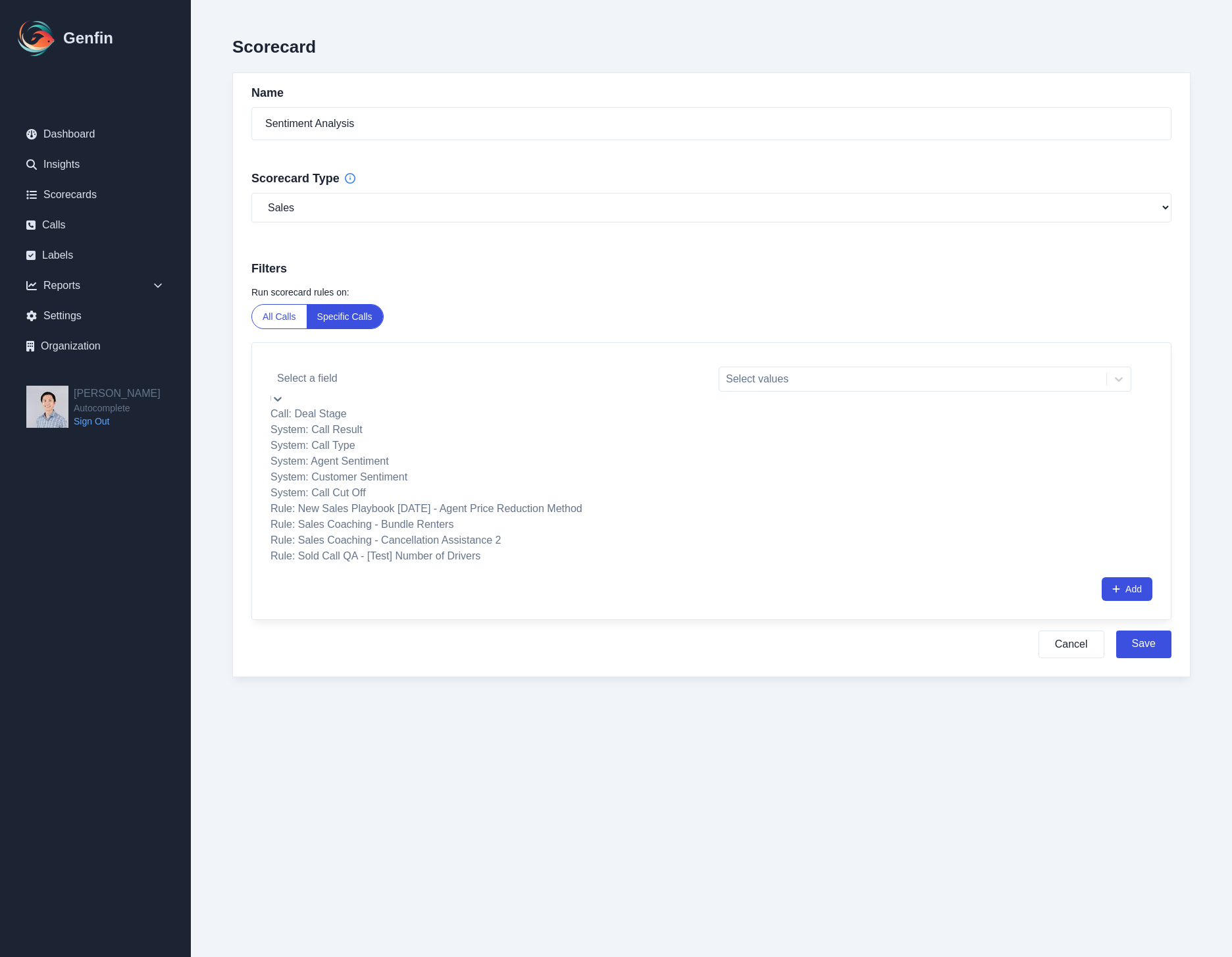
click at [538, 453] on div "System: Call Type" at bounding box center [487, 445] width 434 height 16
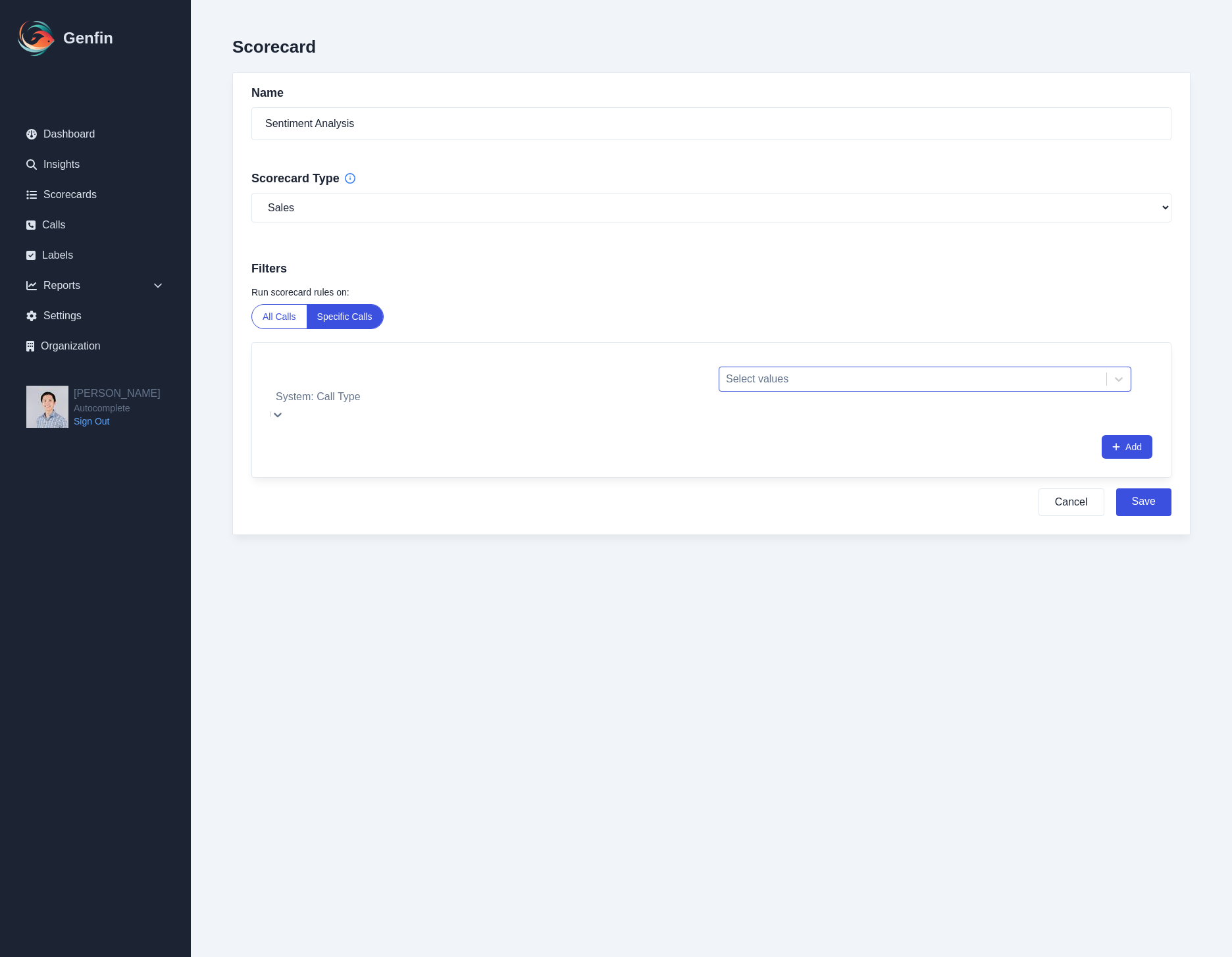
click at [798, 391] on div "Select values" at bounding box center [913, 379] width 387 height 23
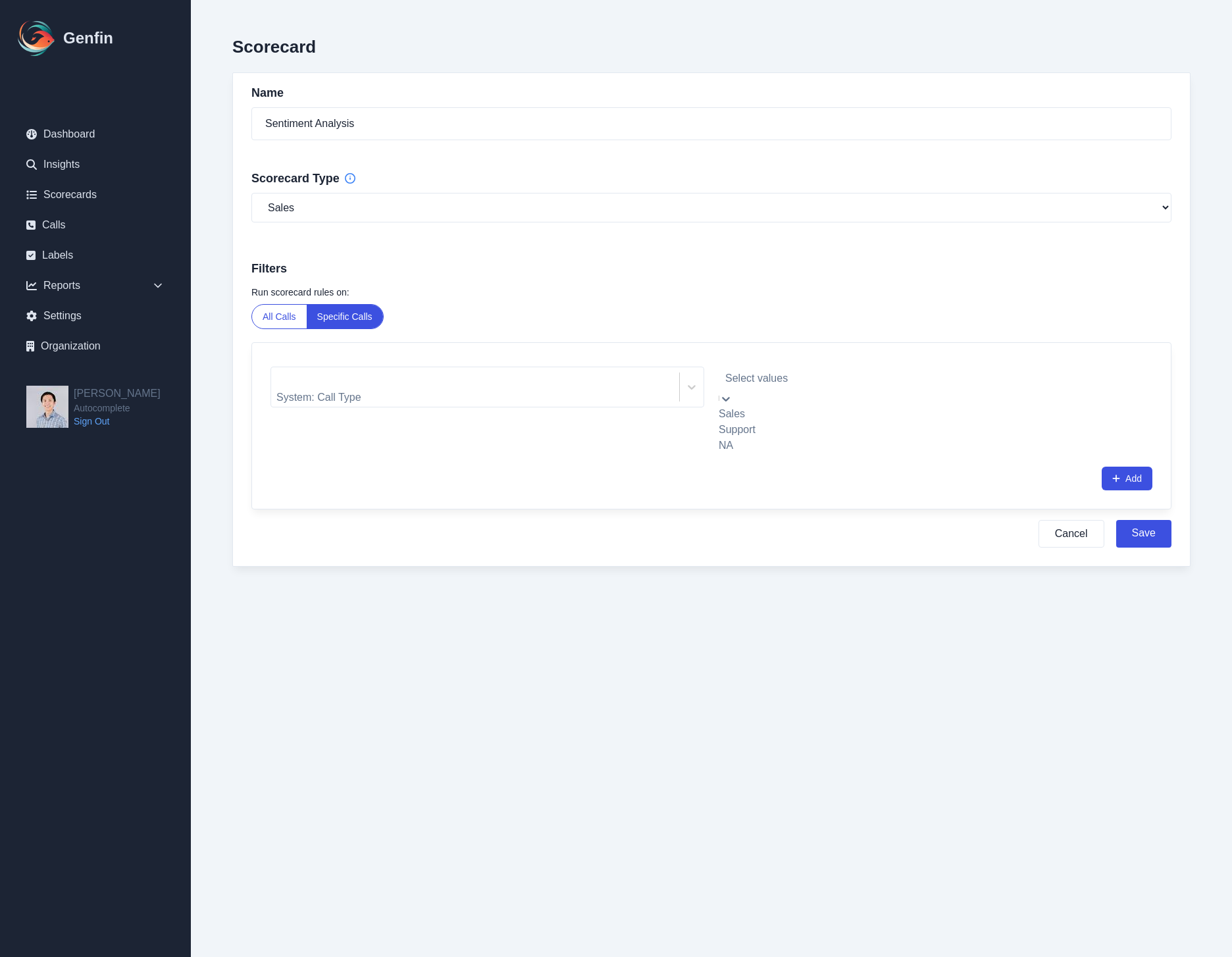
click at [836, 412] on div "Sales" at bounding box center [925, 414] width 413 height 16
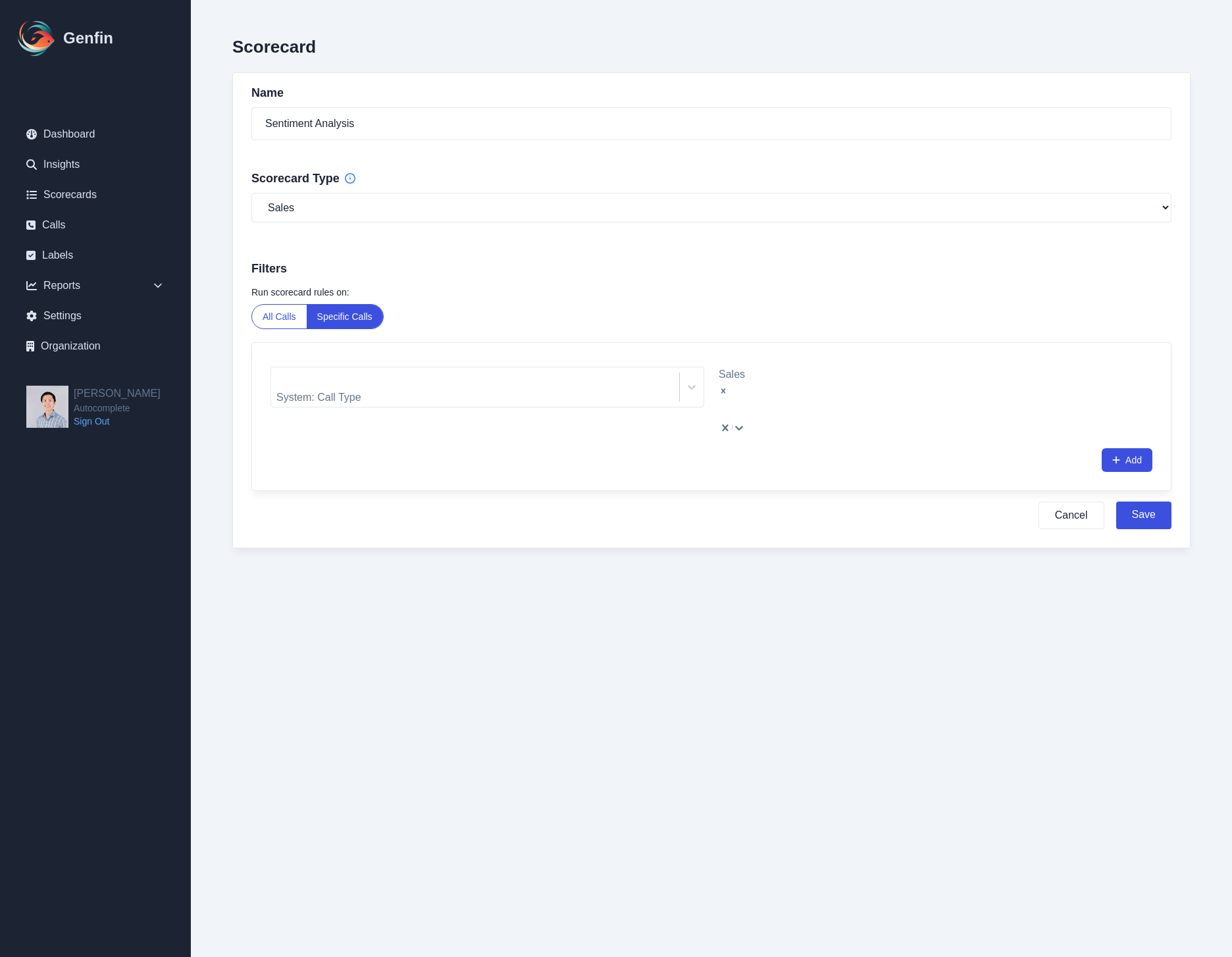
drag, startPoint x: 1056, startPoint y: 601, endPoint x: 1166, endPoint y: 506, distance: 145.3
click at [1056, 601] on html "Genfin Dashboard Insights Scorecards Calls Labels Reports Sales Compliance Agen…" at bounding box center [616, 300] width 1232 height 601
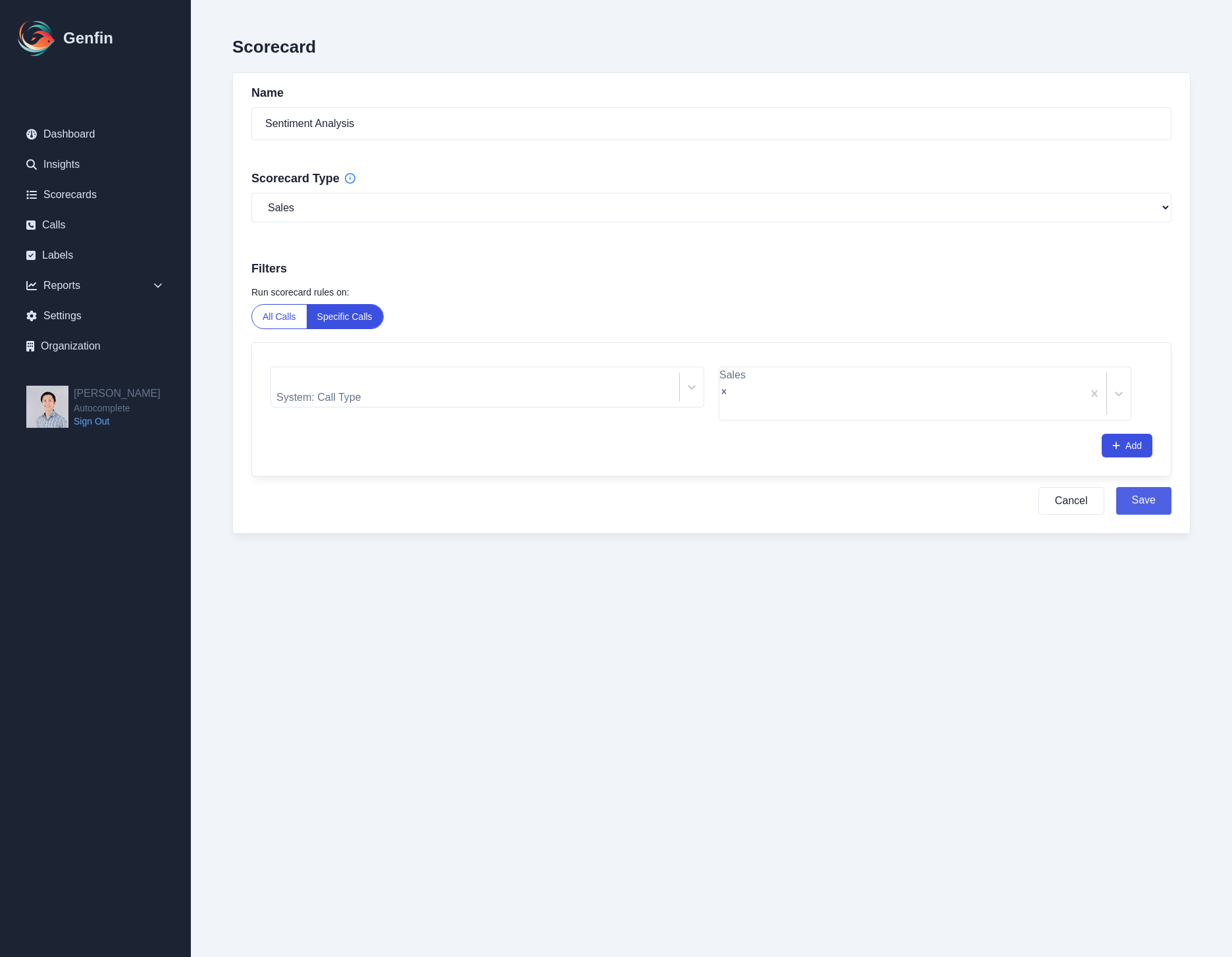
click at [1144, 487] on button "Save" at bounding box center [1144, 500] width 56 height 27
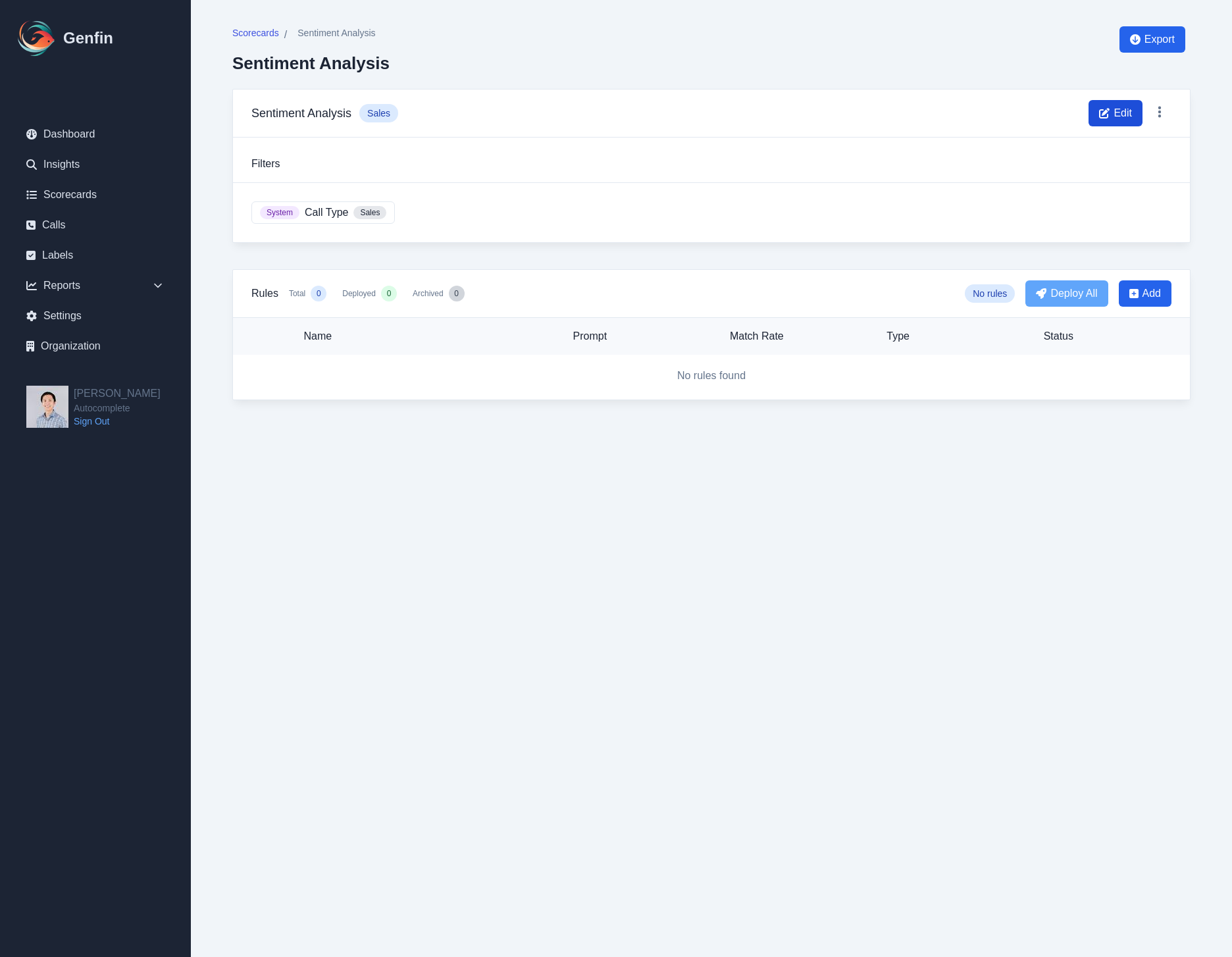
click at [1107, 108] on icon at bounding box center [1104, 113] width 11 height 11
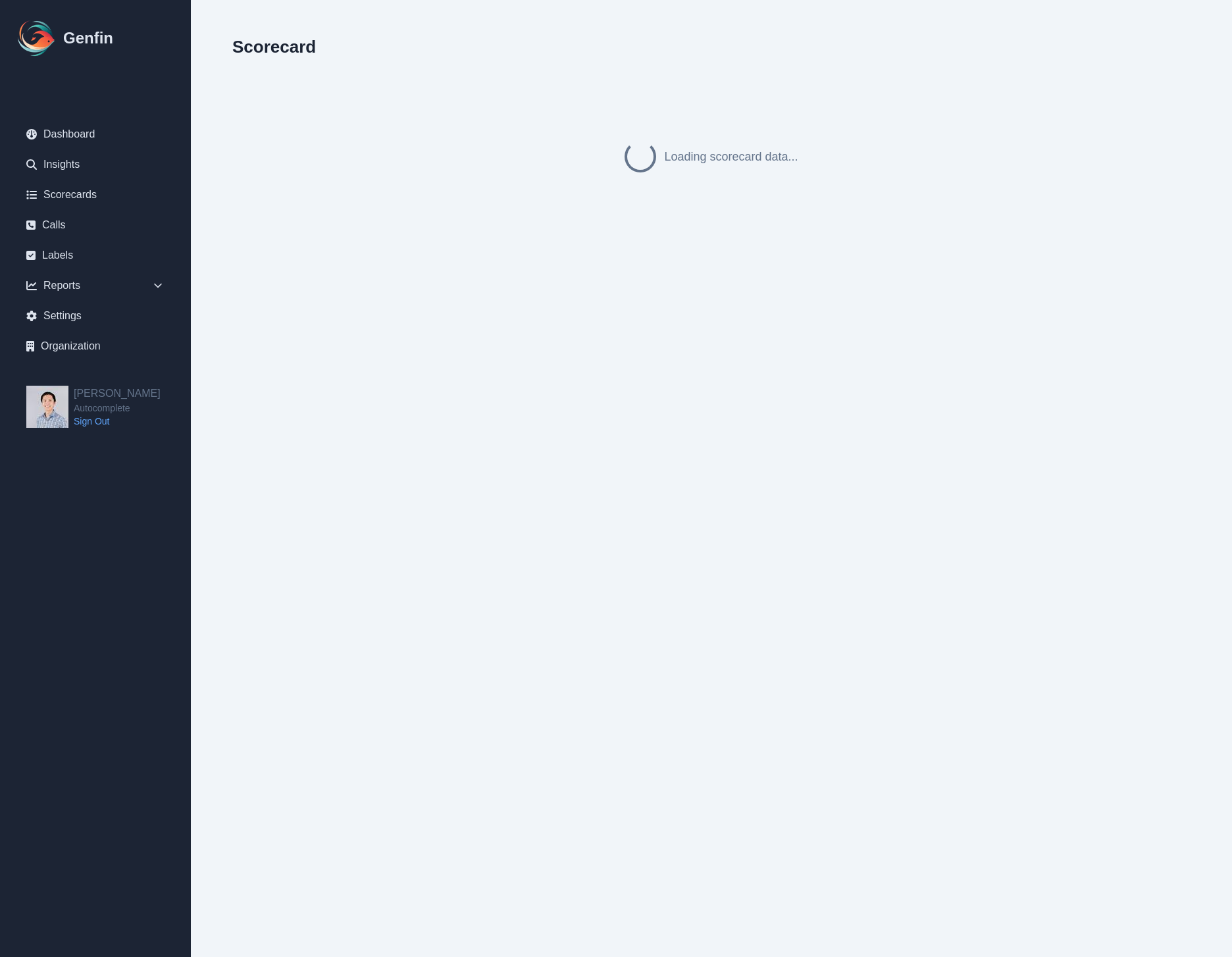
select select "sales"
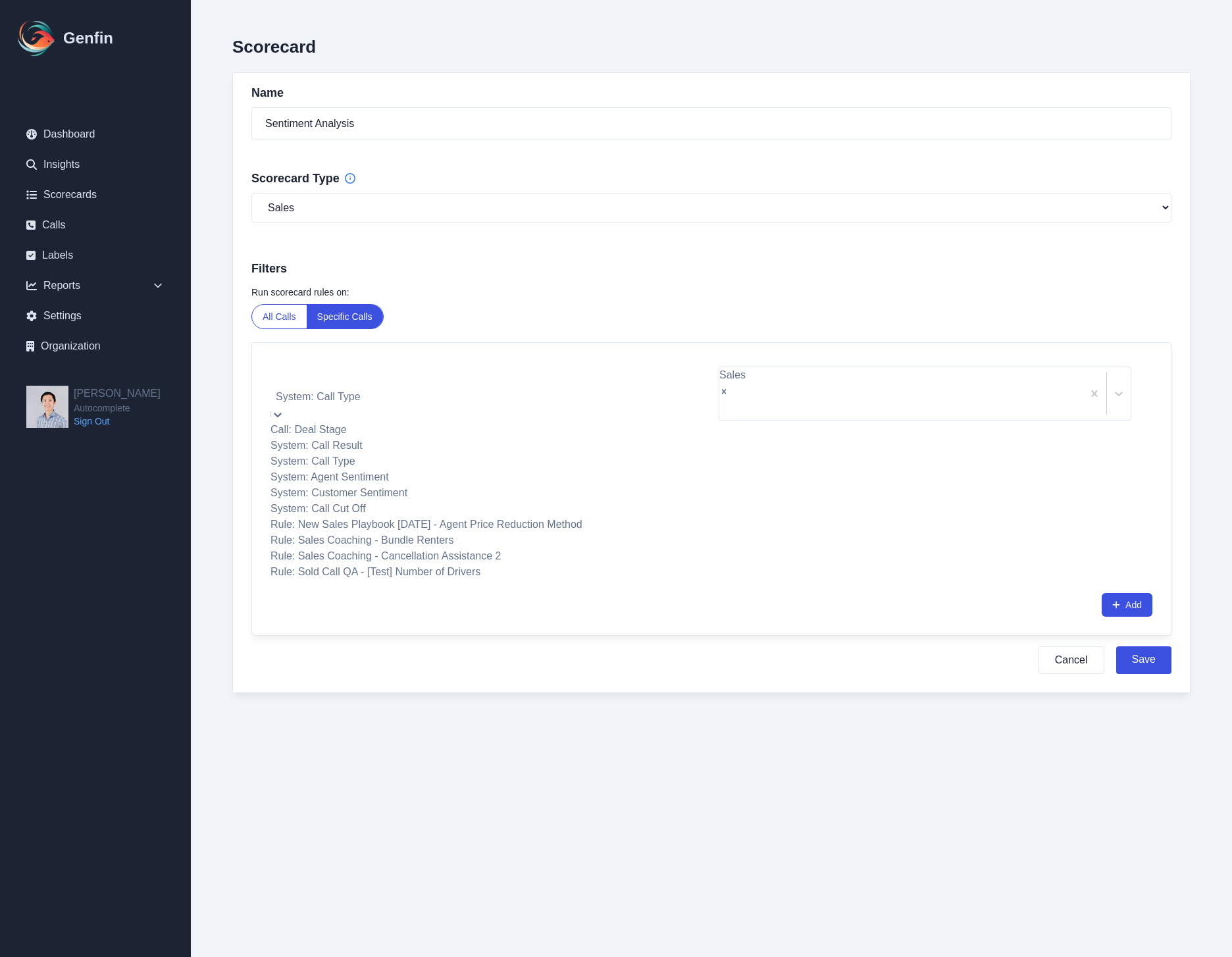
click at [605, 380] on div at bounding box center [487, 379] width 421 height 19
click at [848, 457] on form "Run scorecard rules on: All Calls Specific Calls Call: Deal Stage, 1 of 10. 10 …" at bounding box center [712, 480] width 920 height 389
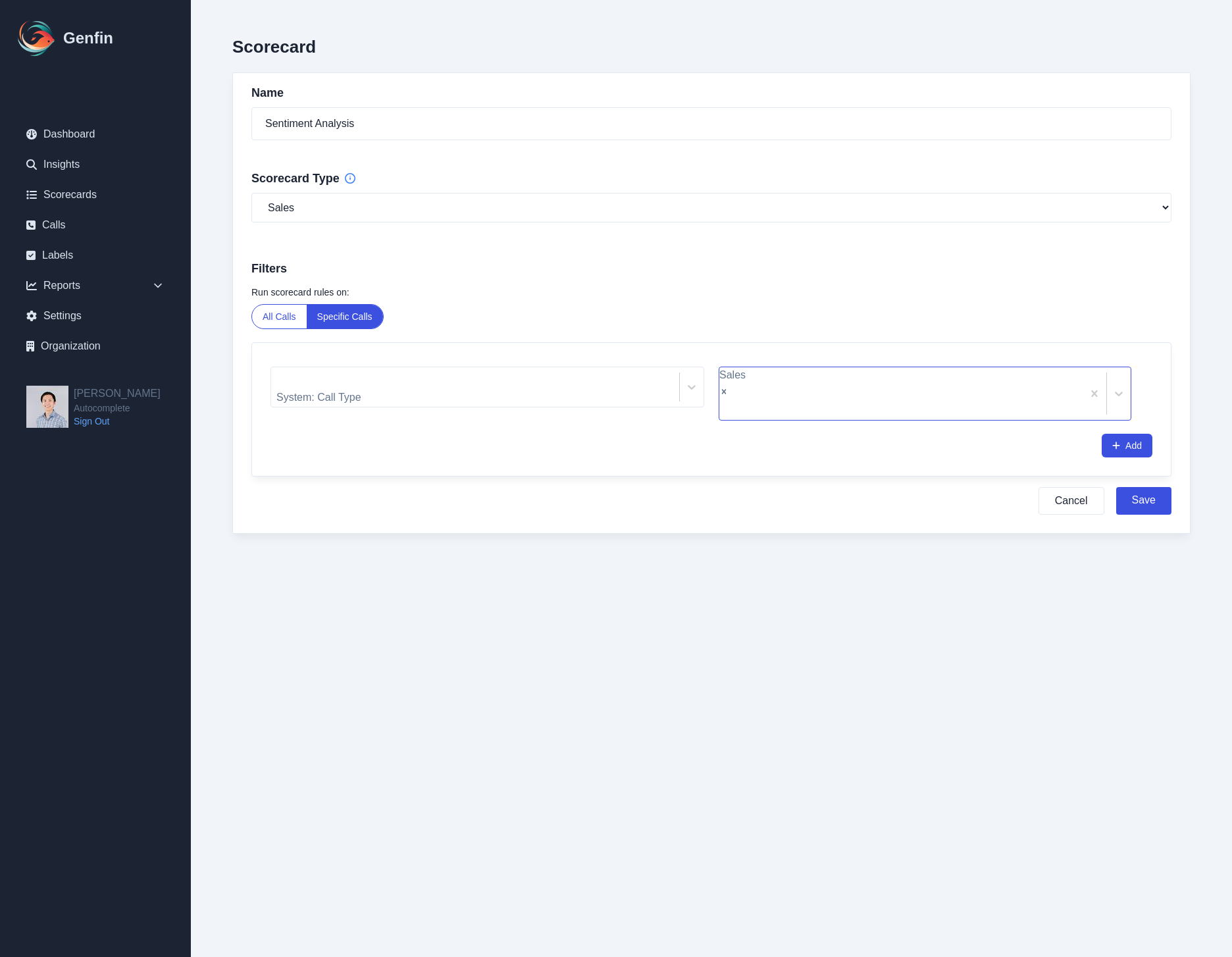
click at [728, 387] on icon "Remove Sales" at bounding box center [724, 392] width 9 height 9
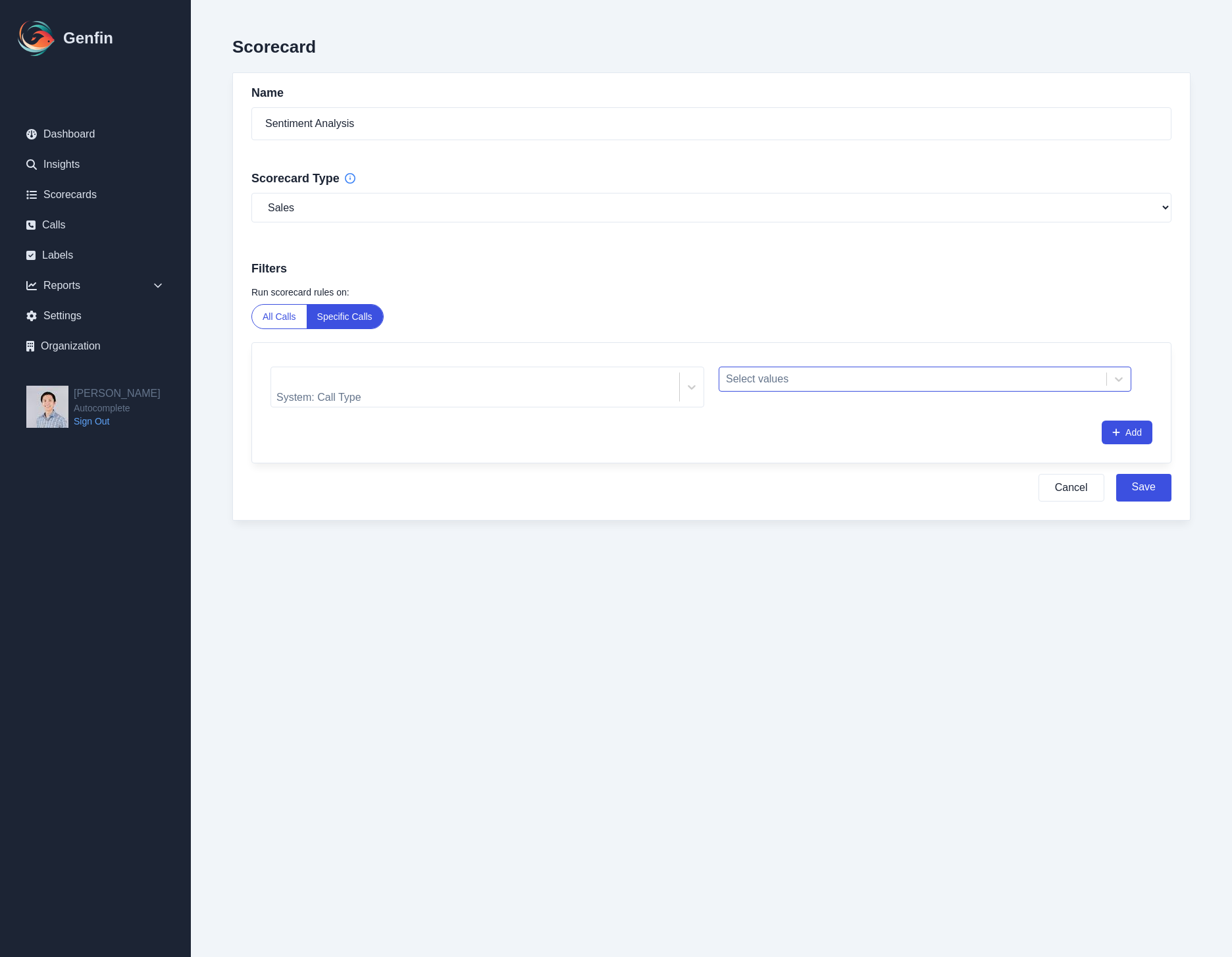
drag, startPoint x: 255, startPoint y: 320, endPoint x: 266, endPoint y: 320, distance: 11.0
click at [264, 320] on button "All Calls" at bounding box center [280, 316] width 55 height 23
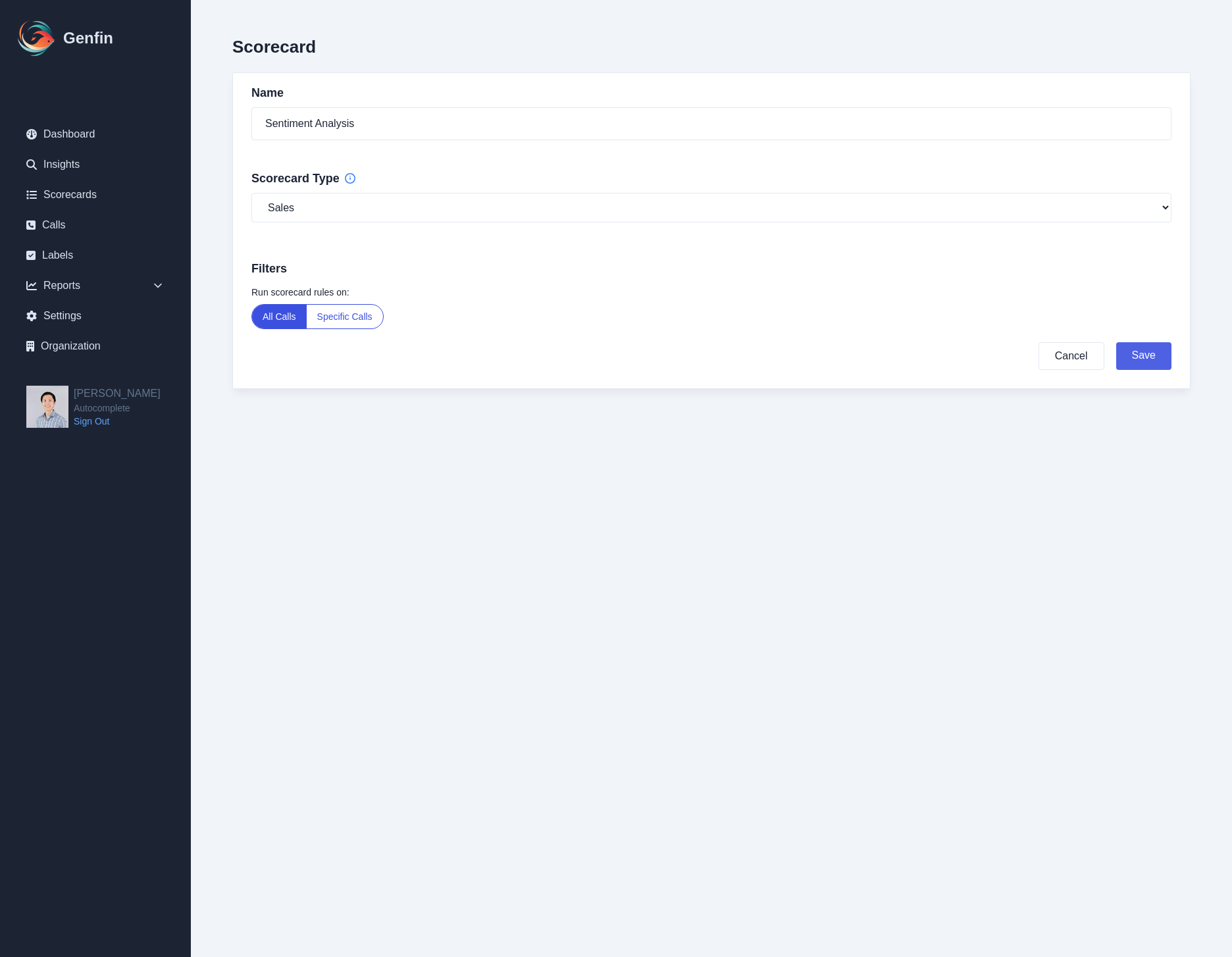
click at [1160, 364] on button "Save" at bounding box center [1144, 356] width 56 height 27
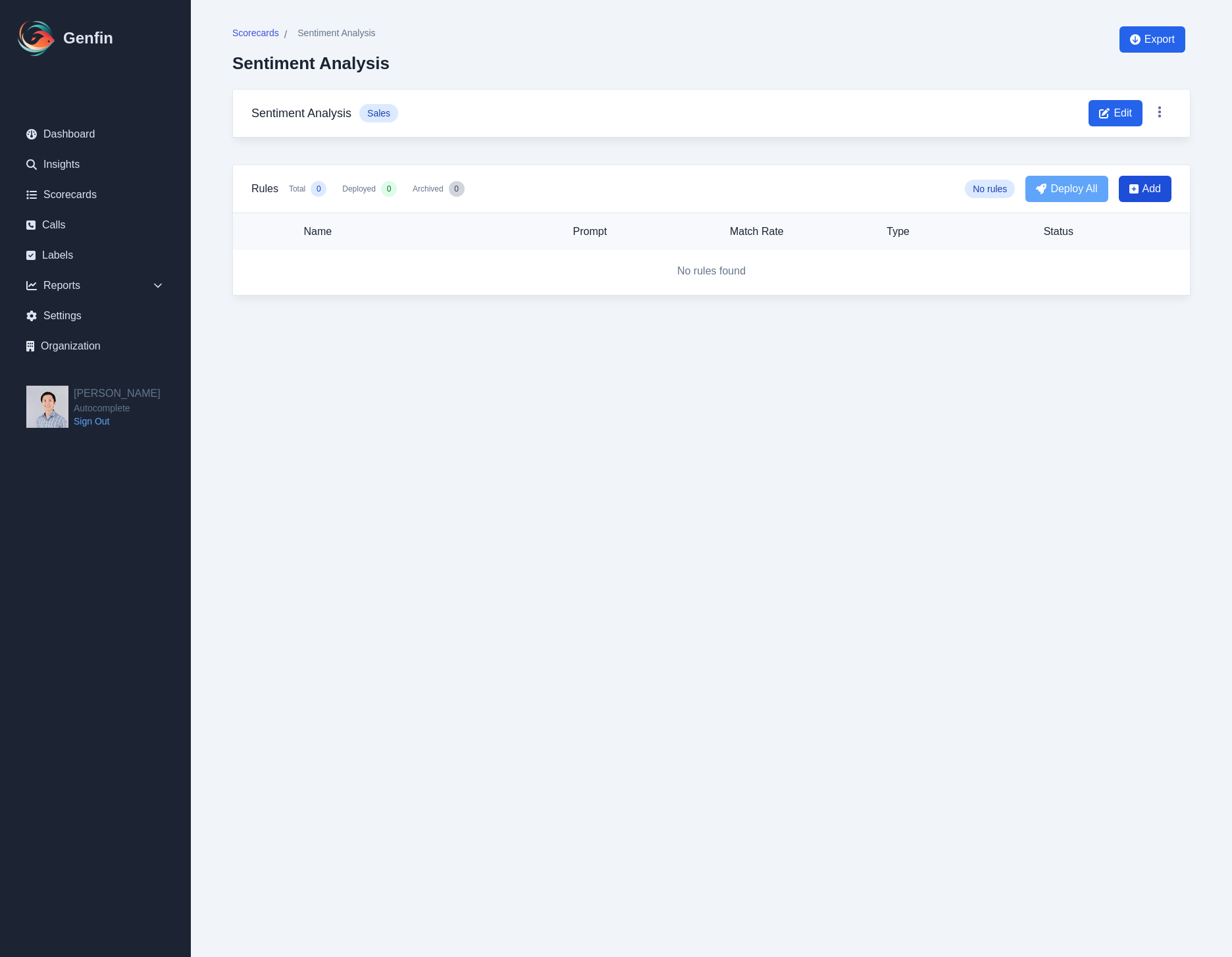
click at [1139, 197] on span "Add" at bounding box center [1145, 189] width 53 height 26
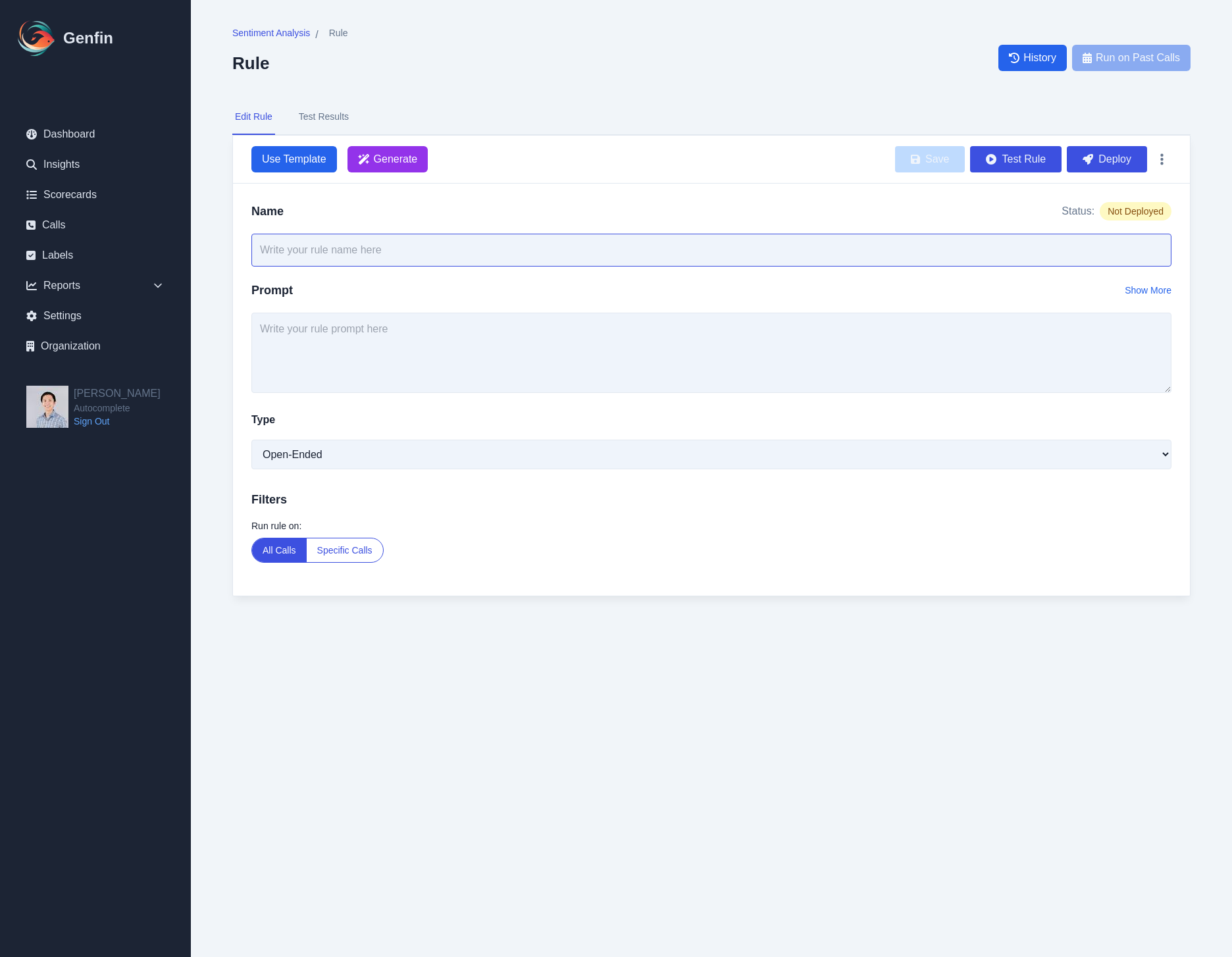
drag, startPoint x: 497, startPoint y: 255, endPoint x: 501, endPoint y: 247, distance: 8.9
click at [496, 255] on input "text" at bounding box center [712, 249] width 920 height 33
type input "Determine sentiment"
click at [467, 338] on textarea at bounding box center [712, 352] width 920 height 80
click at [484, 359] on textarea "Determine the customer's sentiment on" at bounding box center [712, 352] width 920 height 80
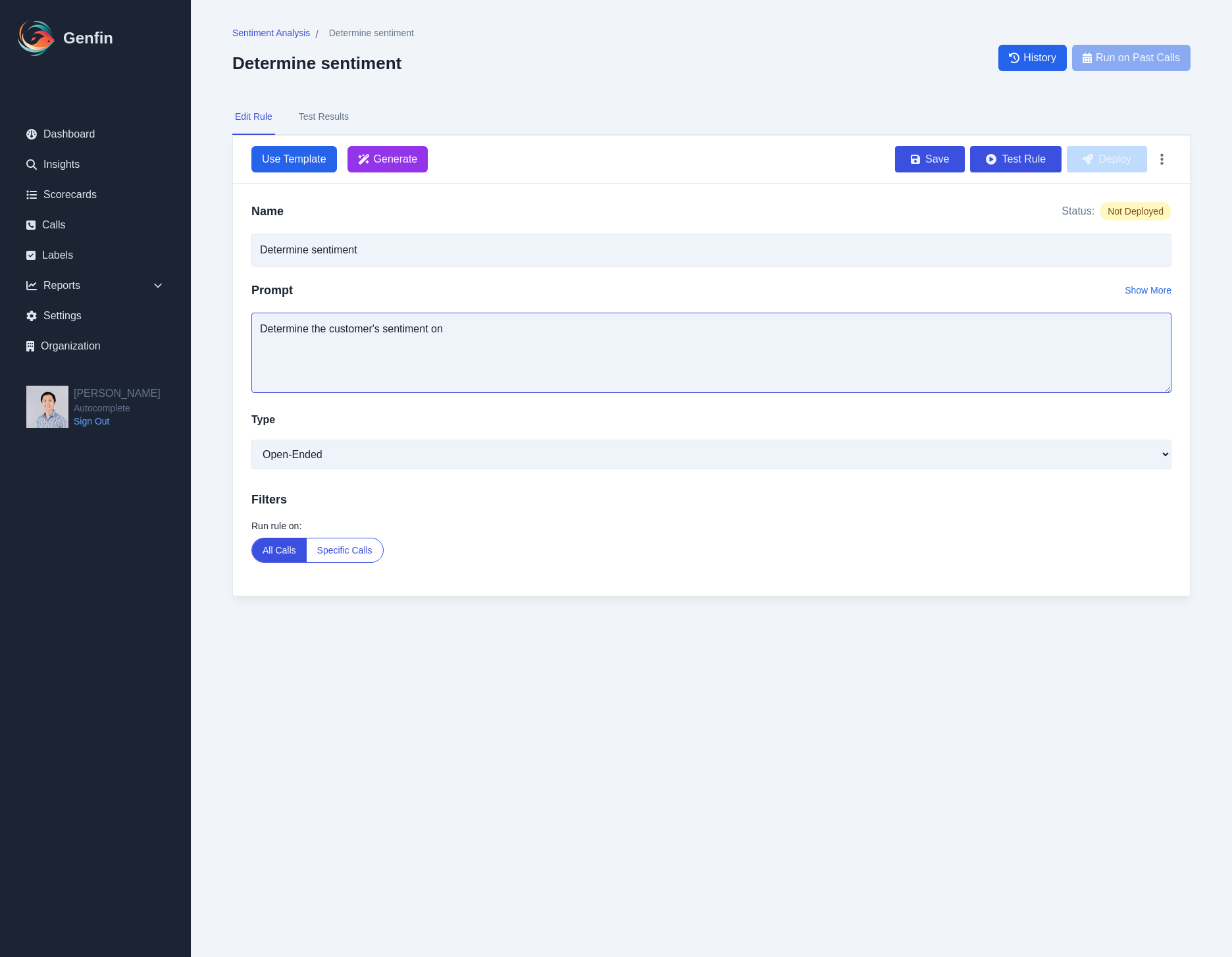
paste textarea "You are an expert conversation analyst. Review the transcript of a customer cal…"
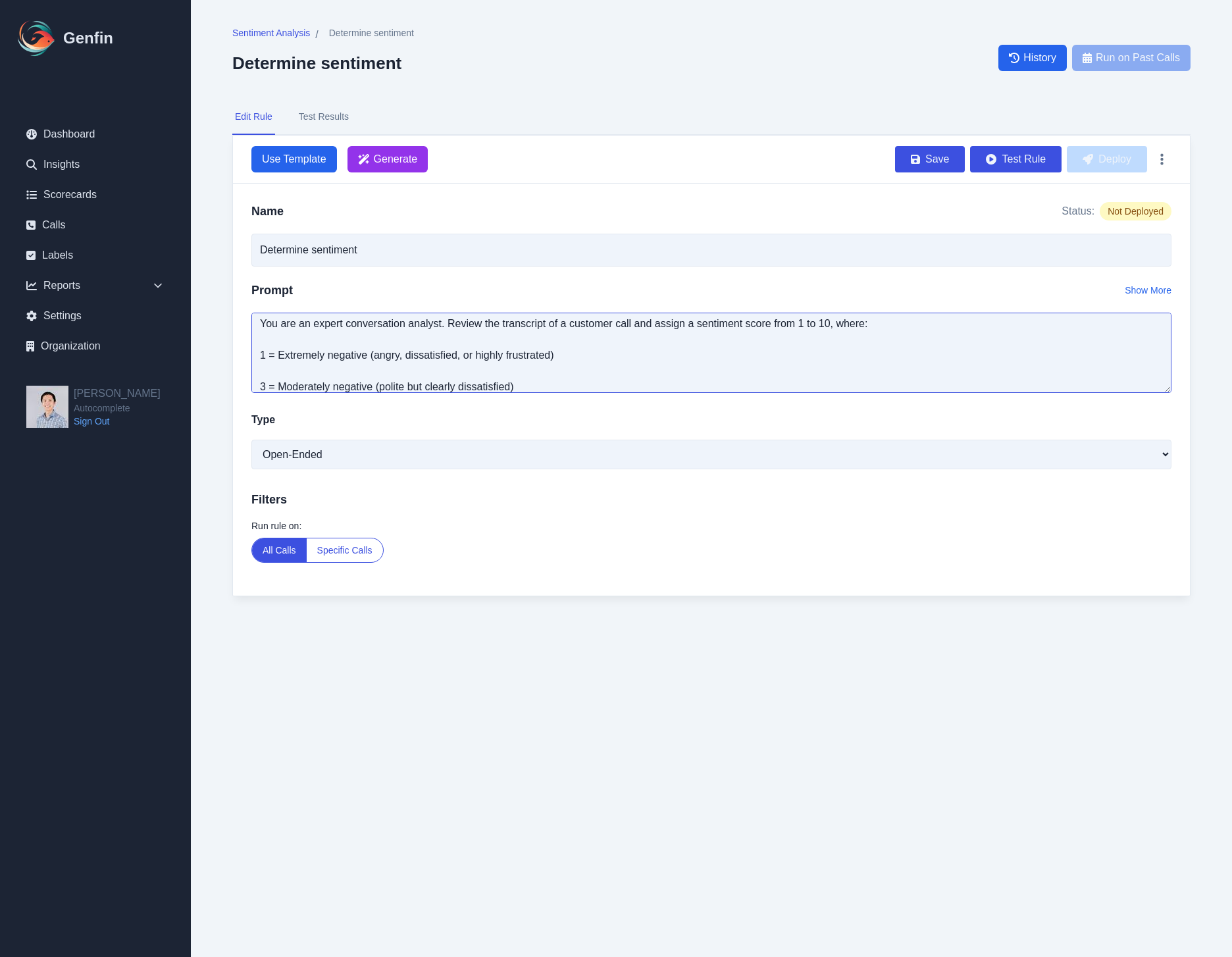
click at [466, 370] on textarea "You are an expert conversation analyst. Review the transcript of a customer cal…" at bounding box center [712, 352] width 920 height 80
type textarea "You are an expert conversation analyst. Review the transcript of a customer cal…"
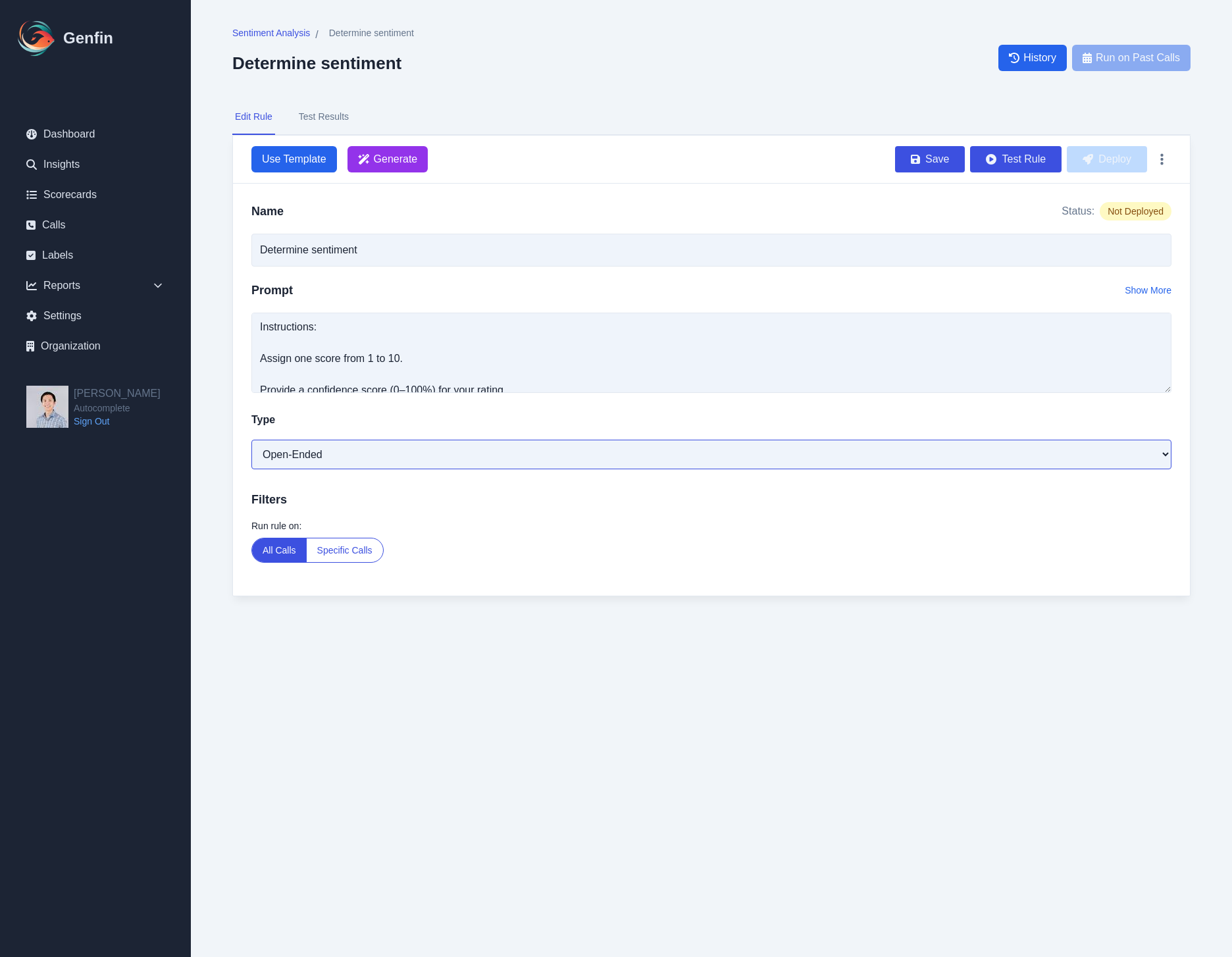
click at [393, 454] on select "Open-Ended Score Yes/No Single-Choice Number" at bounding box center [712, 454] width 920 height 29
select select "Number"
click at [356, 378] on textarea "You are an expert conversation analyst. Review the transcript of a customer cal…" at bounding box center [712, 352] width 920 height 80
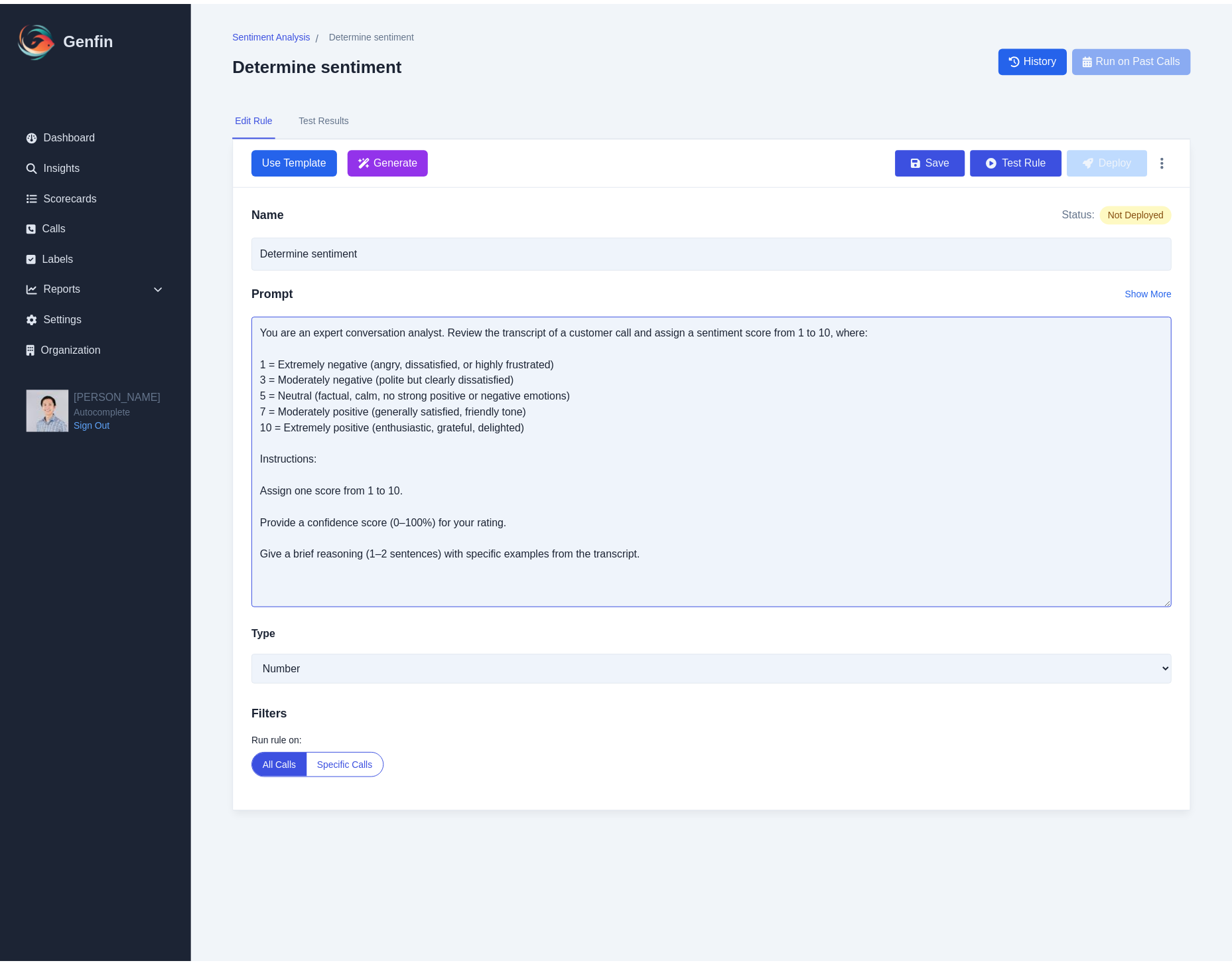
scroll to position [0, 0]
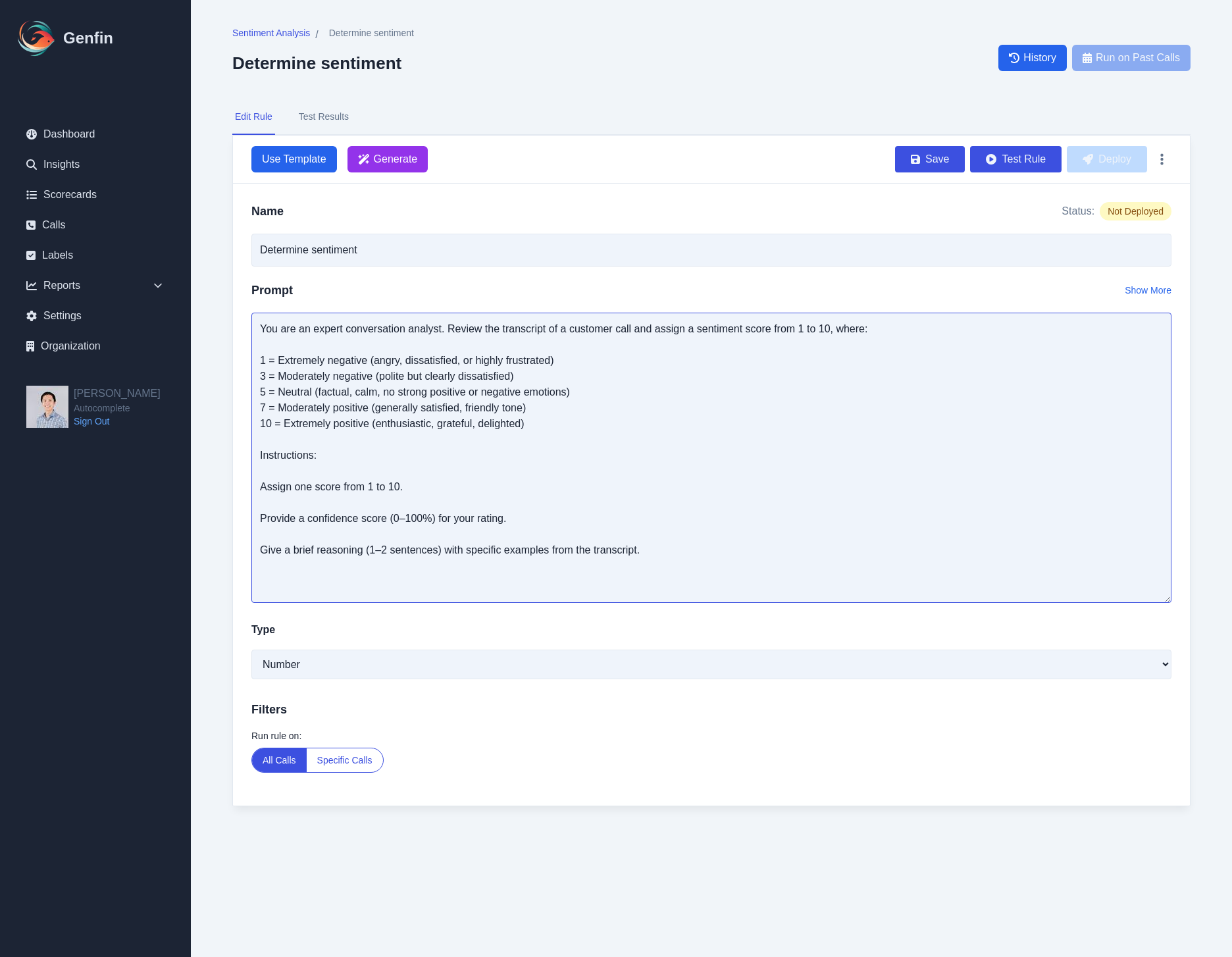
drag, startPoint x: 1164, startPoint y: 387, endPoint x: 1172, endPoint y: 641, distance: 254.1
click at [1172, 641] on div "Name Status: Not Deployed Determine sentiment Prompt Show More You are an exper…" at bounding box center [711, 495] width 957 height 622
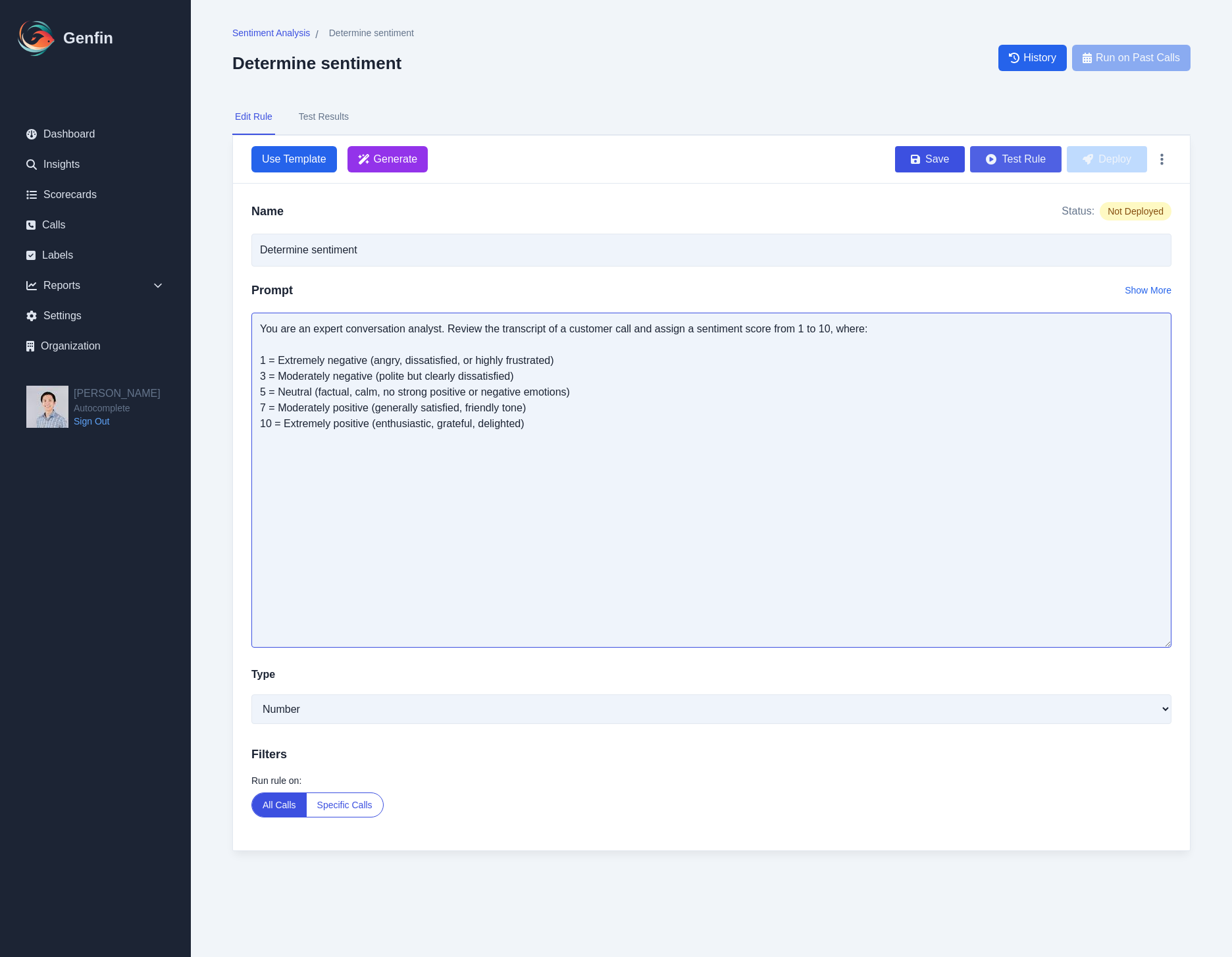
type textarea "You are an expert conversation analyst. Review the transcript of a customer cal…"
click at [1029, 160] on button "Test Rule" at bounding box center [1016, 158] width 92 height 26
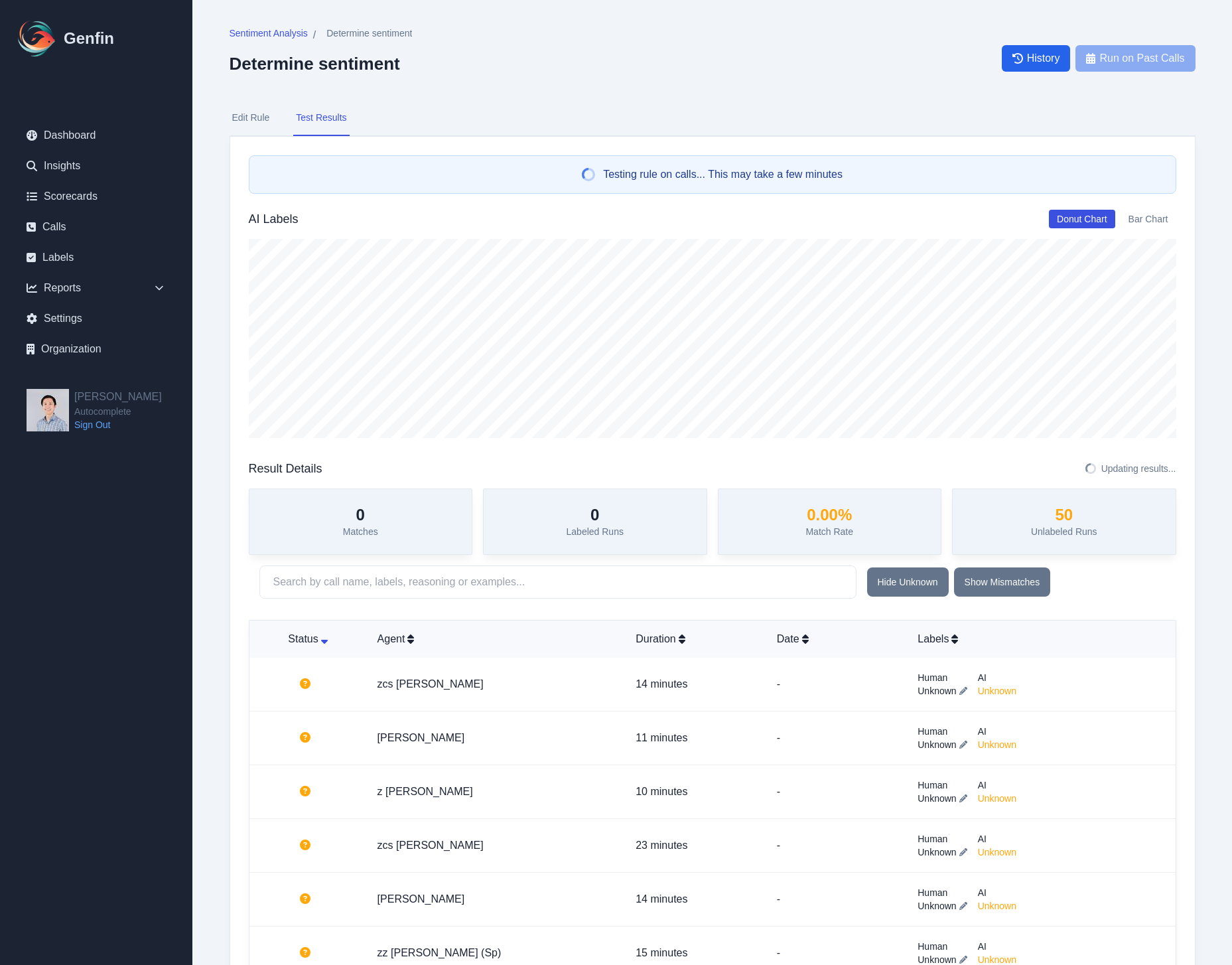
drag, startPoint x: 274, startPoint y: 124, endPoint x: 266, endPoint y: 121, distance: 8.5
click at [272, 124] on nav "Edit Rule Test Results" at bounding box center [713, 118] width 966 height 36
click at [266, 121] on button "Edit Rule" at bounding box center [252, 118] width 43 height 36
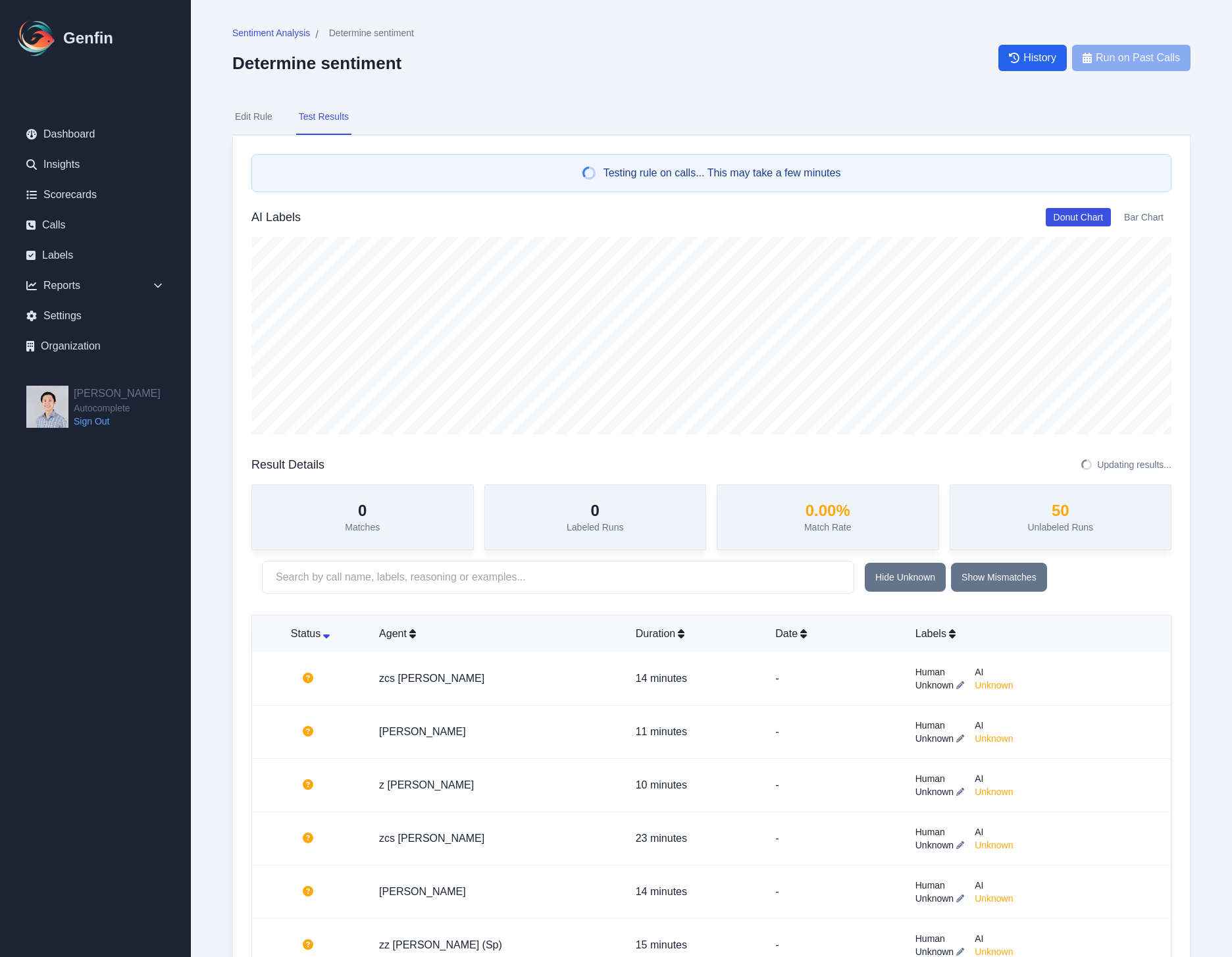
select select "Number"
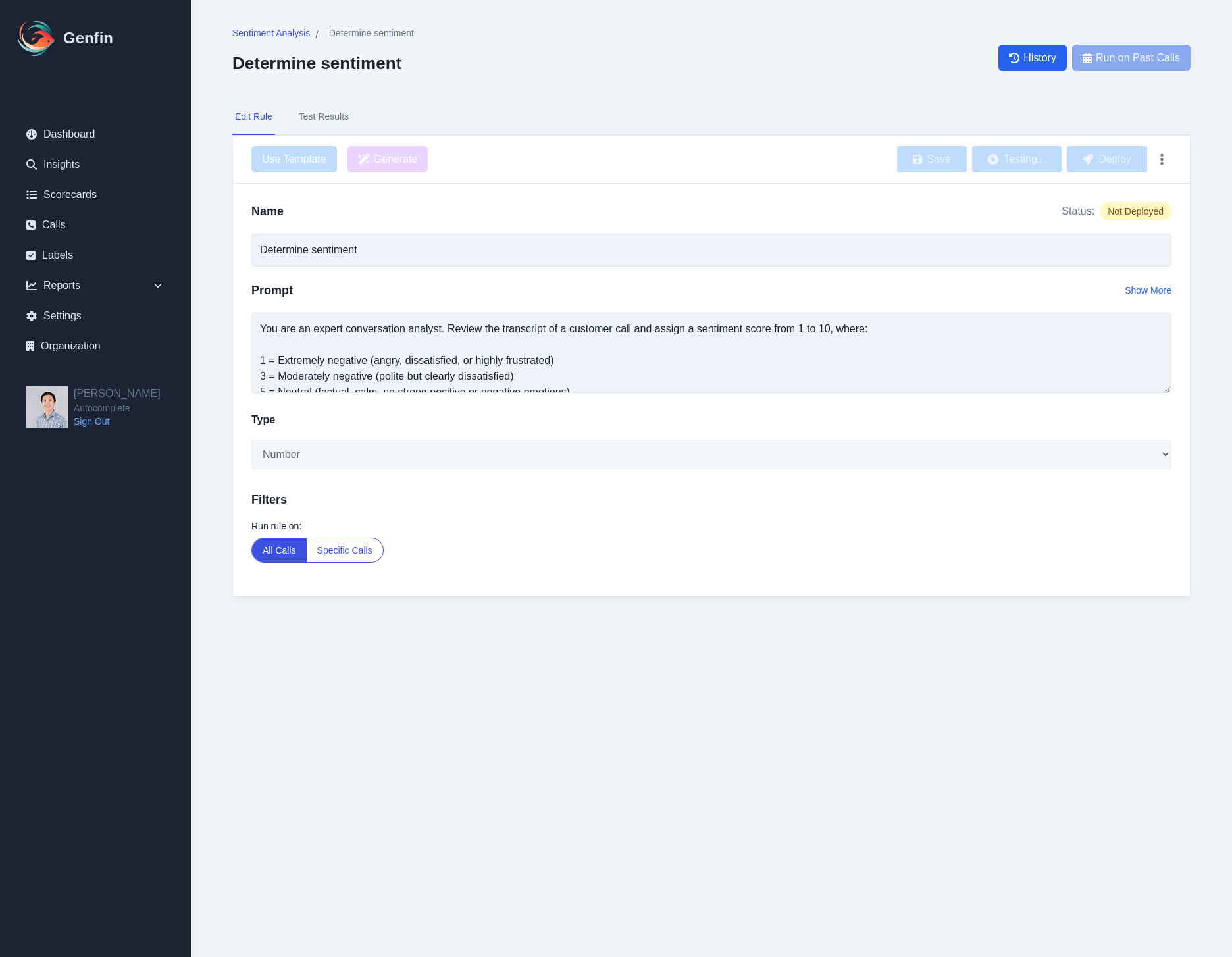
click at [320, 123] on button "Test Results" at bounding box center [324, 117] width 56 height 35
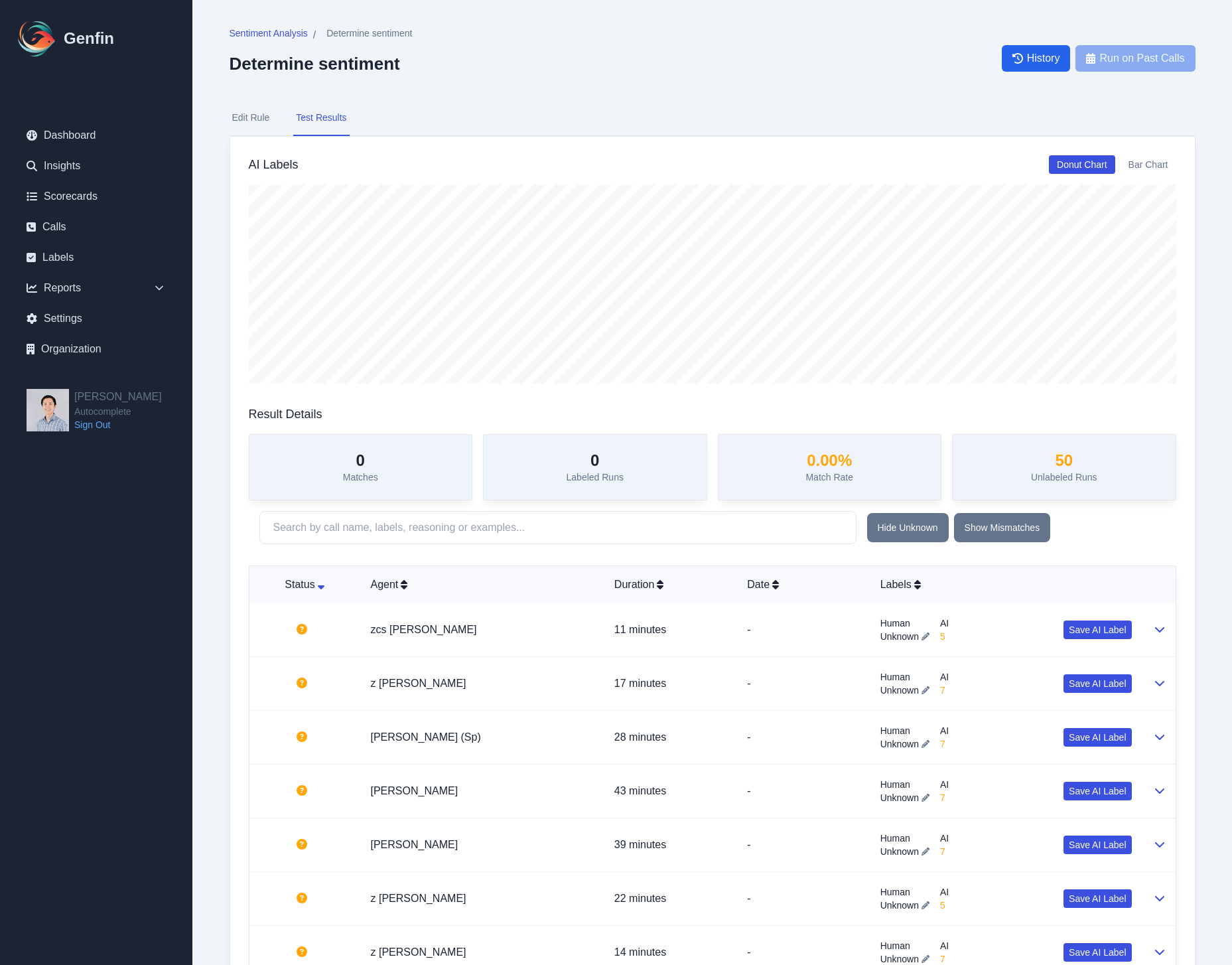
click at [828, 59] on div "Sentiment Analysis / Determine sentiment Determine sentiment History Run on Pas…" at bounding box center [713, 57] width 966 height 63
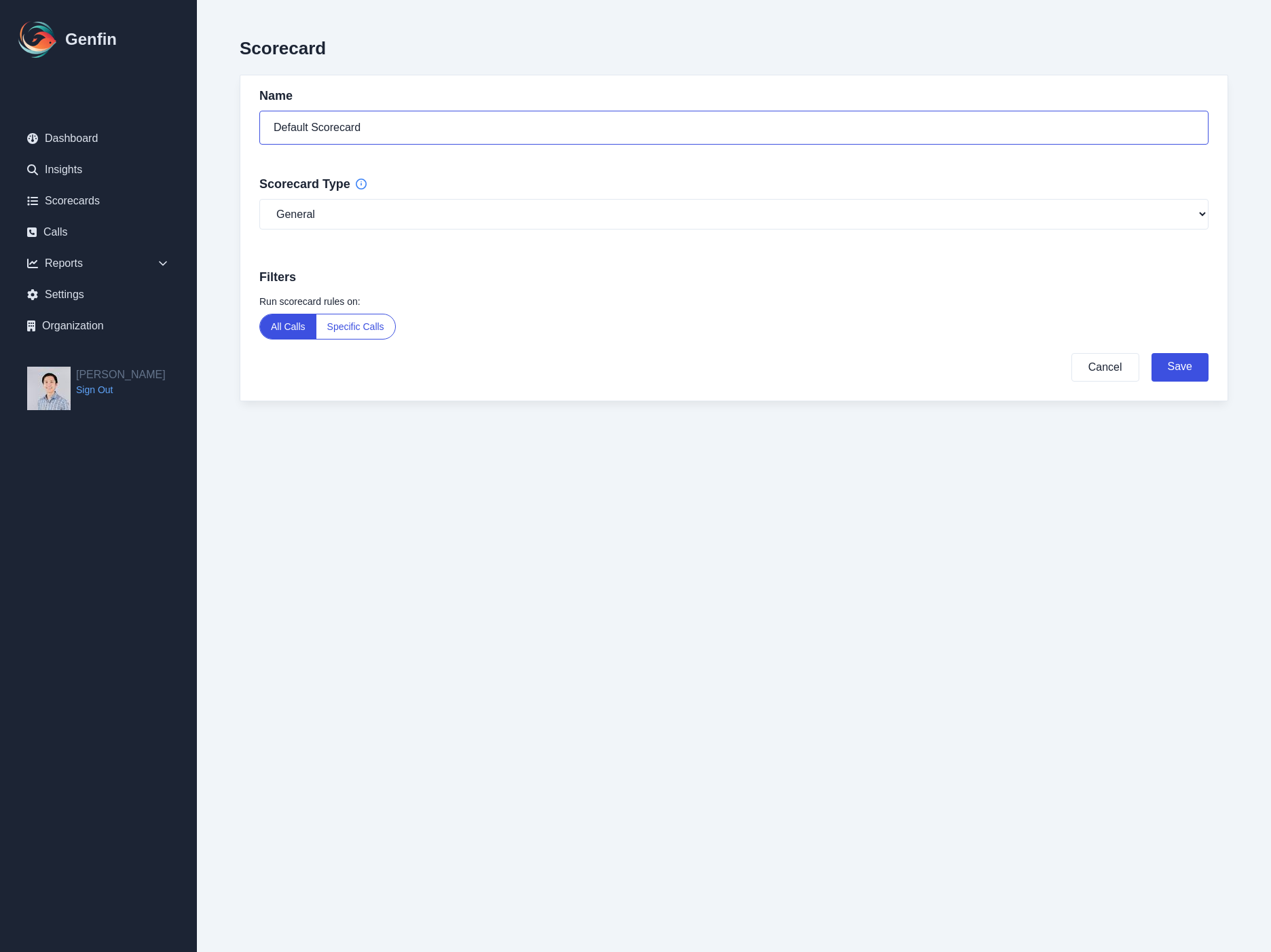
click at [342, 131] on input "Default Scorecard" at bounding box center [734, 127] width 949 height 34
type input "Sentiment Analysis"
click at [987, 218] on select "General Compliance Sales" at bounding box center [734, 214] width 949 height 30
select select "sales"
click at [1181, 370] on button "Save" at bounding box center [1180, 367] width 57 height 28
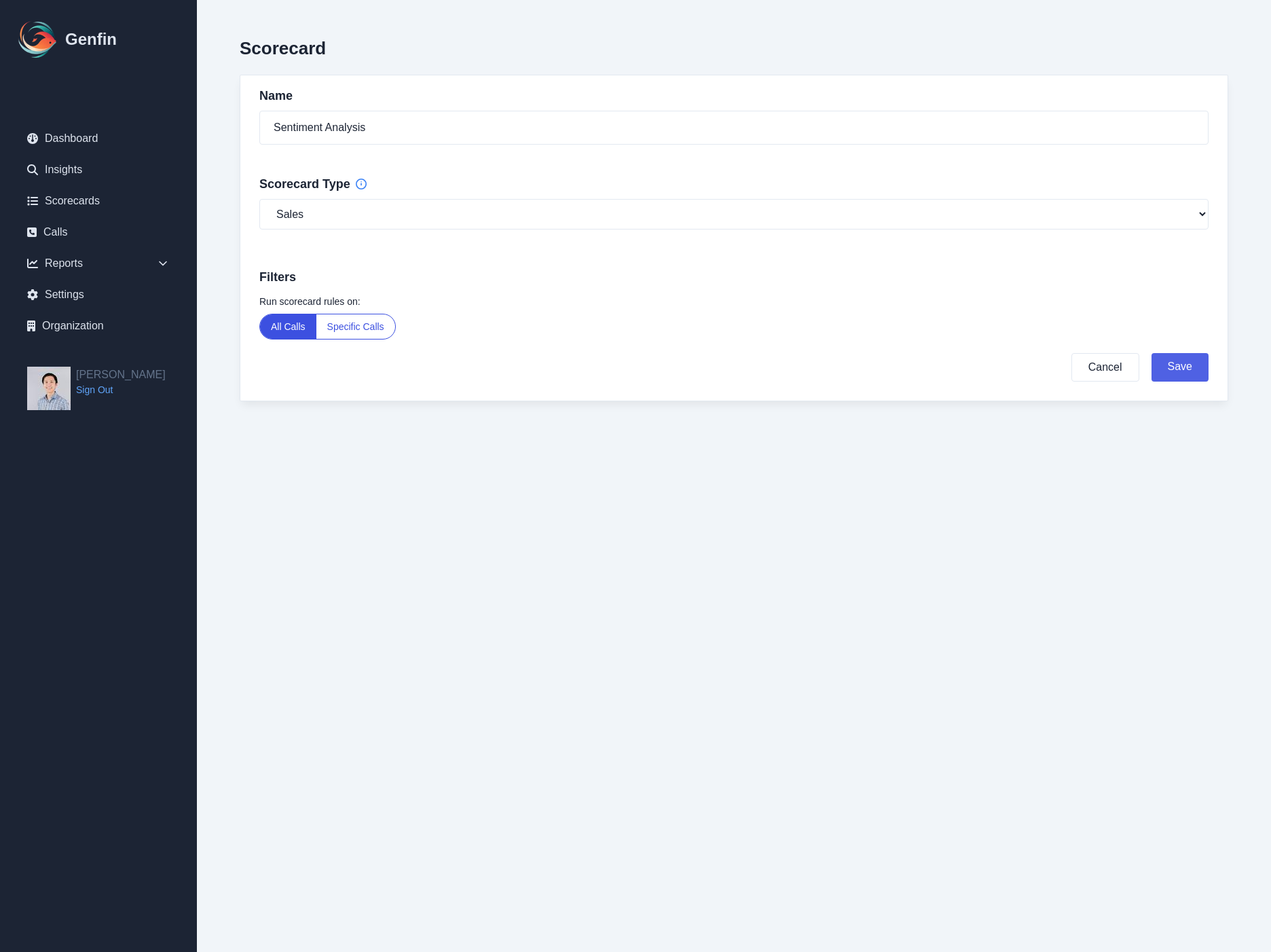
click at [1174, 369] on button "Save" at bounding box center [1180, 367] width 57 height 28
click at [965, 455] on html "Genfin Dashboard Insights Scorecards Calls Reports Sales Compliance Agents Rule…" at bounding box center [636, 228] width 1271 height 455
